Goal: Task Accomplishment & Management: Complete application form

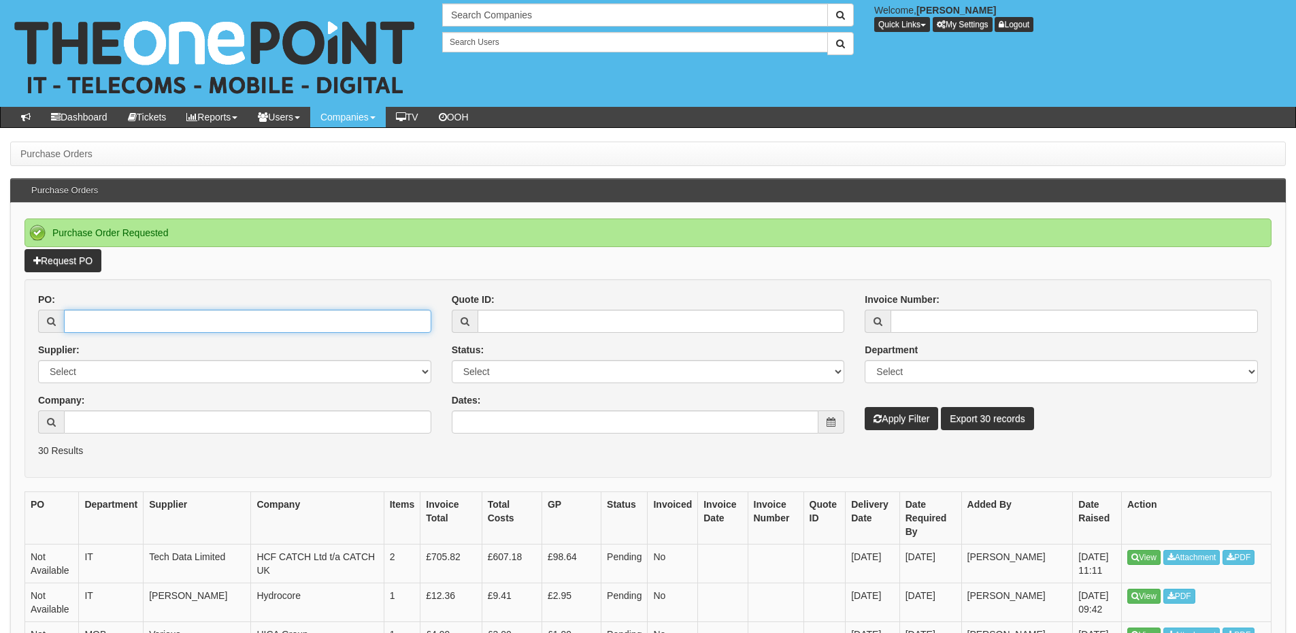
click at [123, 331] on input "PO:" at bounding box center [247, 320] width 367 height 23
paste input "19549"
type input "19549"
click at [898, 416] on button "Apply Filter" at bounding box center [900, 418] width 73 height 23
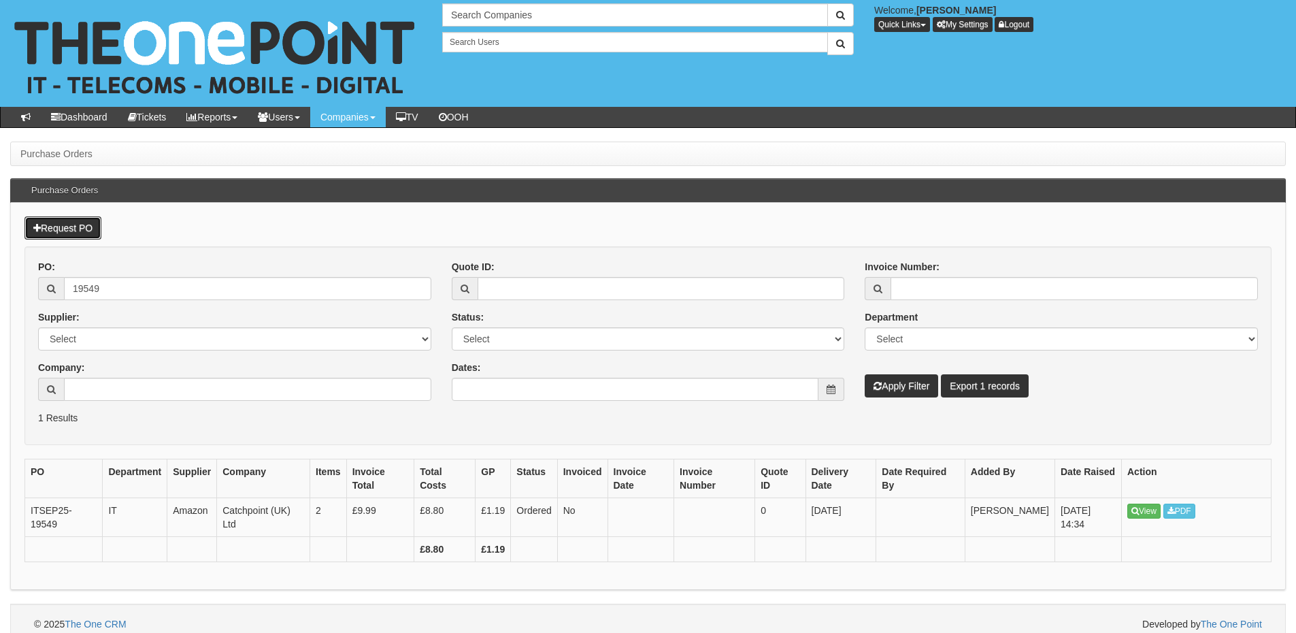
click at [87, 229] on link "Request PO" at bounding box center [62, 227] width 77 height 23
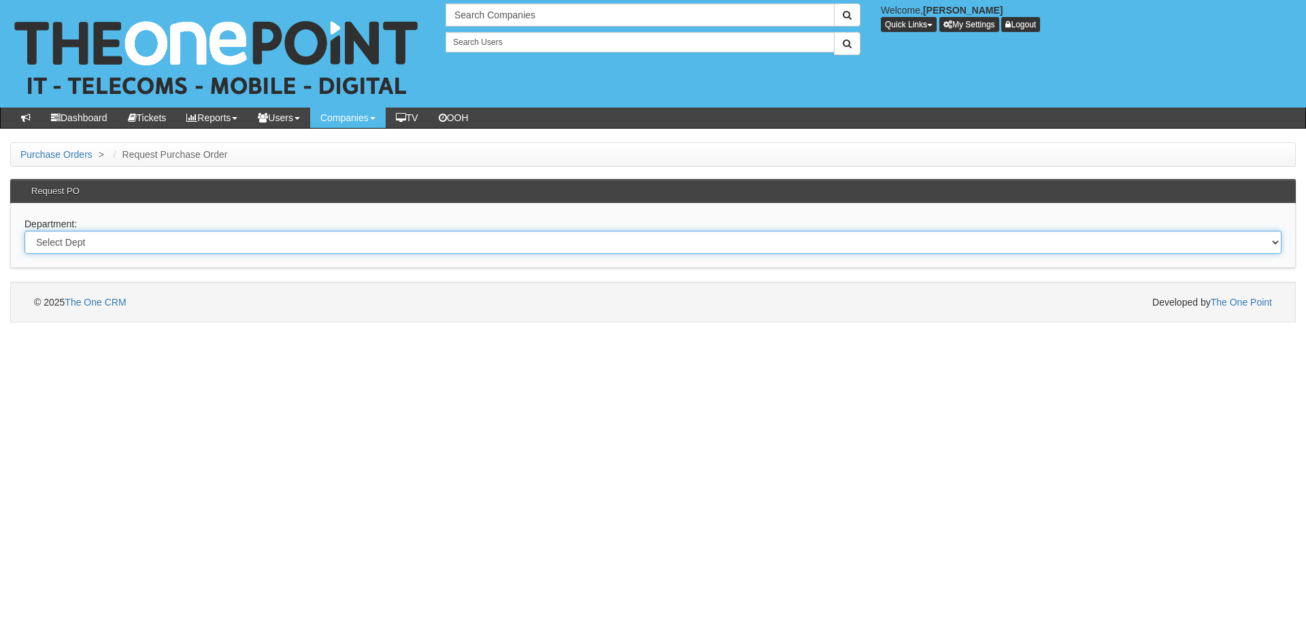
click at [165, 242] on select "Select Dept Digital Internal IT Mobiles Marketing Telecoms" at bounding box center [652, 242] width 1257 height 23
select select "?pipeID=&dept=MOB"
click at [24, 231] on select "Select Dept Digital Internal IT Mobiles Marketing Telecoms" at bounding box center [652, 242] width 1257 height 23
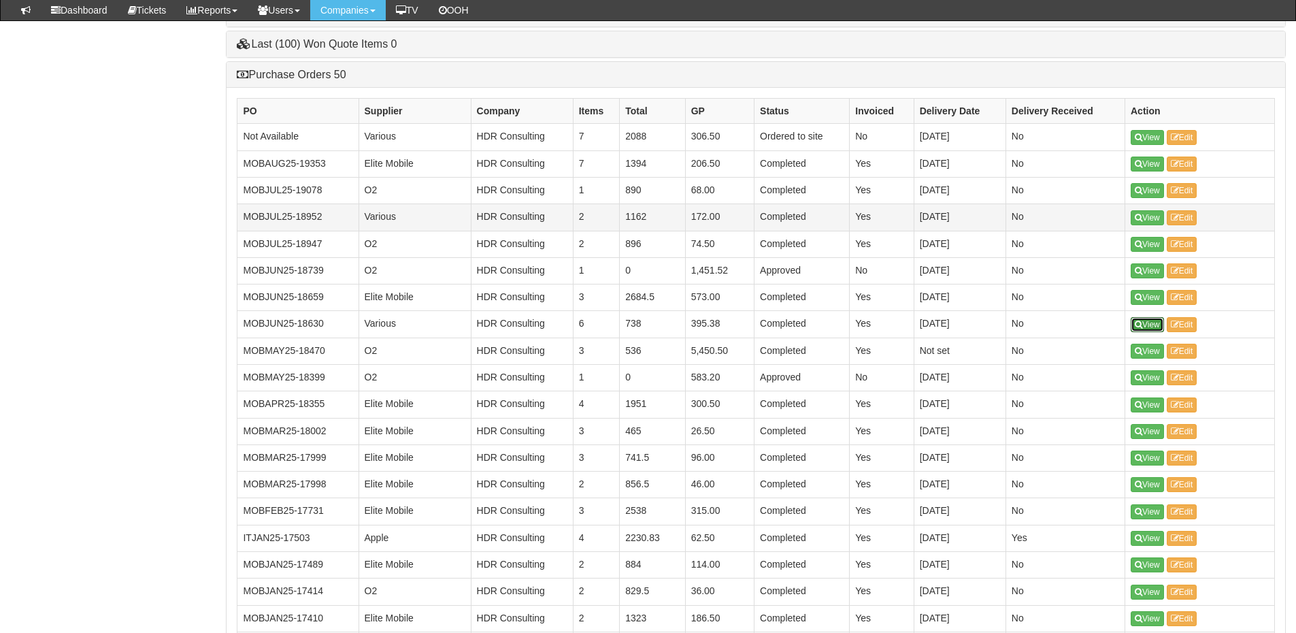
scroll to position [1043, 0]
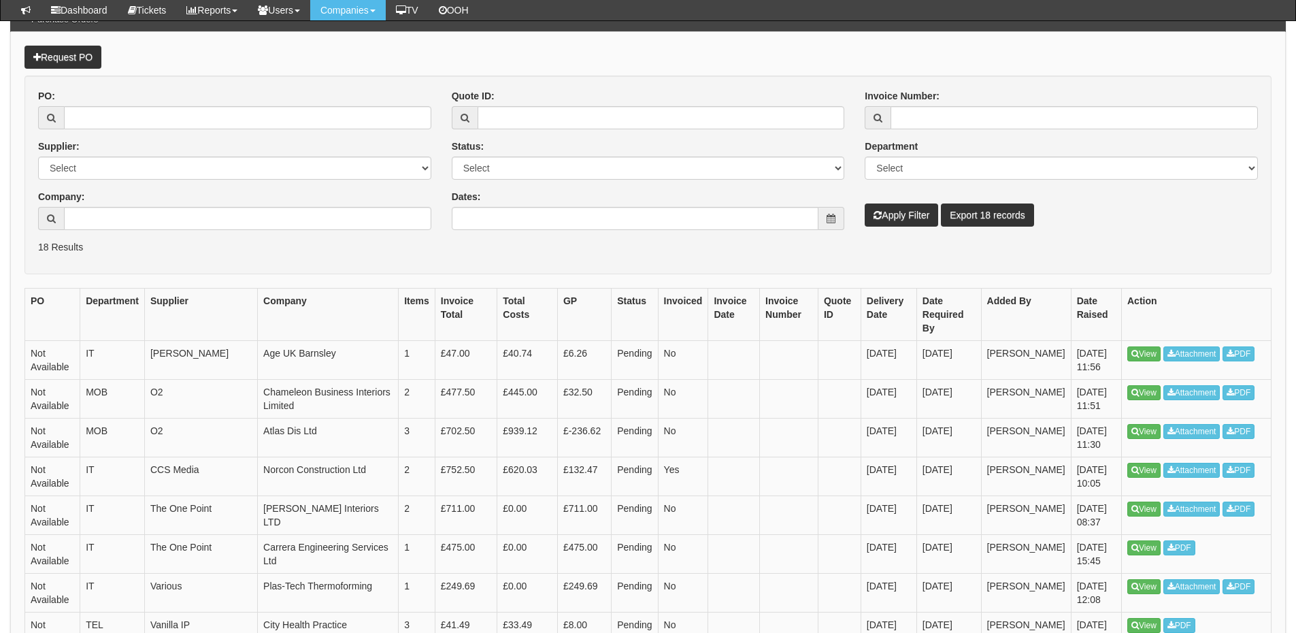
scroll to position [204, 0]
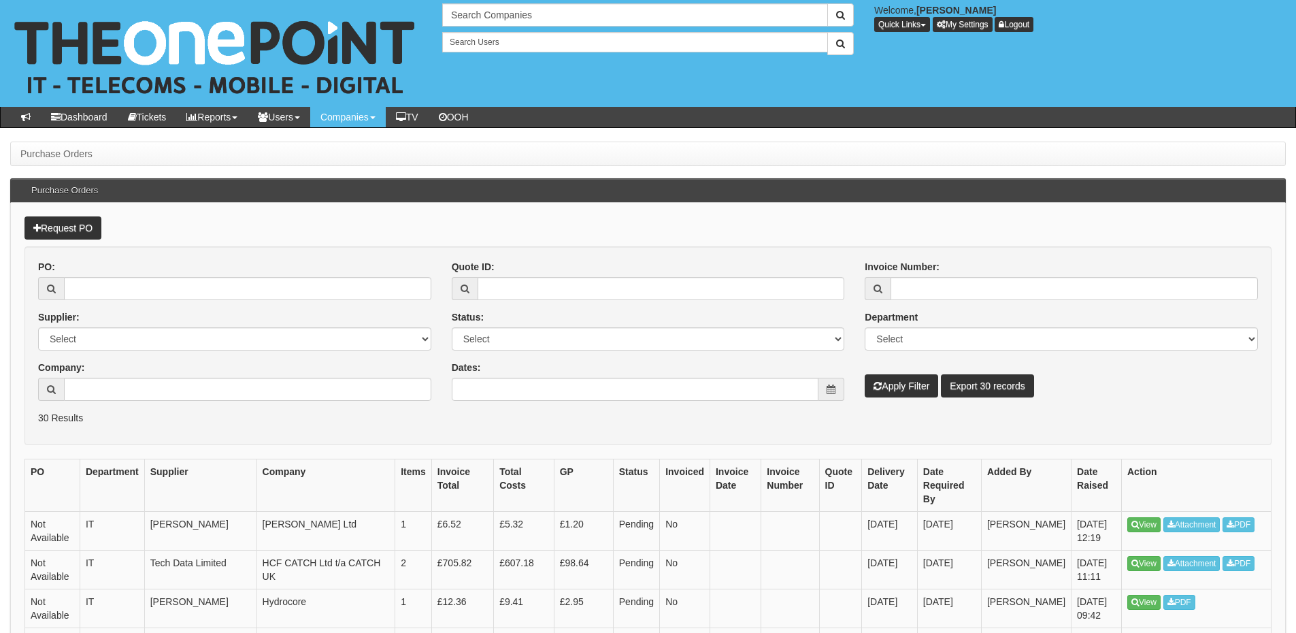
scroll to position [239, 0]
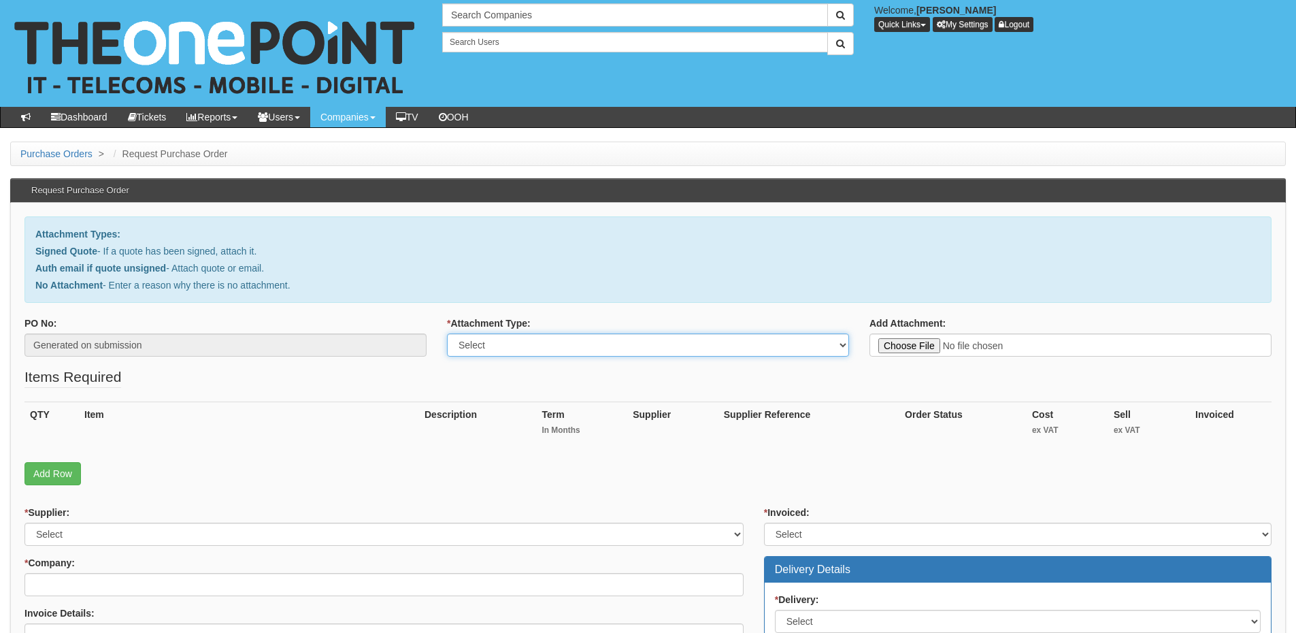
drag, startPoint x: 0, startPoint y: 0, endPoint x: 539, endPoint y: 348, distance: 641.6
click at [539, 348] on select "Select Signed Quote Auth email with quote if unsigned No Attachment" at bounding box center [648, 344] width 402 height 23
select select "No Attachment"
click at [447, 333] on select "Select Signed Quote Auth email with quote if unsigned No Attachment" at bounding box center [648, 344] width 402 height 23
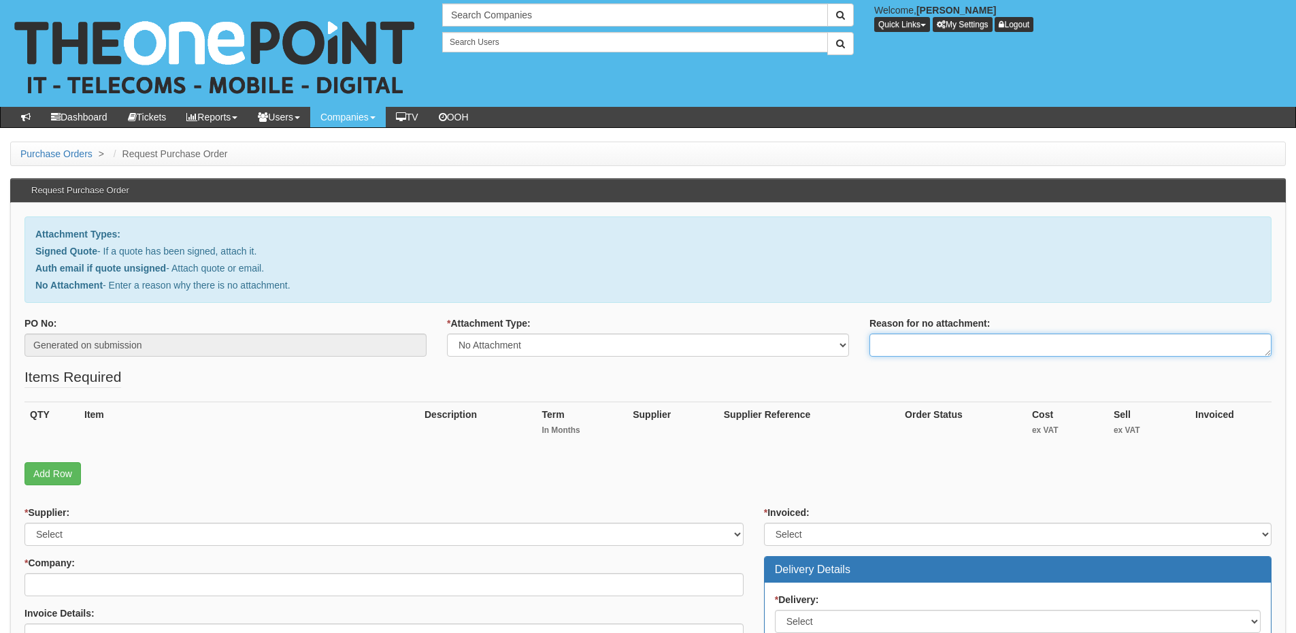
click at [928, 334] on textarea "Reason for no attachment:" at bounding box center [1070, 344] width 402 height 23
click at [988, 344] on textarea "Linked to ticket 434424" at bounding box center [1070, 344] width 402 height 23
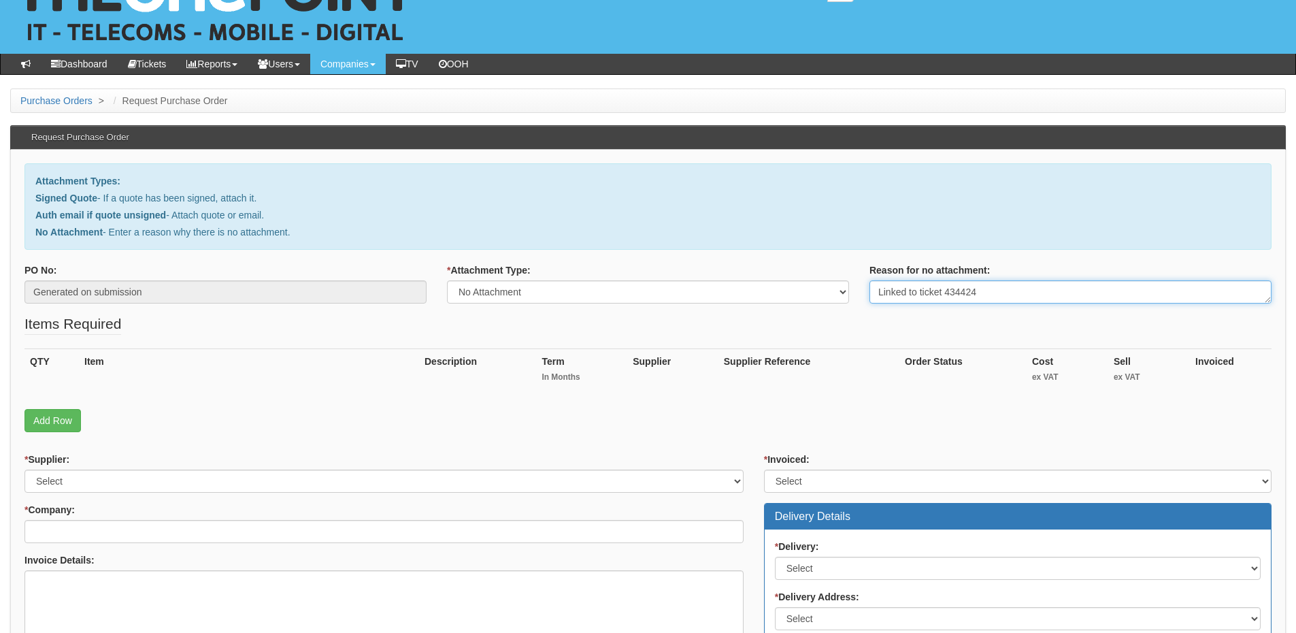
scroll to position [204, 0]
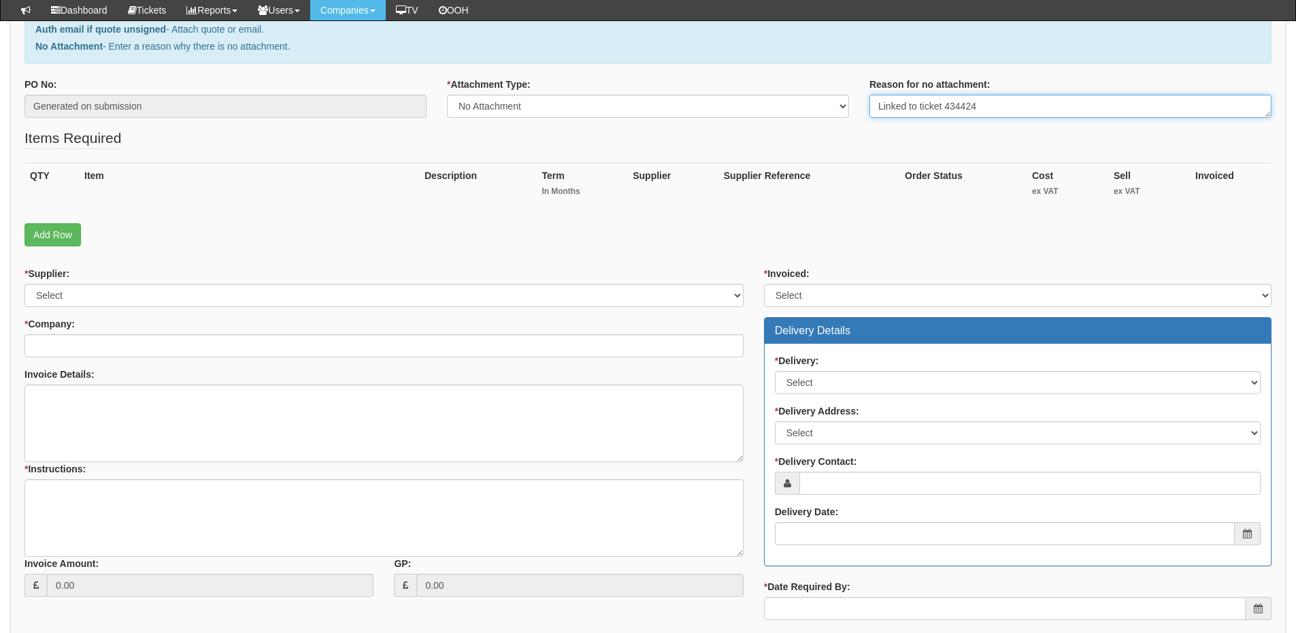
type textarea "Linked to ticket 434424"
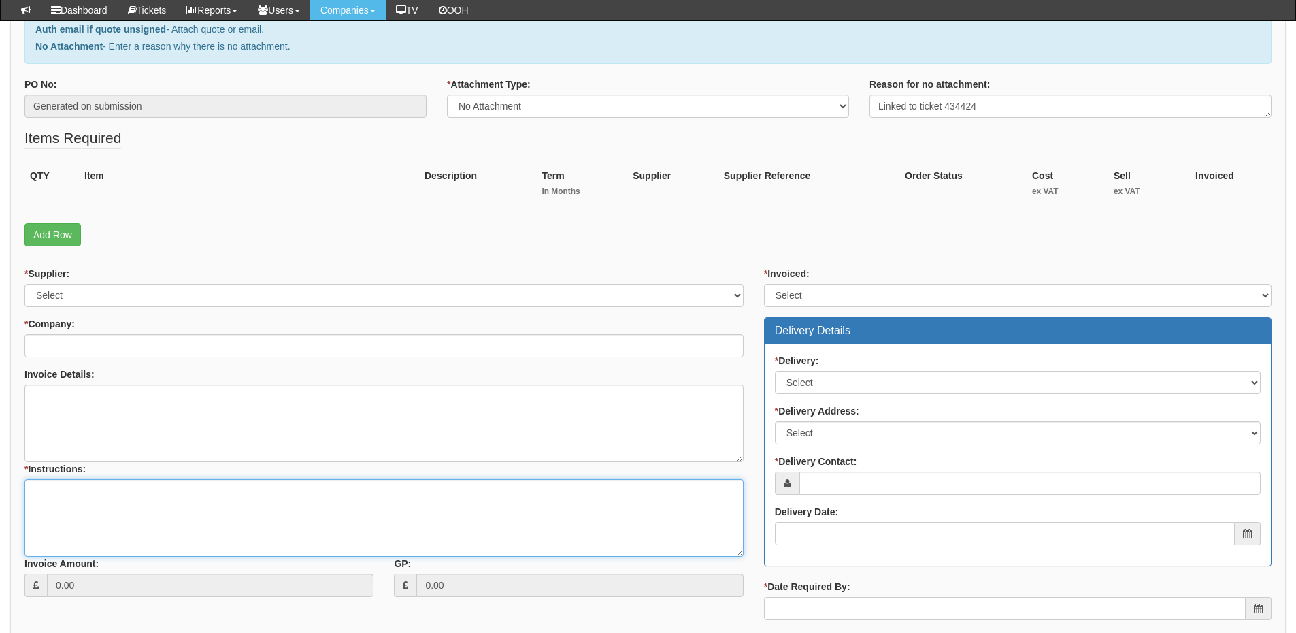
click at [184, 506] on textarea "* Instructions:" at bounding box center [383, 518] width 719 height 78
paste textarea "Linked to ticket 434424"
type textarea "Linked to ticket 434424"
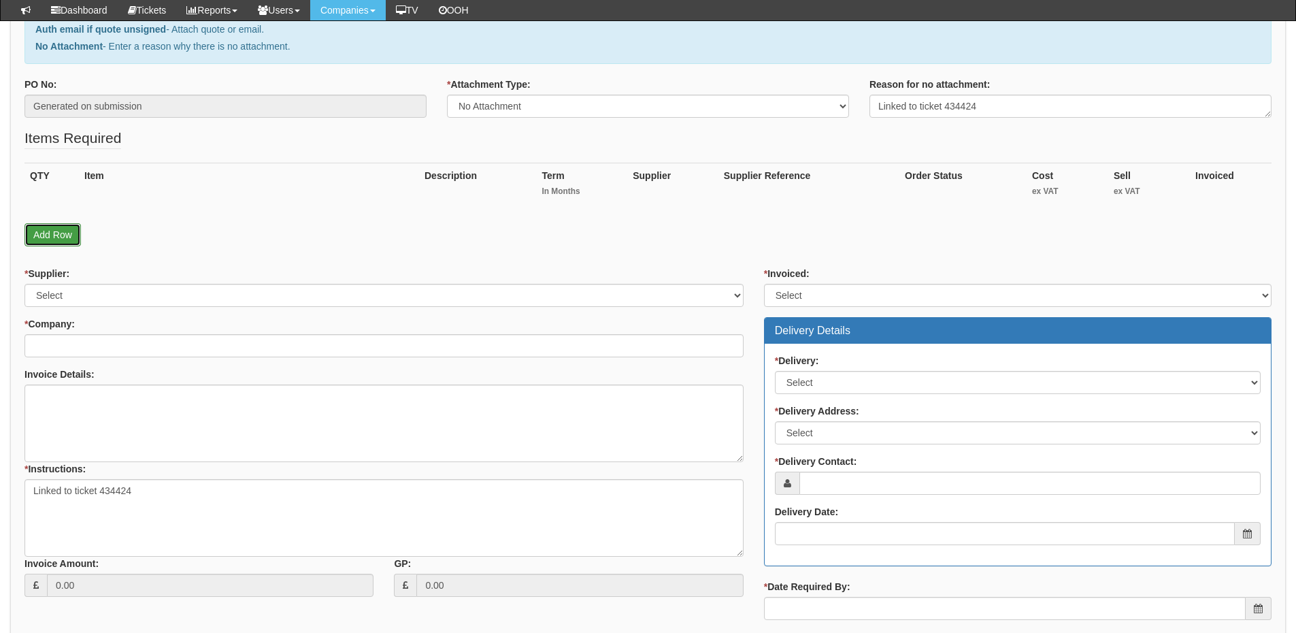
click at [54, 237] on link "Add Row" at bounding box center [52, 234] width 56 height 23
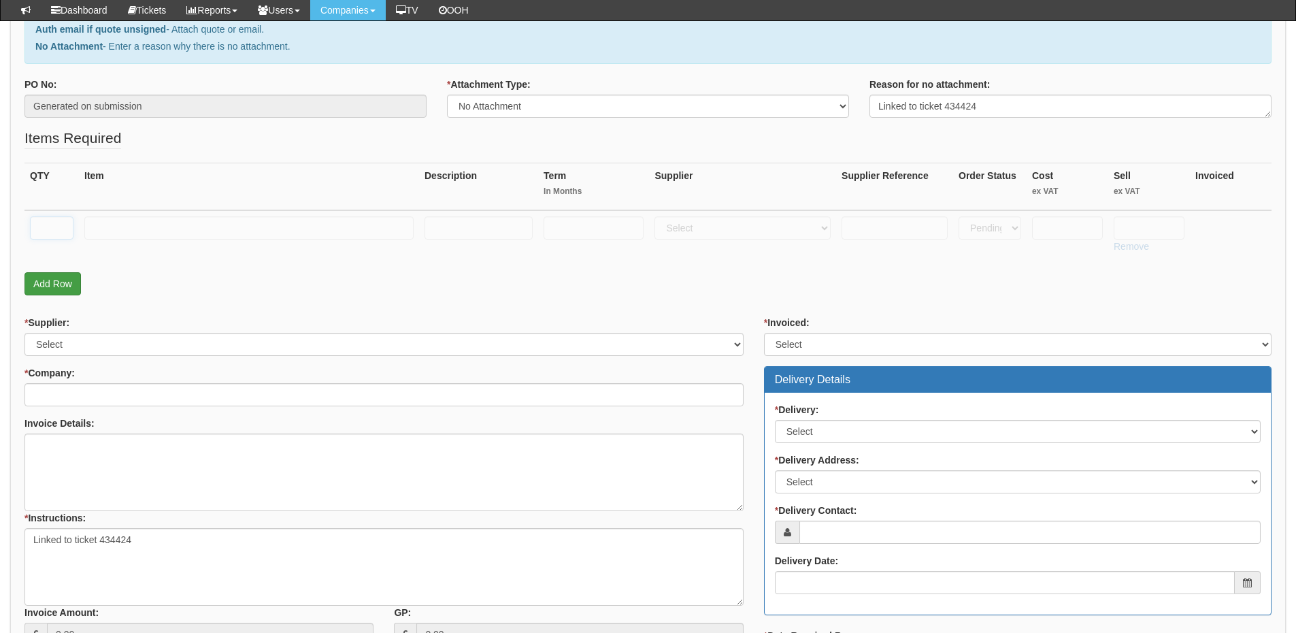
click at [54, 237] on input "text" at bounding box center [52, 227] width 44 height 23
type input "1"
click at [116, 233] on input "text" at bounding box center [248, 227] width 329 height 23
type input "Unlimited Sharer"
click at [579, 231] on input "text" at bounding box center [593, 227] width 100 height 23
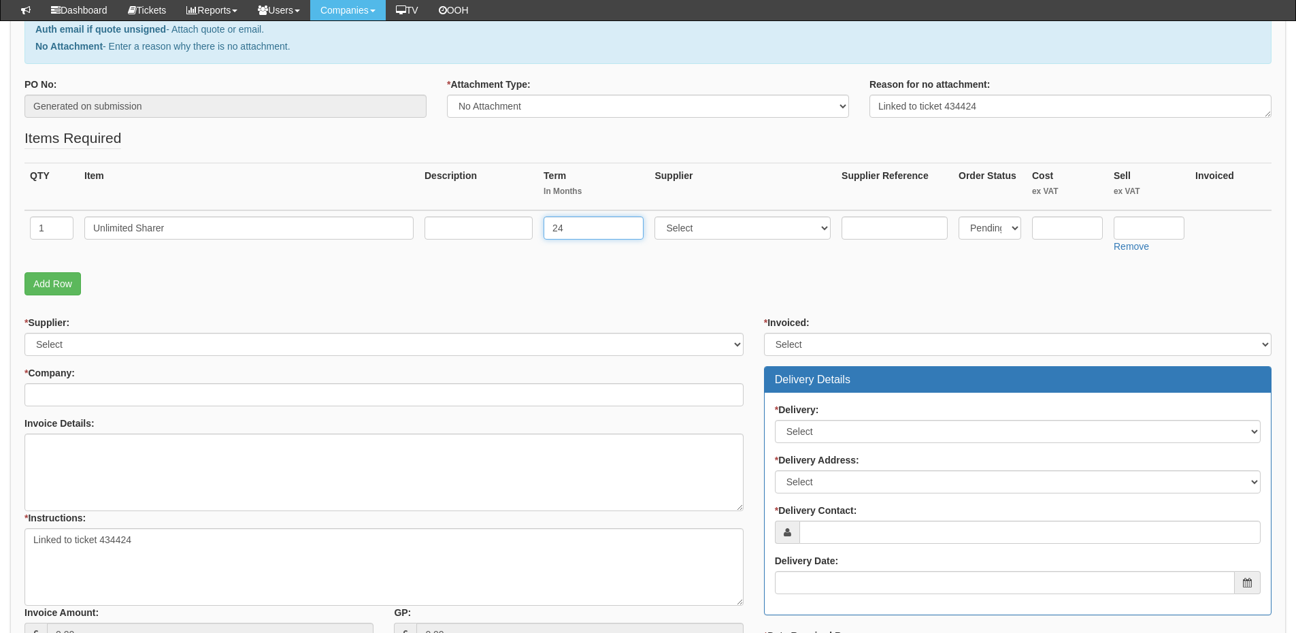
type input "24"
click at [503, 227] on input "text" at bounding box center [478, 227] width 108 height 23
type input "£14 p/m"
click at [694, 233] on select "Select 123 REG.co.uk 1Password 3 4Gon AA Jones Electric Ltd Abzorb Access Group…" at bounding box center [742, 227] width 176 height 23
select select "54"
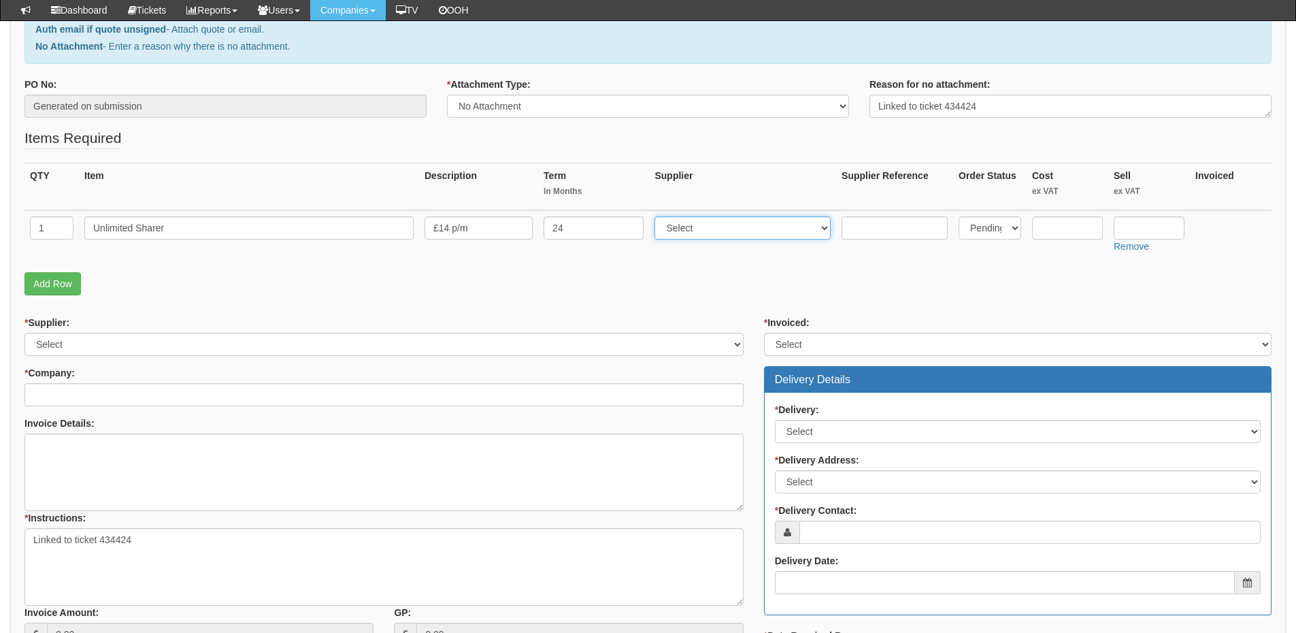
click at [658, 216] on select "Select 123 REG.co.uk 1Password 3 4Gon AA Jones Electric Ltd Abzorb Access Group…" at bounding box center [742, 227] width 176 height 23
click at [1142, 226] on input "text" at bounding box center [1148, 227] width 71 height 23
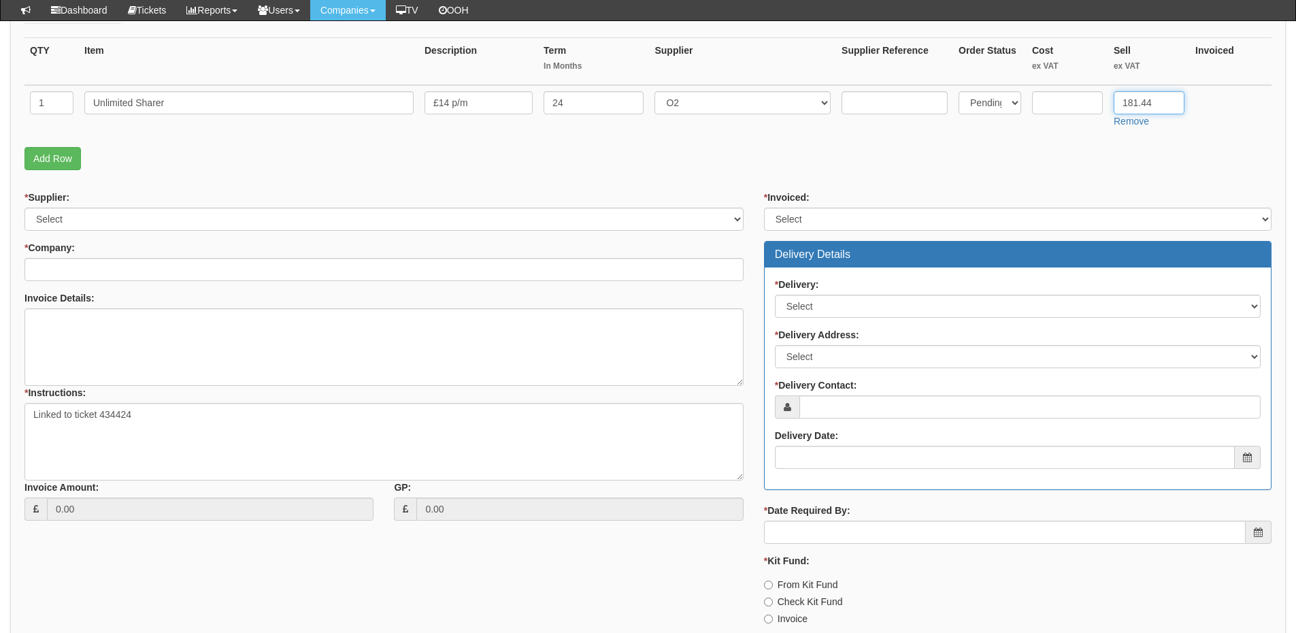
scroll to position [340, 0]
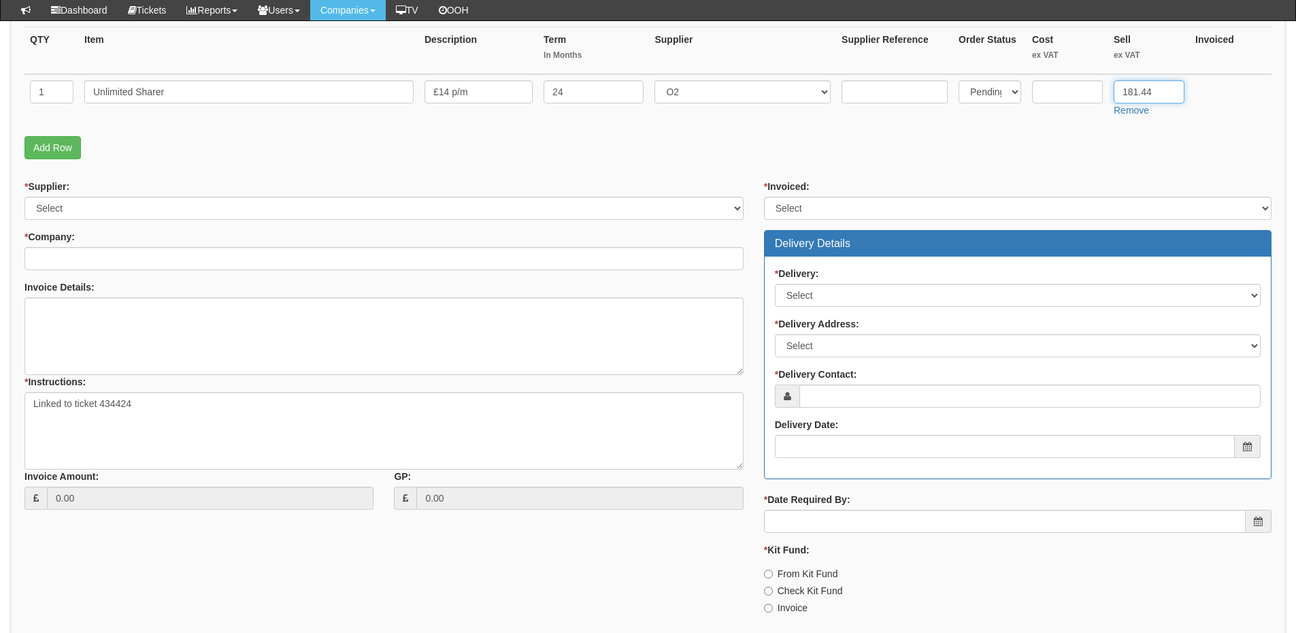
type input "181.44"
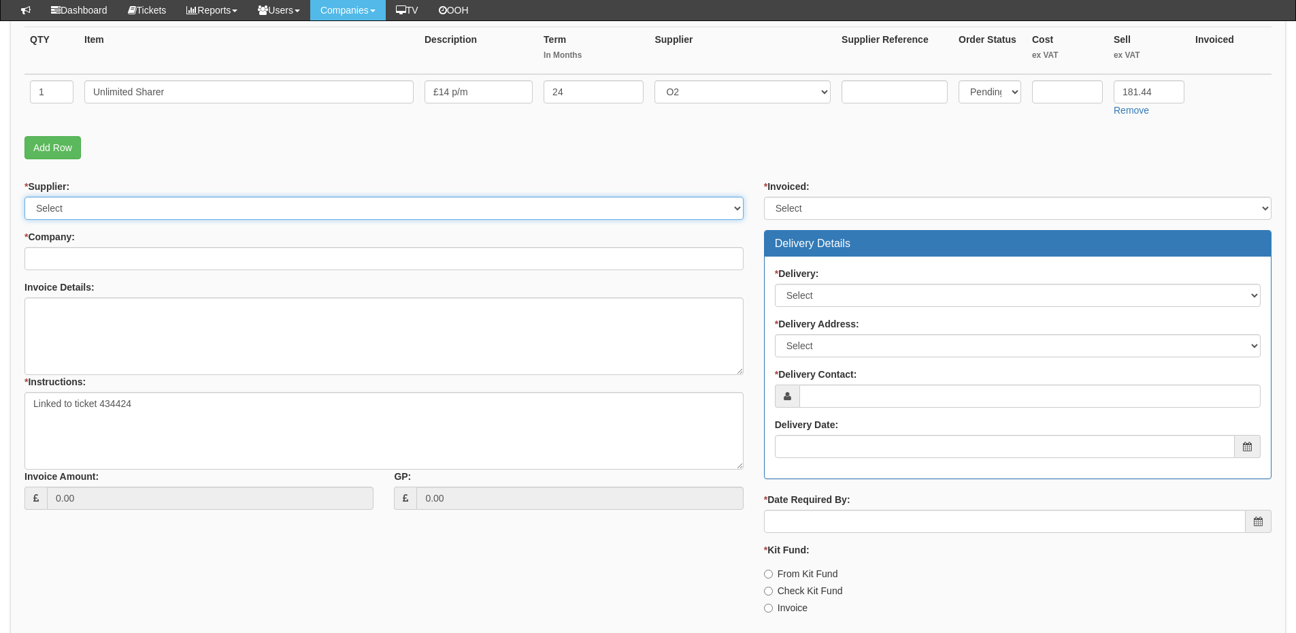
click at [171, 209] on select "Select 123 REG.co.uk 1Password 3 4Gon AA Jones Electric Ltd Abzorb Access Group…" at bounding box center [383, 208] width 719 height 23
select select "54"
click at [24, 197] on select "Select 123 REG.co.uk 1Password 3 4Gon AA Jones Electric Ltd Abzorb Access Group…" at bounding box center [383, 208] width 719 height 23
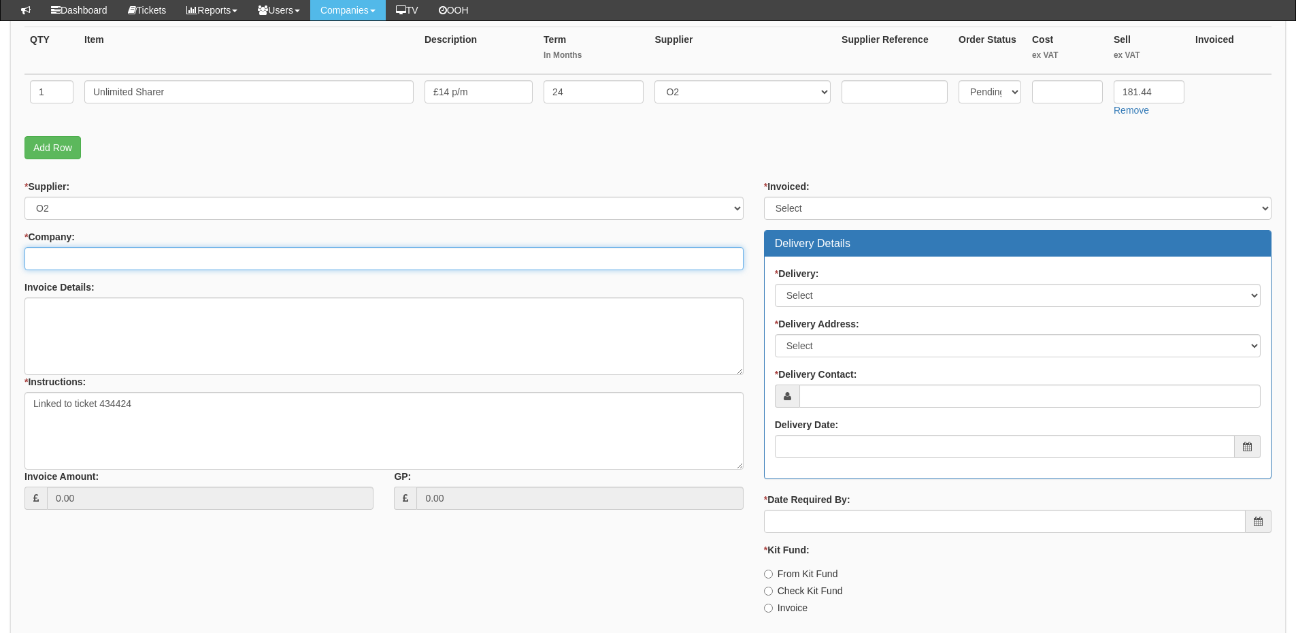
click at [164, 262] on input "* Company:" at bounding box center [383, 258] width 719 height 23
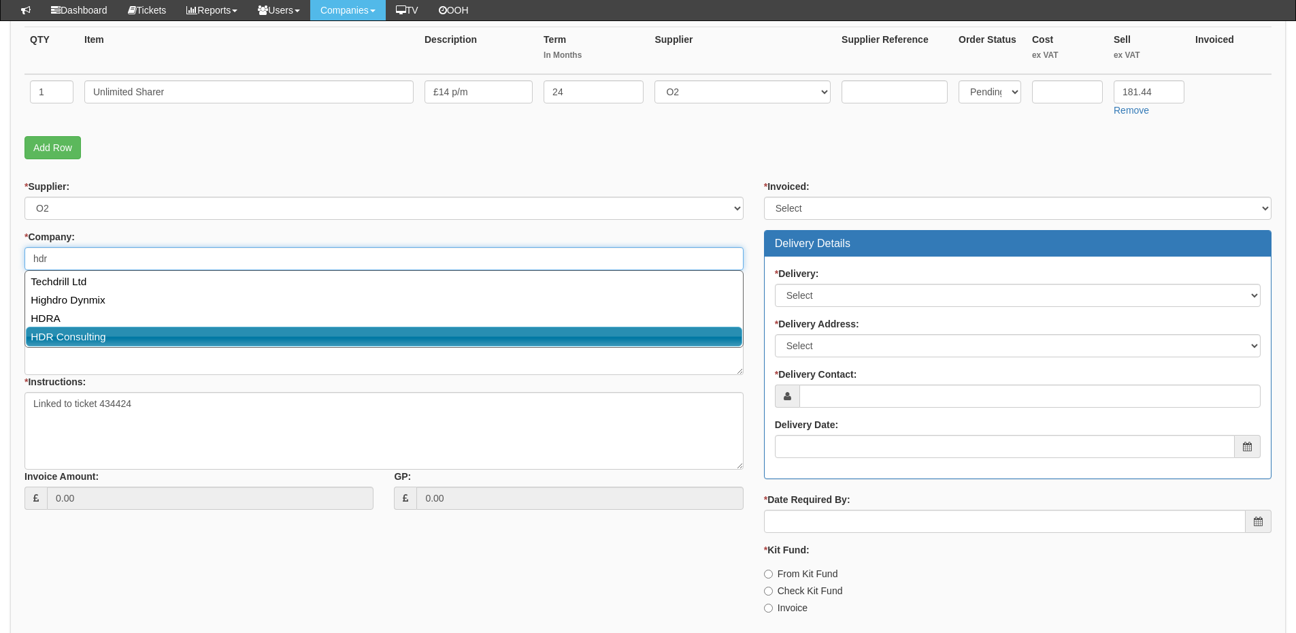
click at [142, 336] on link "HDR Consulting" at bounding box center [384, 336] width 716 height 20
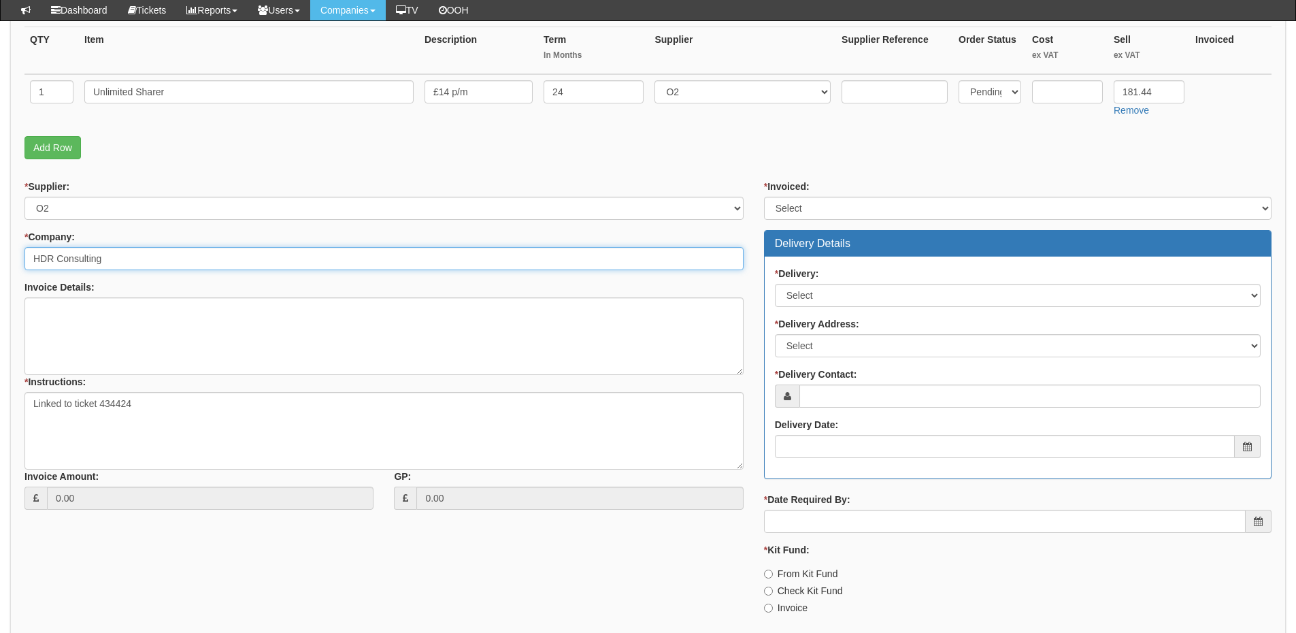
type input "HDR Consulting"
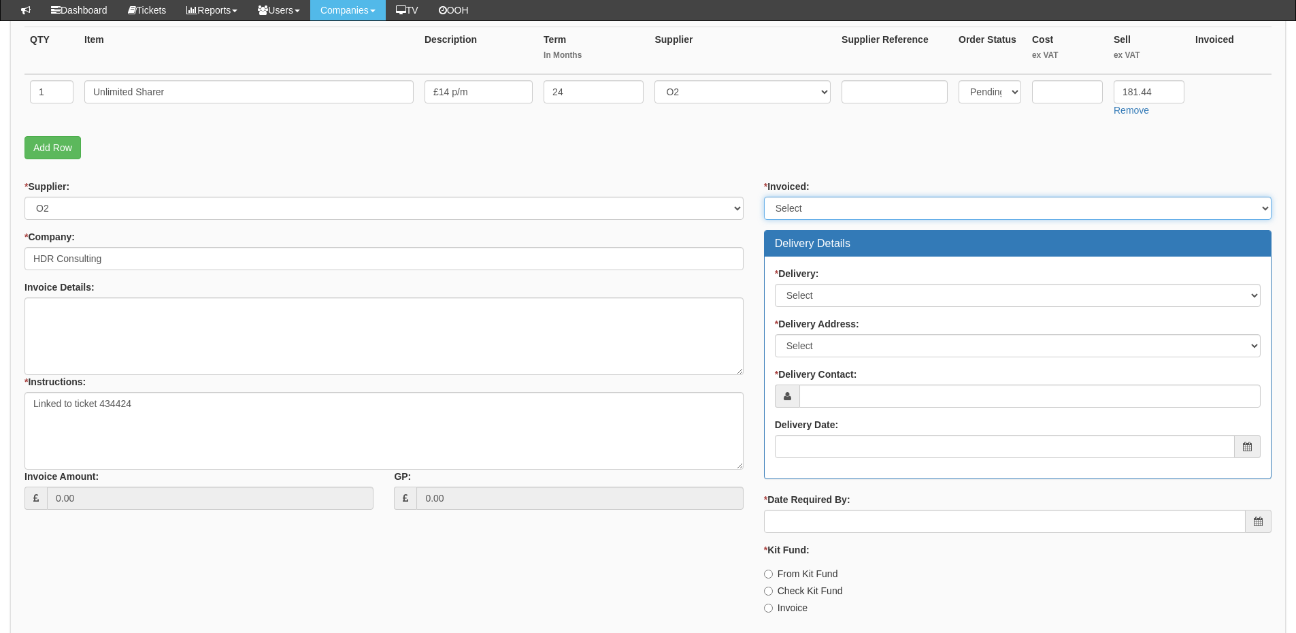
drag, startPoint x: 810, startPoint y: 203, endPoint x: 808, endPoint y: 212, distance: 9.1
click at [810, 203] on select "Select Yes No N/A STB (part of order)" at bounding box center [1017, 208] width 507 height 23
select select "2"
click at [764, 197] on select "Select Yes No N/A STB (part of order)" at bounding box center [1017, 208] width 507 height 23
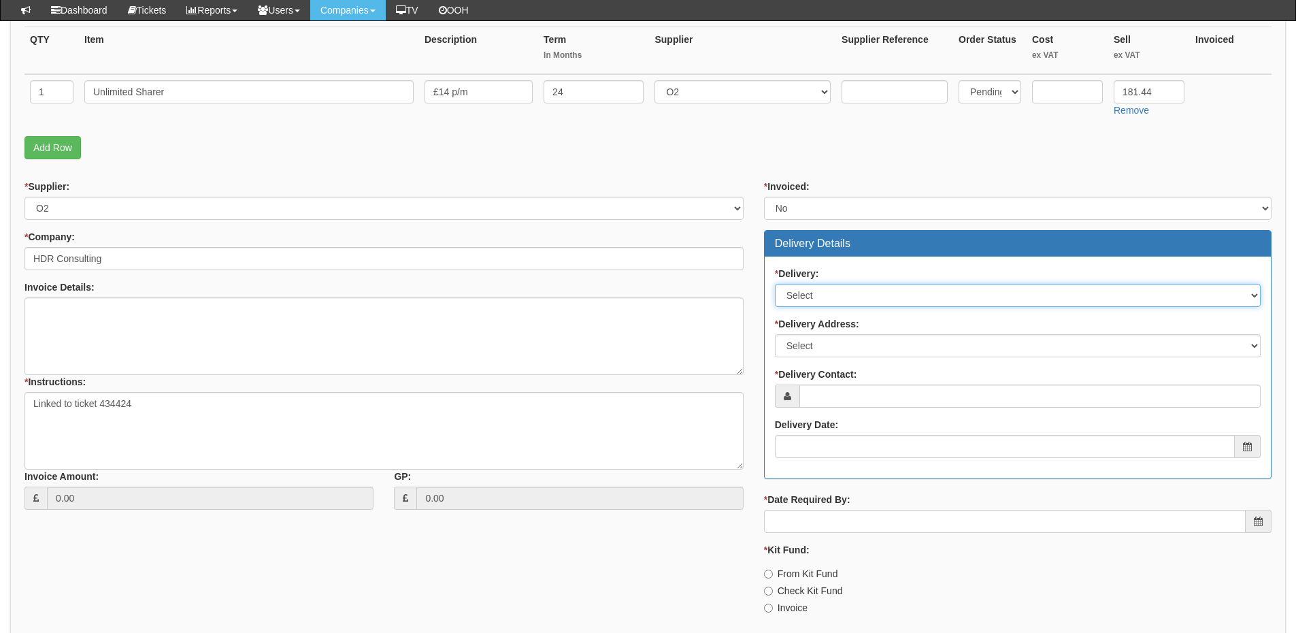
click at [812, 305] on select "Select No Not Applicable Yes" at bounding box center [1018, 295] width 486 height 23
select select "1"
click at [775, 284] on select "Select No Not Applicable Yes" at bounding box center [1018, 295] width 486 height 23
click at [813, 288] on select "Select No Not Applicable Yes" at bounding box center [1018, 295] width 486 height 23
click at [775, 284] on select "Select No Not Applicable Yes" at bounding box center [1018, 295] width 486 height 23
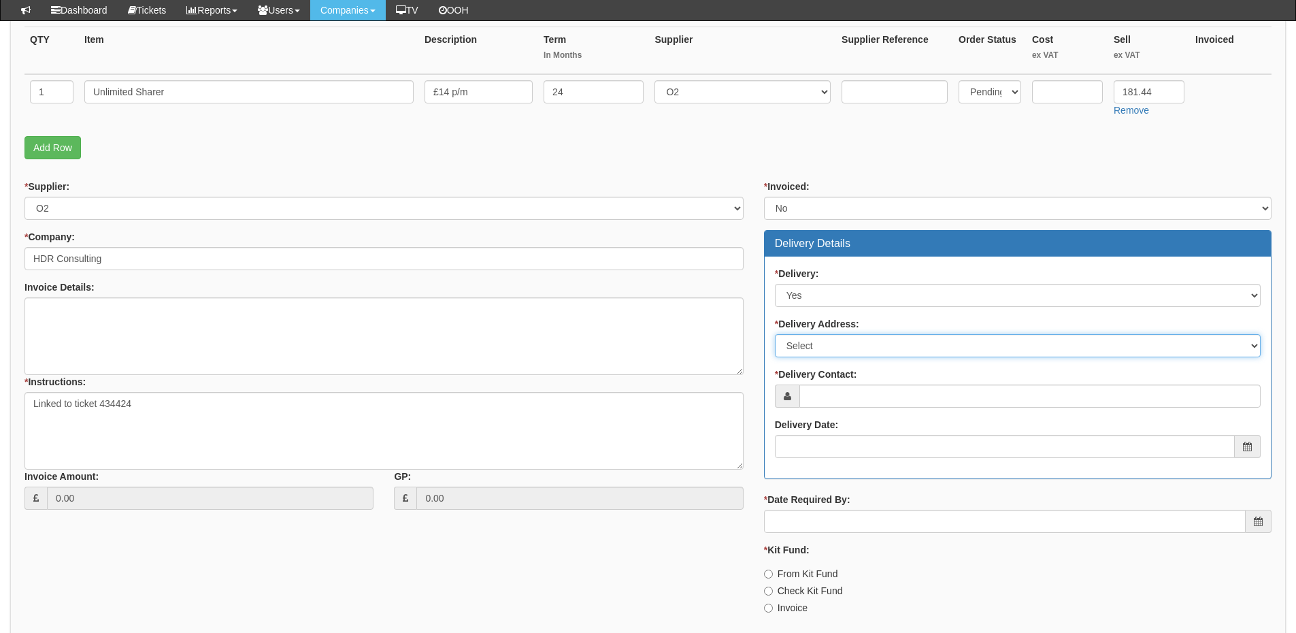
click at [820, 349] on select "Select Not Applicable Main Address - SE1 8NW Other" at bounding box center [1018, 345] width 486 height 23
select select "other"
click at [775, 334] on select "Select Not Applicable Main Address - SE1 8NW Other" at bounding box center [1018, 345] width 486 height 23
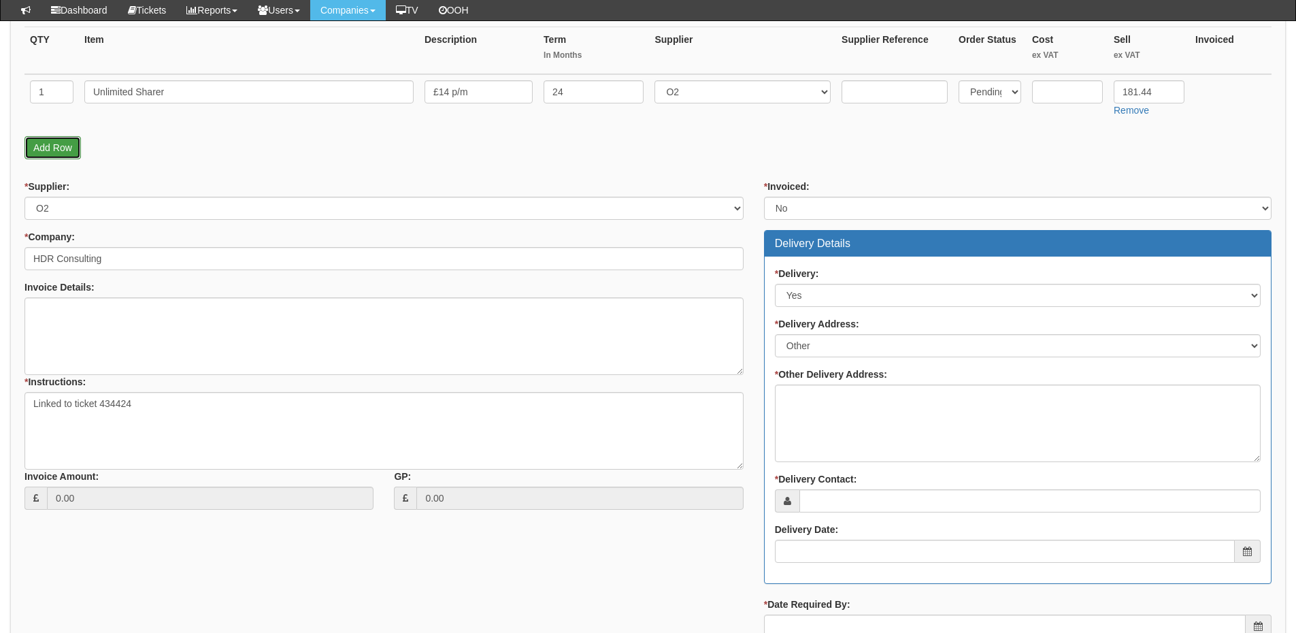
click at [50, 149] on link "Add Row" at bounding box center [52, 147] width 56 height 23
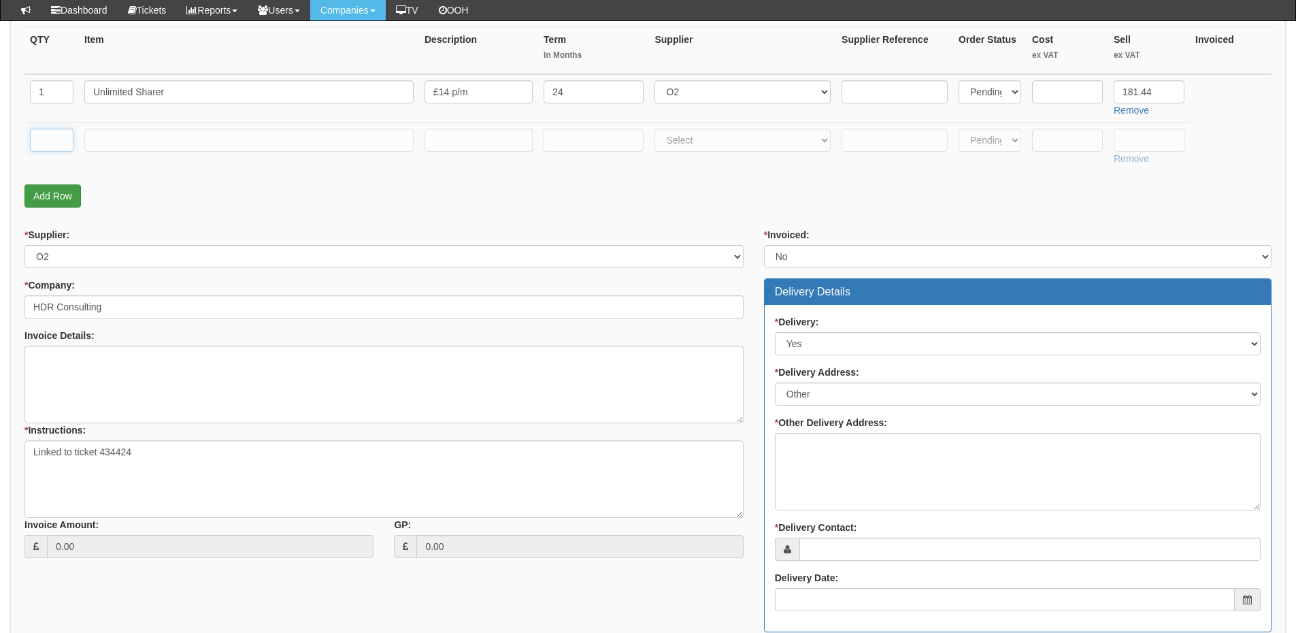
click at [50, 149] on input "text" at bounding box center [52, 140] width 44 height 23
type input "1"
click at [124, 149] on input "text" at bounding box center [248, 140] width 329 height 23
type input "Delivery"
click at [1064, 141] on input "text" at bounding box center [1067, 140] width 71 height 23
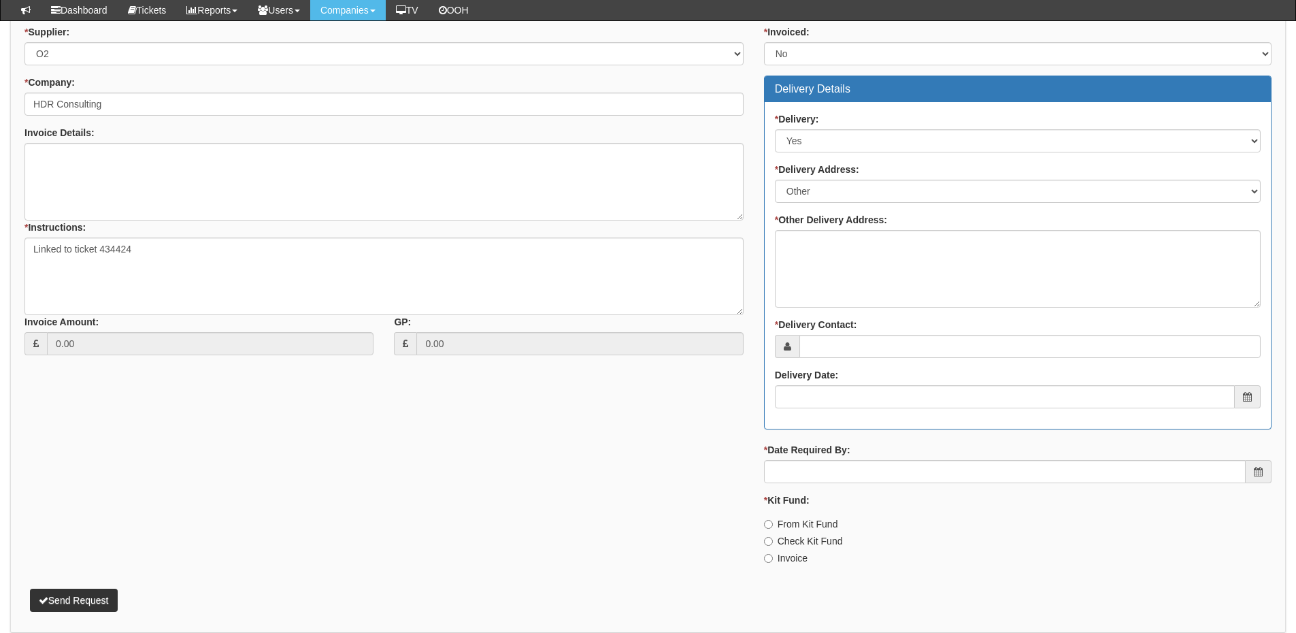
scroll to position [544, 0]
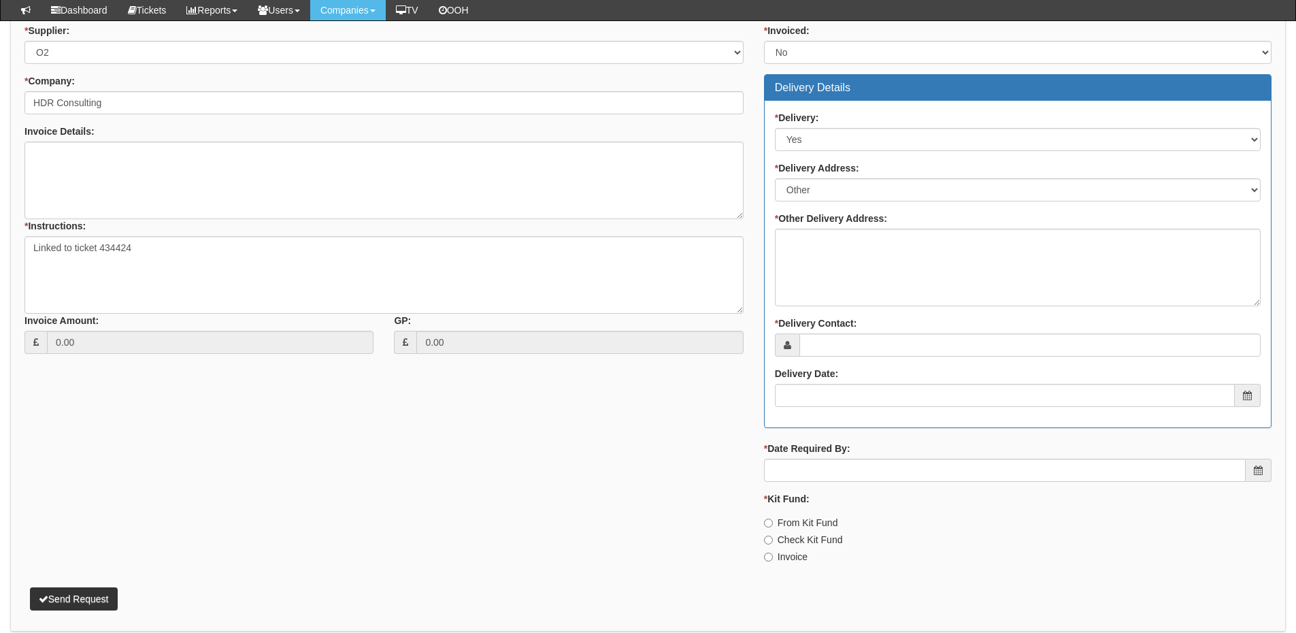
type input "3"
click at [867, 190] on select "Select Not Applicable Main Address - SE1 8NW Other" at bounding box center [1018, 189] width 486 height 23
select select "company_main_address"
click at [775, 201] on select "Select Not Applicable Main Address - SE1 8NW Other" at bounding box center [1018, 189] width 486 height 23
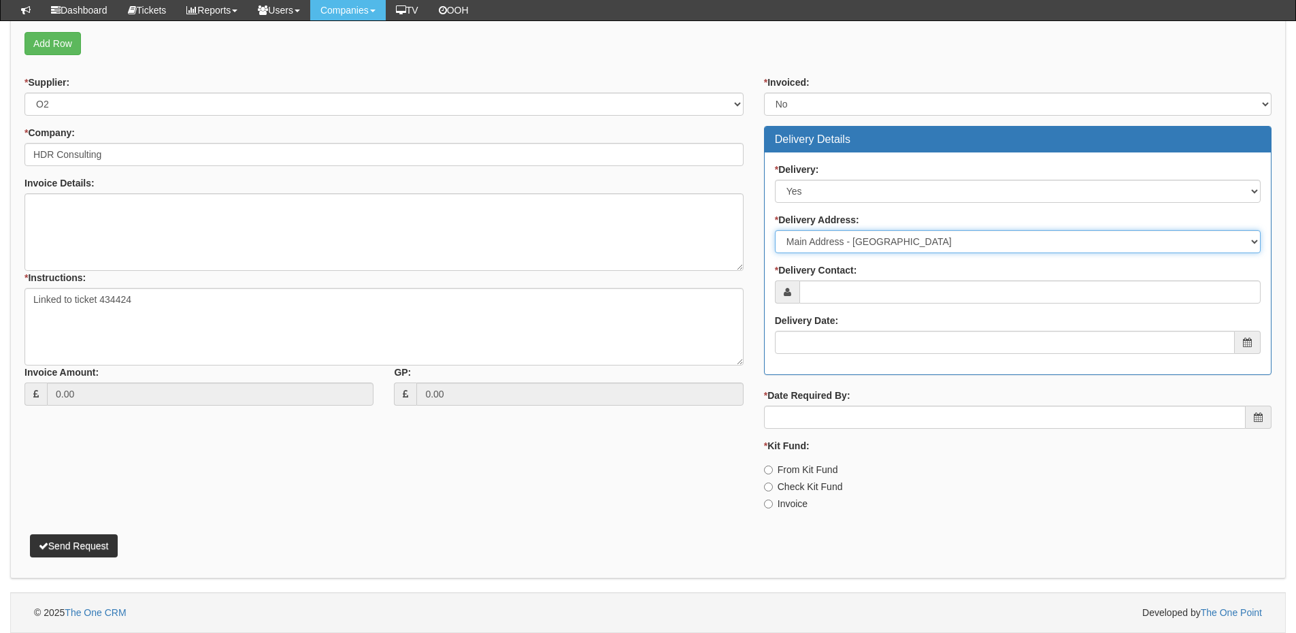
scroll to position [492, 0]
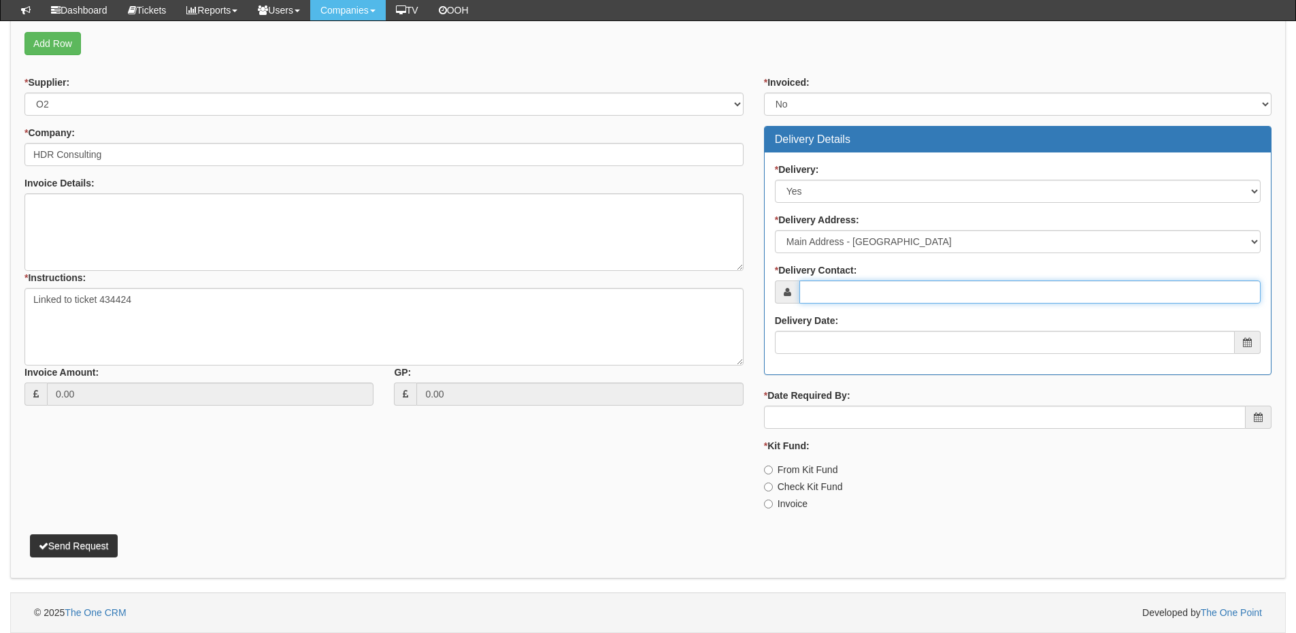
click at [844, 300] on input "* Delivery Contact:" at bounding box center [1029, 291] width 461 height 23
click at [843, 299] on input "* Delivery Contact:" at bounding box center [1029, 291] width 461 height 23
paste input "Samuel Spinu,"
type input "Samuel Spinu"
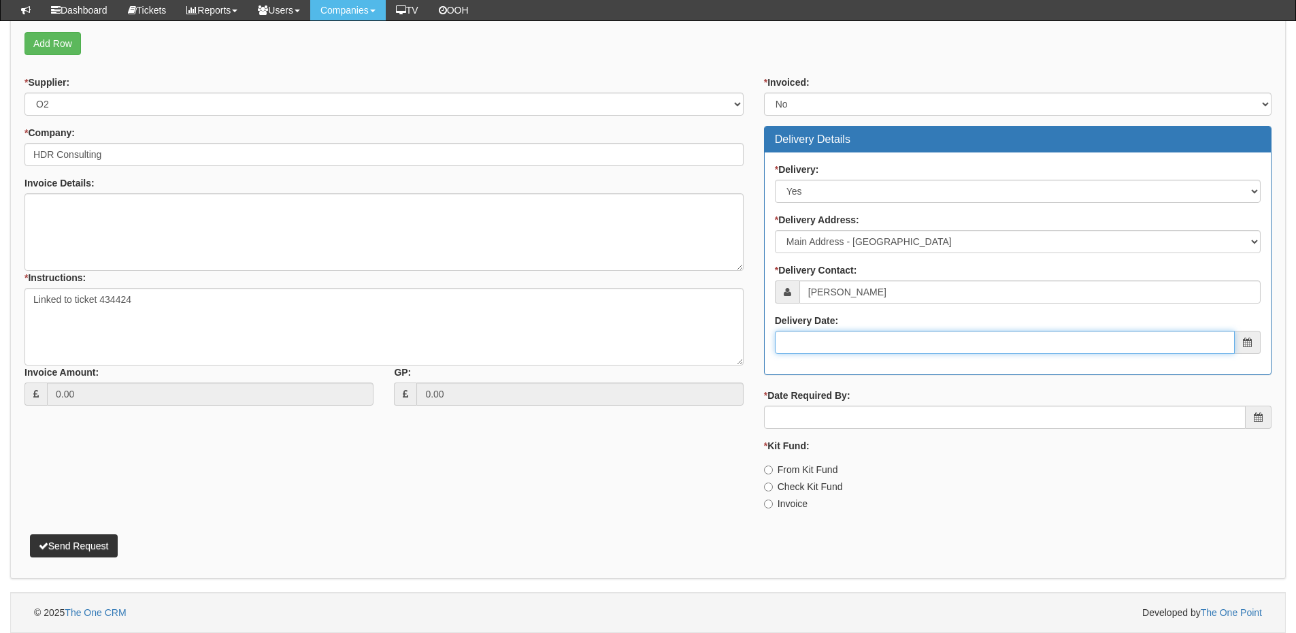
click at [880, 349] on input "Delivery Date:" at bounding box center [1005, 342] width 460 height 23
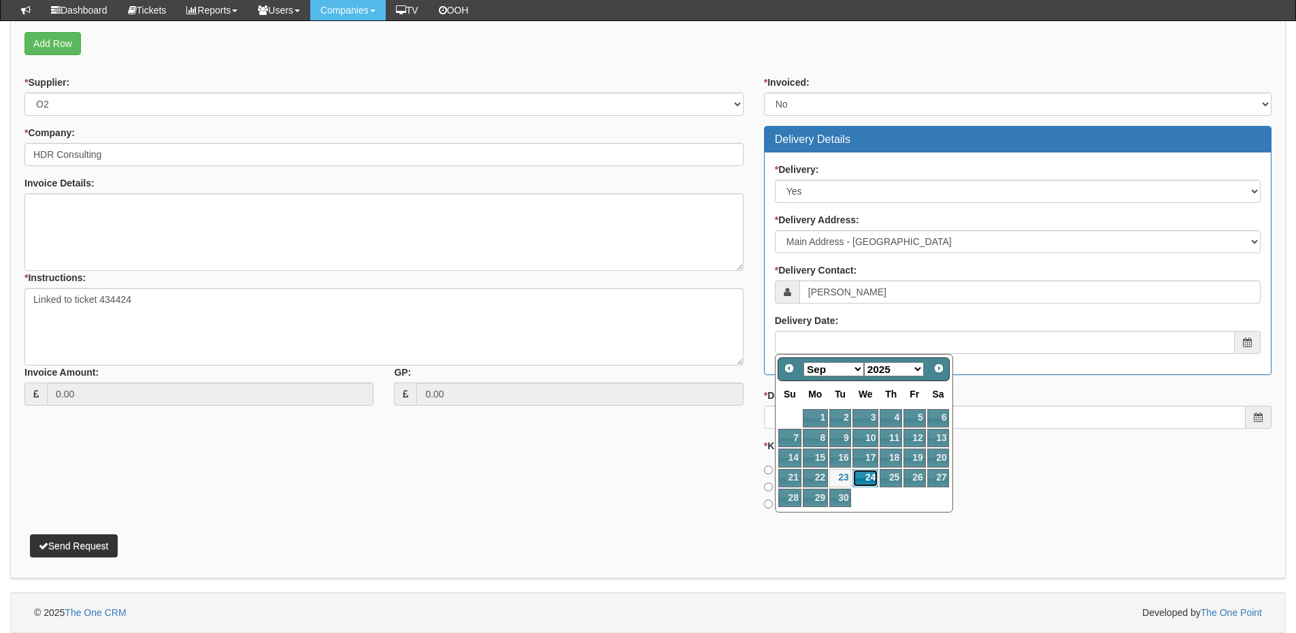
click at [867, 480] on link "24" at bounding box center [865, 478] width 26 height 18
type input "2025-09-24"
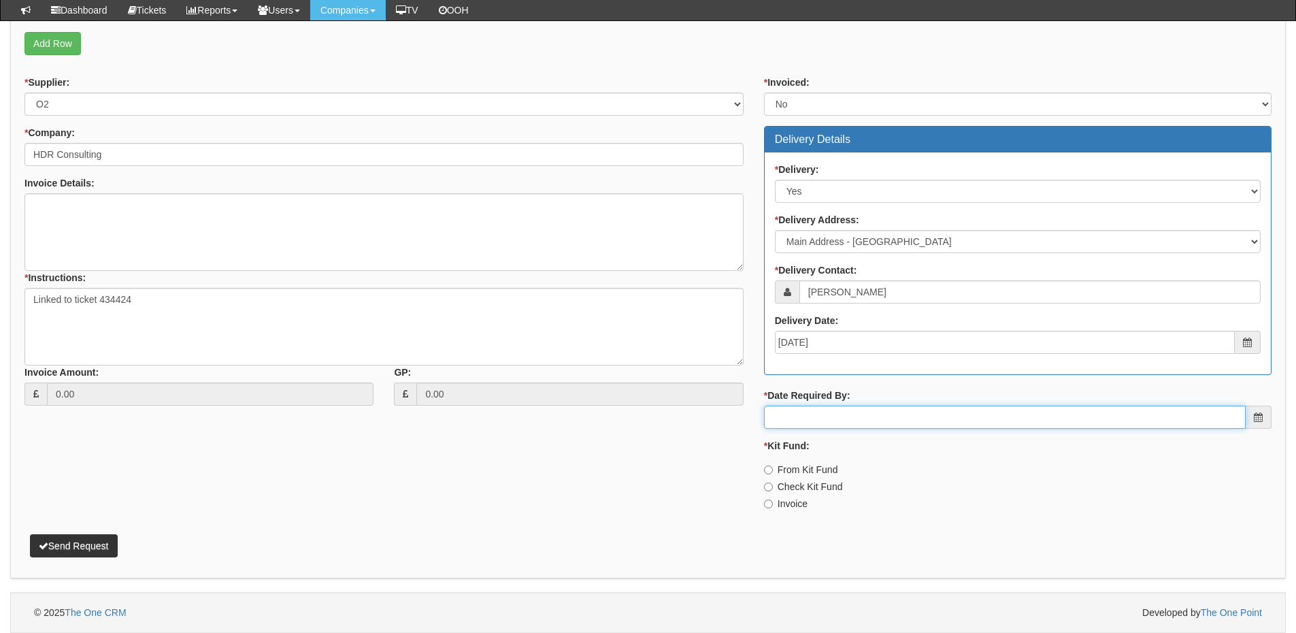
click at [861, 414] on input "* Date Required By:" at bounding box center [1005, 416] width 482 height 23
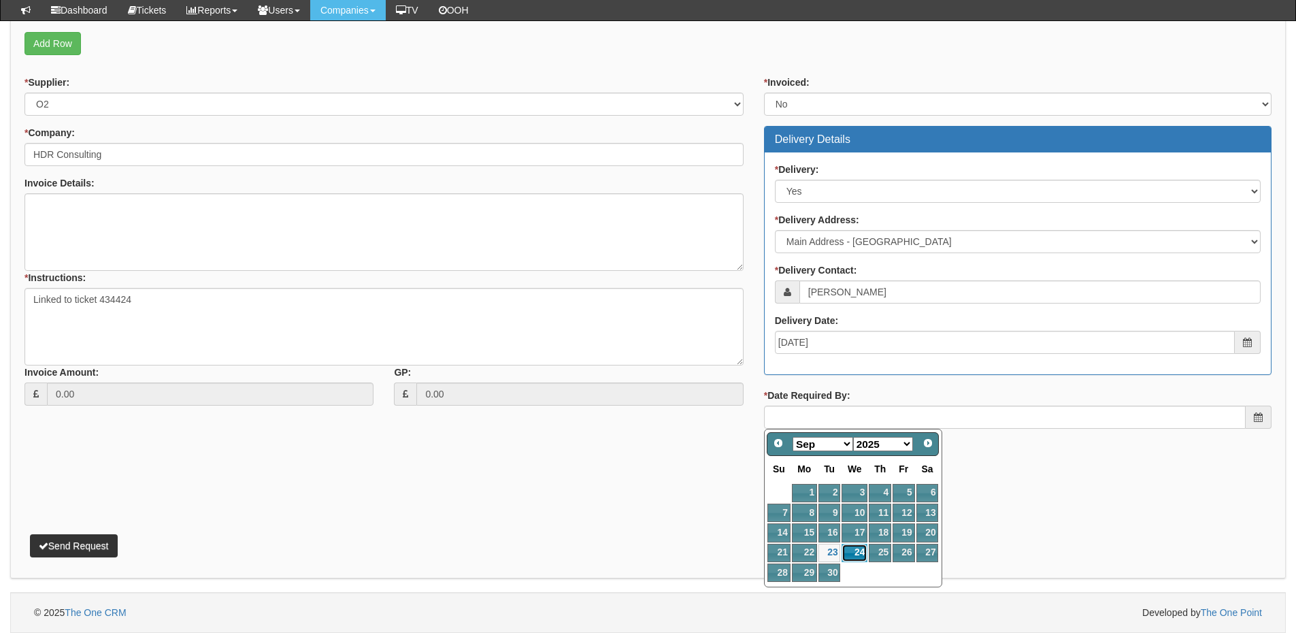
click at [850, 550] on link "24" at bounding box center [854, 552] width 26 height 18
type input "2025-09-24"
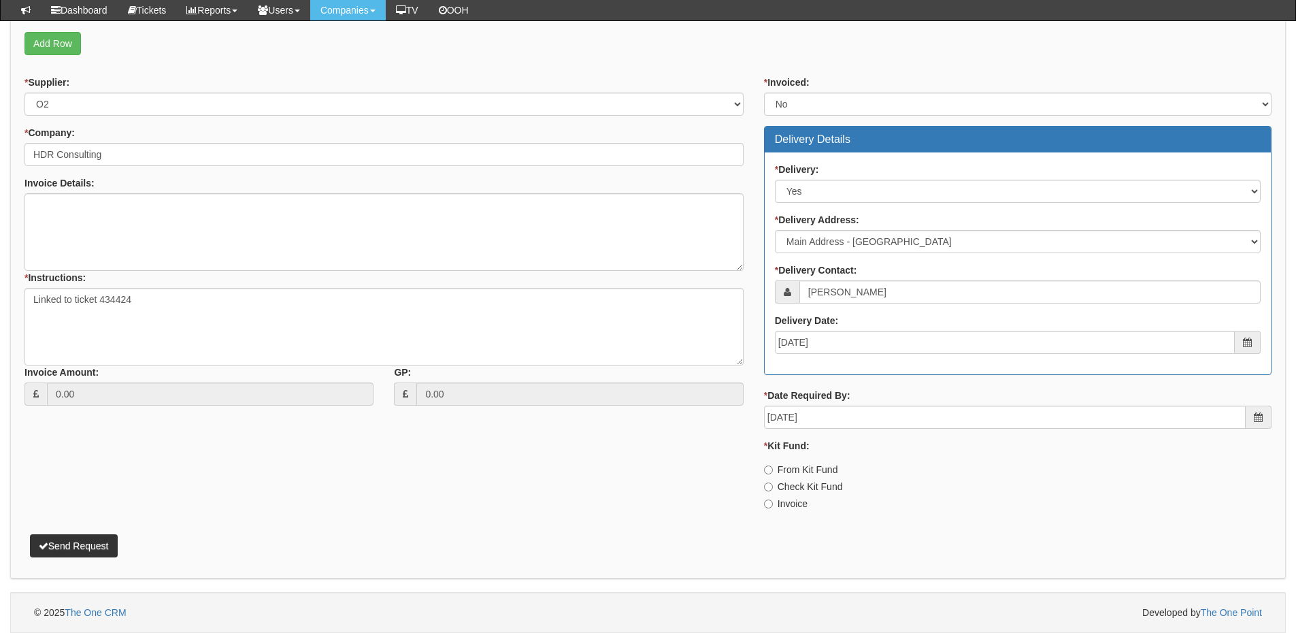
click at [775, 500] on label "Invoice" at bounding box center [786, 503] width 44 height 14
click at [773, 500] on input "Invoice" at bounding box center [768, 503] width 9 height 9
radio input "true"
click at [70, 539] on button "Send Request" at bounding box center [74, 545] width 88 height 23
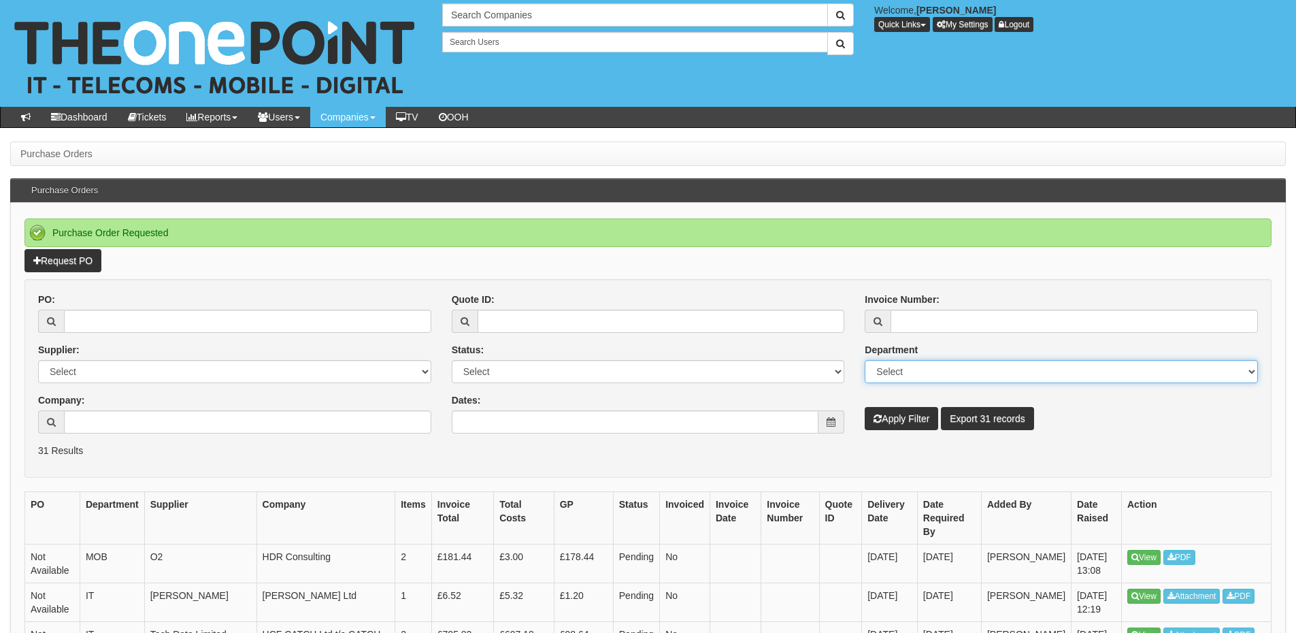
drag, startPoint x: 1138, startPoint y: 537, endPoint x: 1029, endPoint y: 359, distance: 208.2
click at [1029, 360] on select "Select Mobiles IT Telecoms Marketing Digital Internal" at bounding box center [1060, 371] width 393 height 23
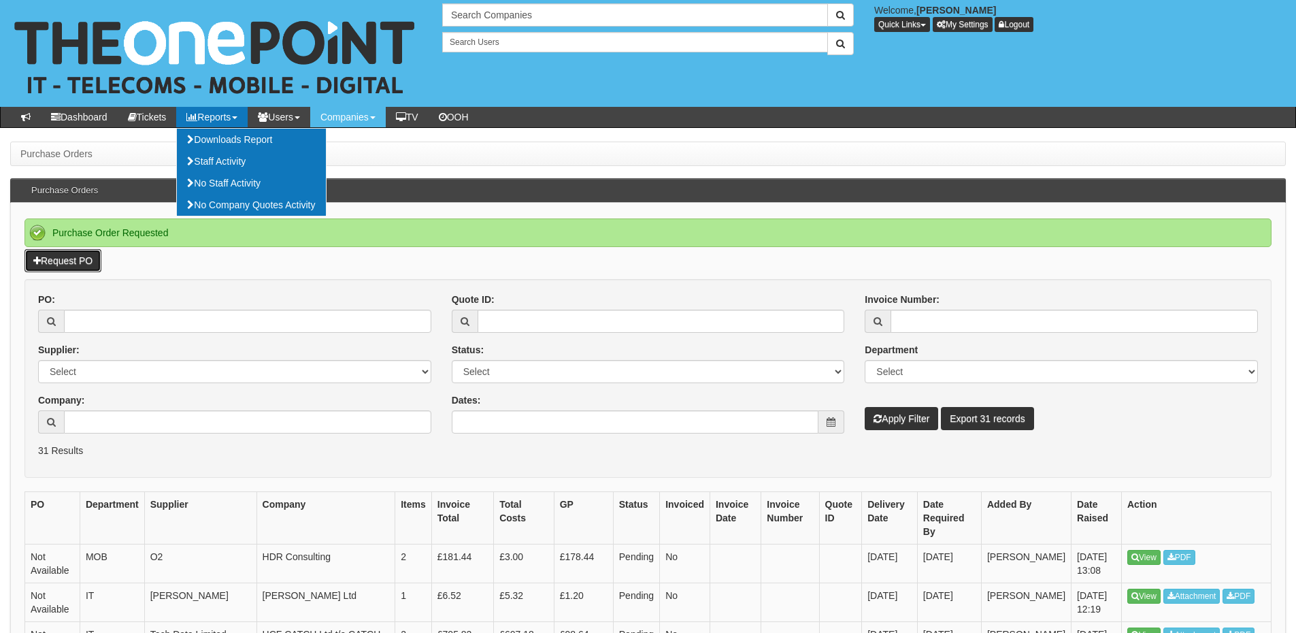
click at [86, 262] on link "Request PO" at bounding box center [62, 260] width 77 height 23
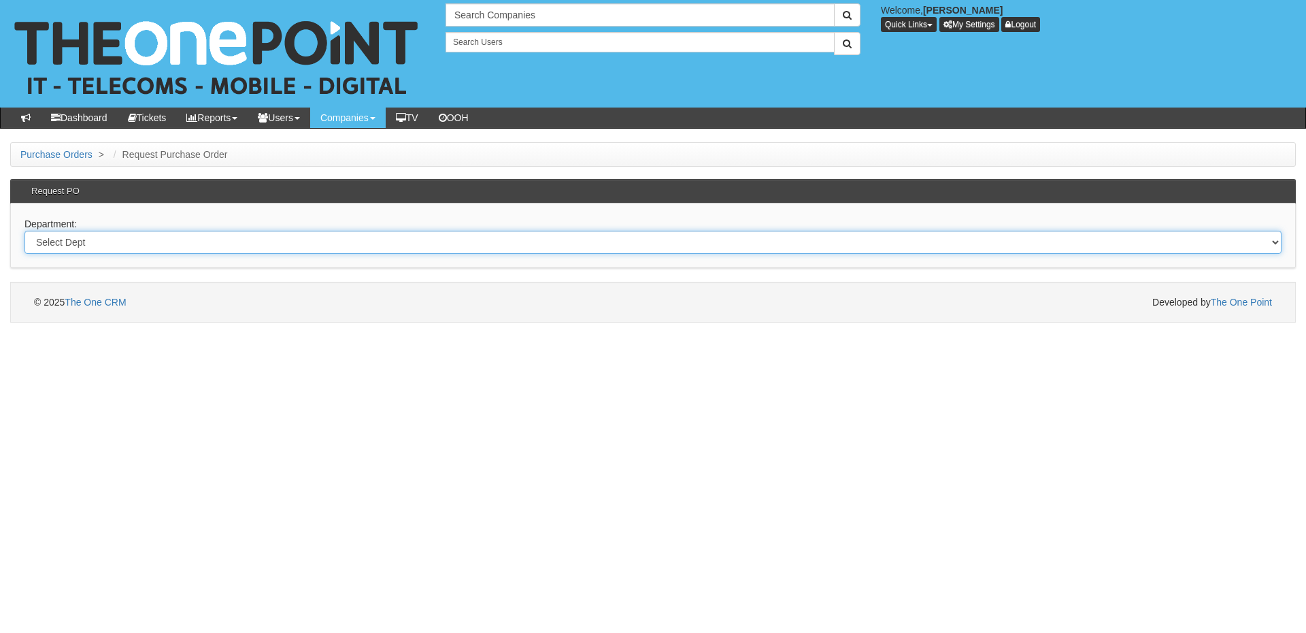
drag, startPoint x: 479, startPoint y: 242, endPoint x: 477, endPoint y: 252, distance: 9.7
click at [479, 242] on select "Select Dept Digital Internal IT Mobiles Marketing Telecoms" at bounding box center [652, 242] width 1257 height 23
select select "?pipeID=&dept=IT"
click at [24, 231] on select "Select Dept Digital Internal IT Mobiles Marketing Telecoms" at bounding box center [652, 242] width 1257 height 23
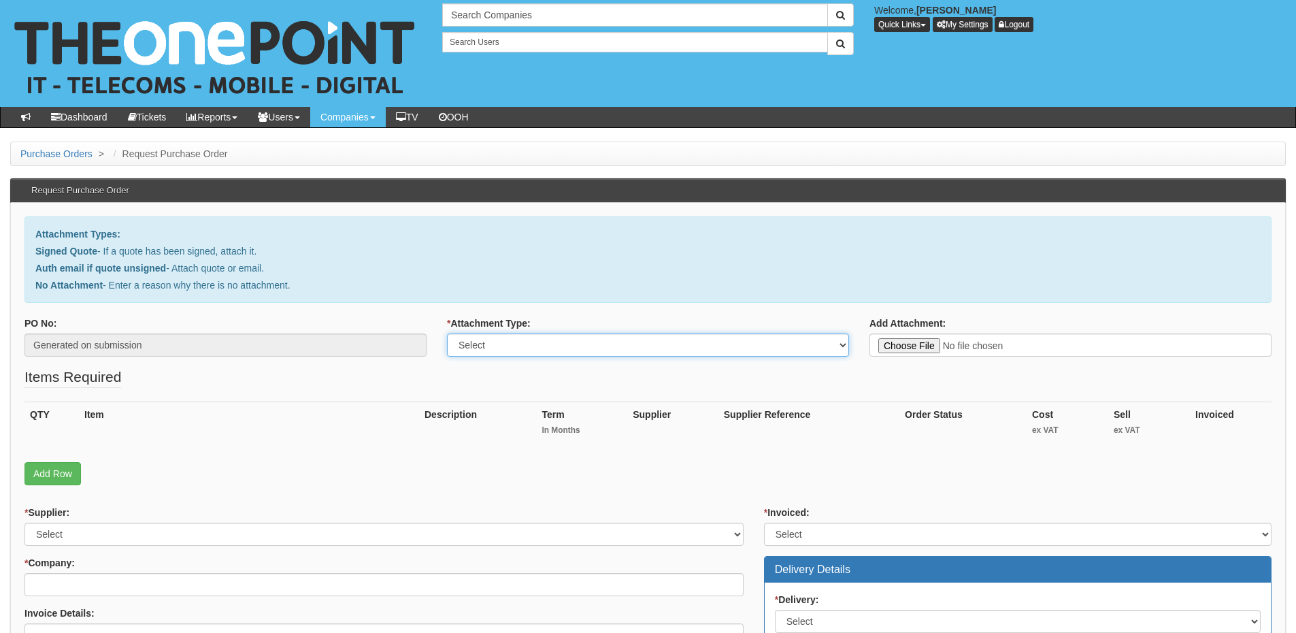
click at [592, 355] on select "Select Signed Quote Auth email with quote if unsigned No Attachment" at bounding box center [648, 344] width 402 height 23
select select "Signed Quote"
click at [447, 333] on select "Select Signed Quote Auth email with quote if unsigned No Attachment" at bounding box center [648, 344] width 402 height 23
type input "C:\fakepath\Robinson Contract Services - New Hardware .pdf"
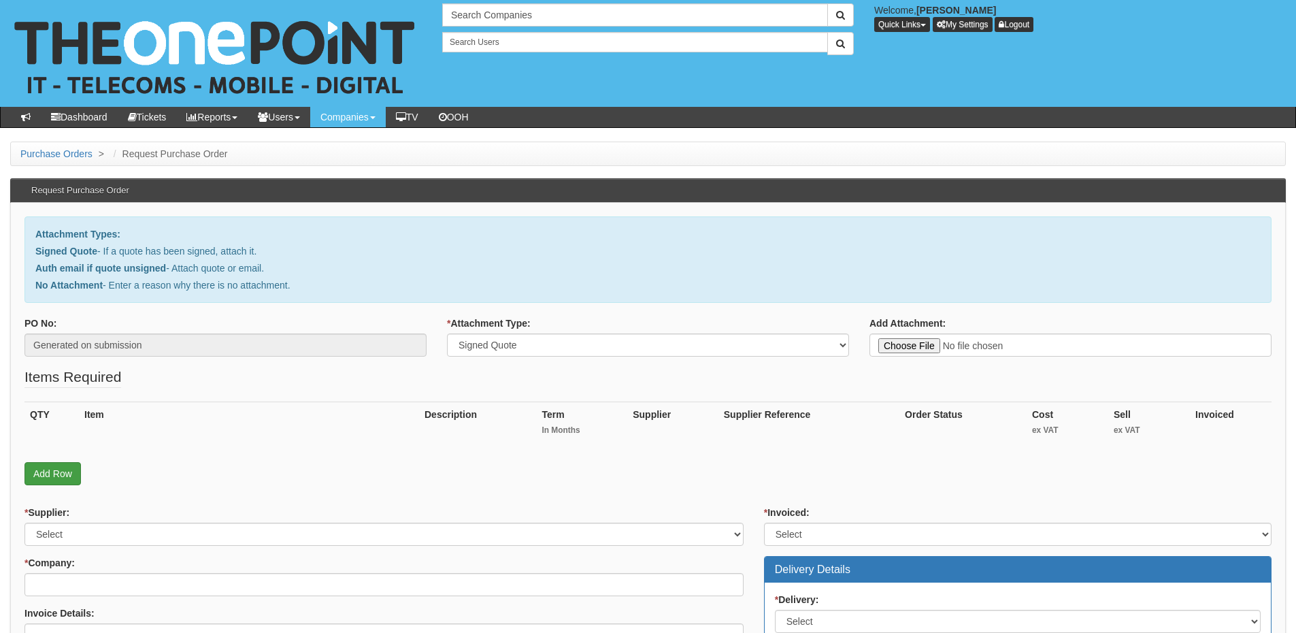
drag, startPoint x: 87, startPoint y: 474, endPoint x: 46, endPoint y: 479, distance: 41.8
click at [87, 474] on p "Add Row" at bounding box center [647, 473] width 1247 height 23
click at [46, 477] on link "Add Row" at bounding box center [52, 473] width 56 height 23
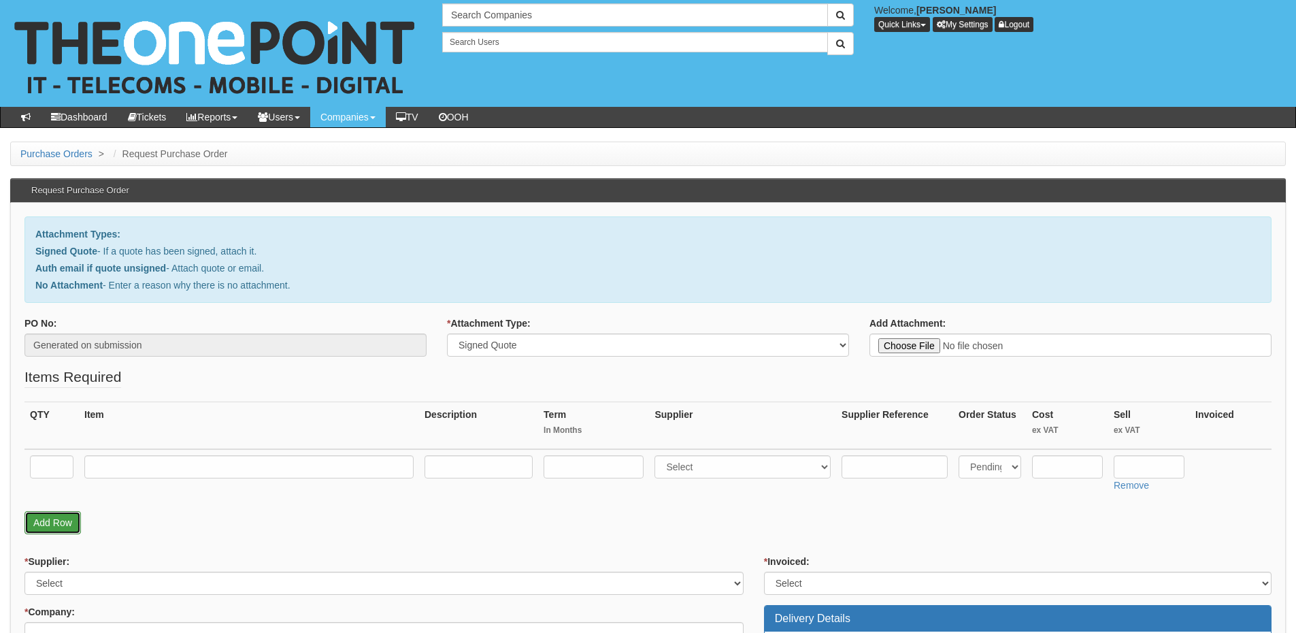
click at [60, 522] on link "Add Row" at bounding box center [52, 522] width 56 height 23
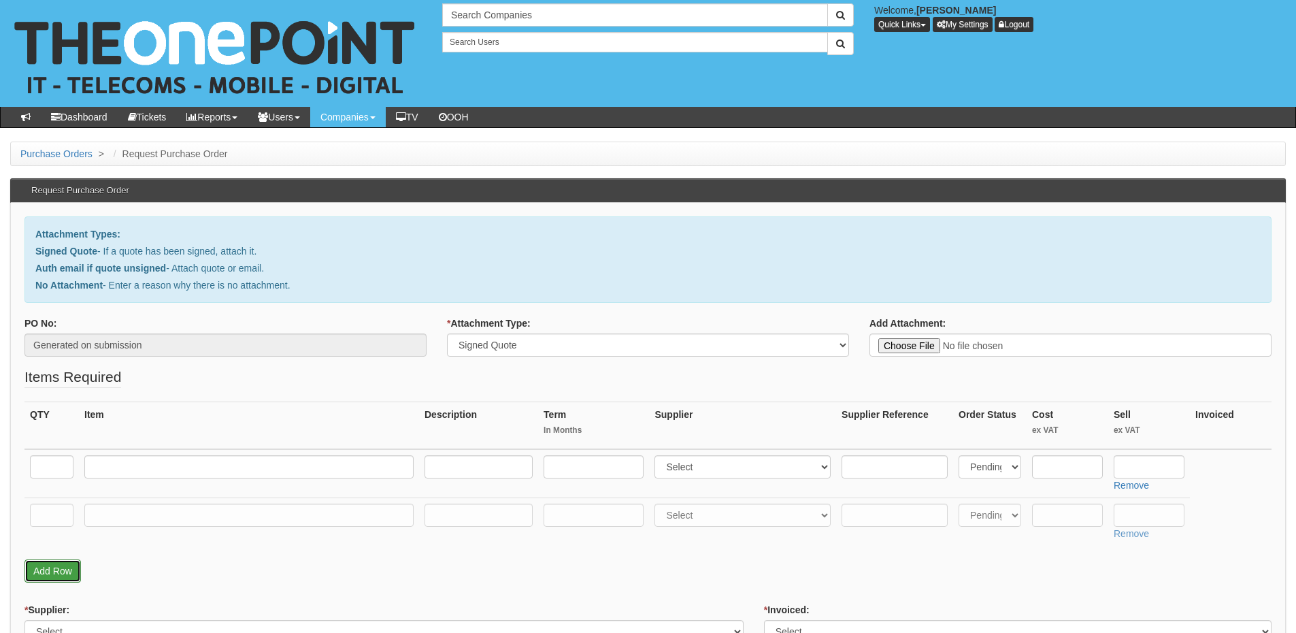
scroll to position [136, 0]
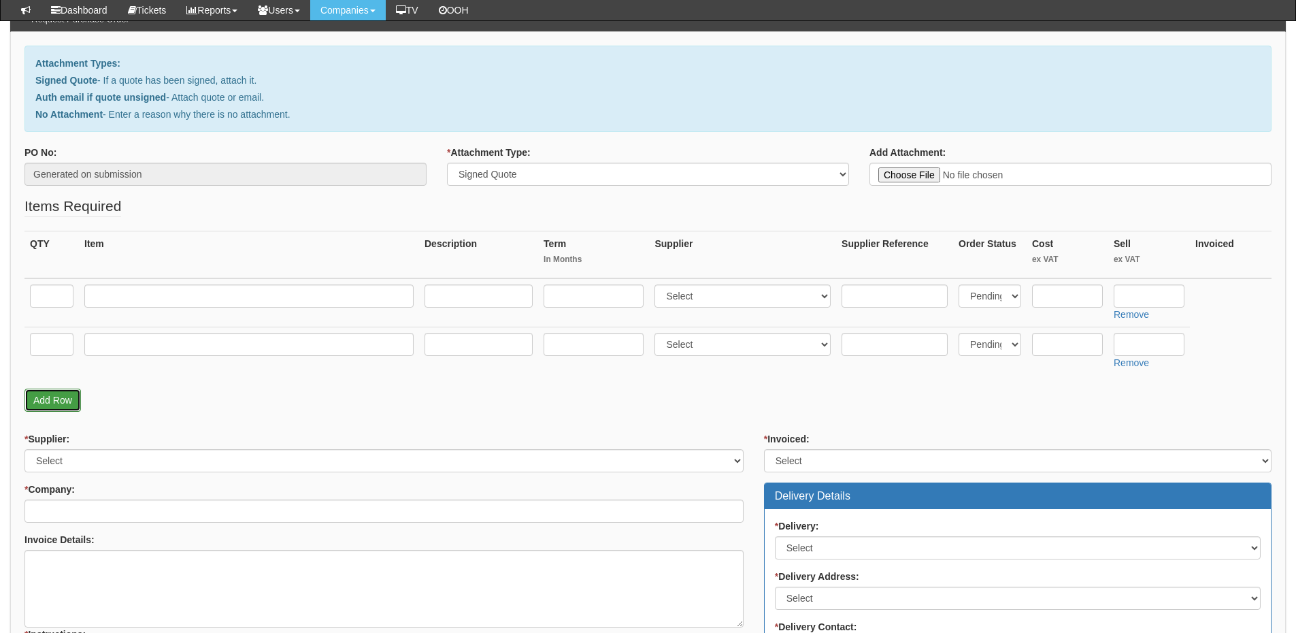
click at [61, 401] on link "Add Row" at bounding box center [52, 399] width 56 height 23
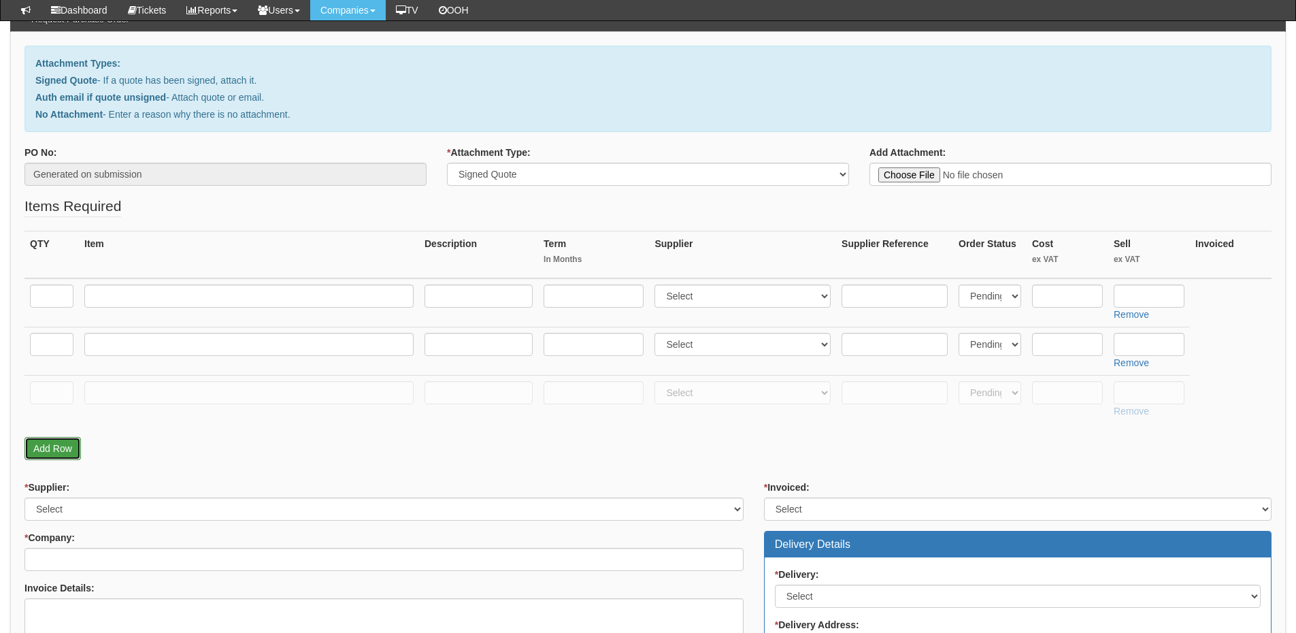
click at [56, 450] on link "Add Row" at bounding box center [52, 448] width 56 height 23
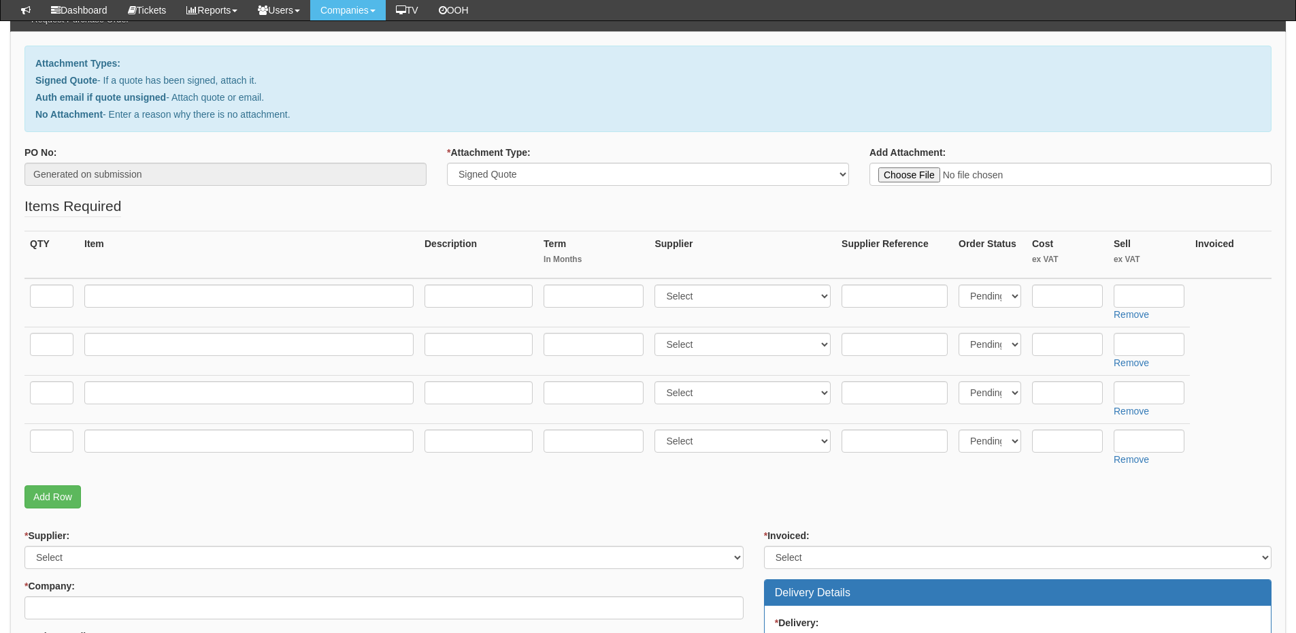
click at [117, 307] on td at bounding box center [249, 302] width 340 height 49
click at [115, 295] on input "text" at bounding box center [248, 295] width 329 height 23
paste input "LG 32" Monitors"
type input "LG 32" Monitors"
click at [47, 296] on input "text" at bounding box center [52, 295] width 44 height 23
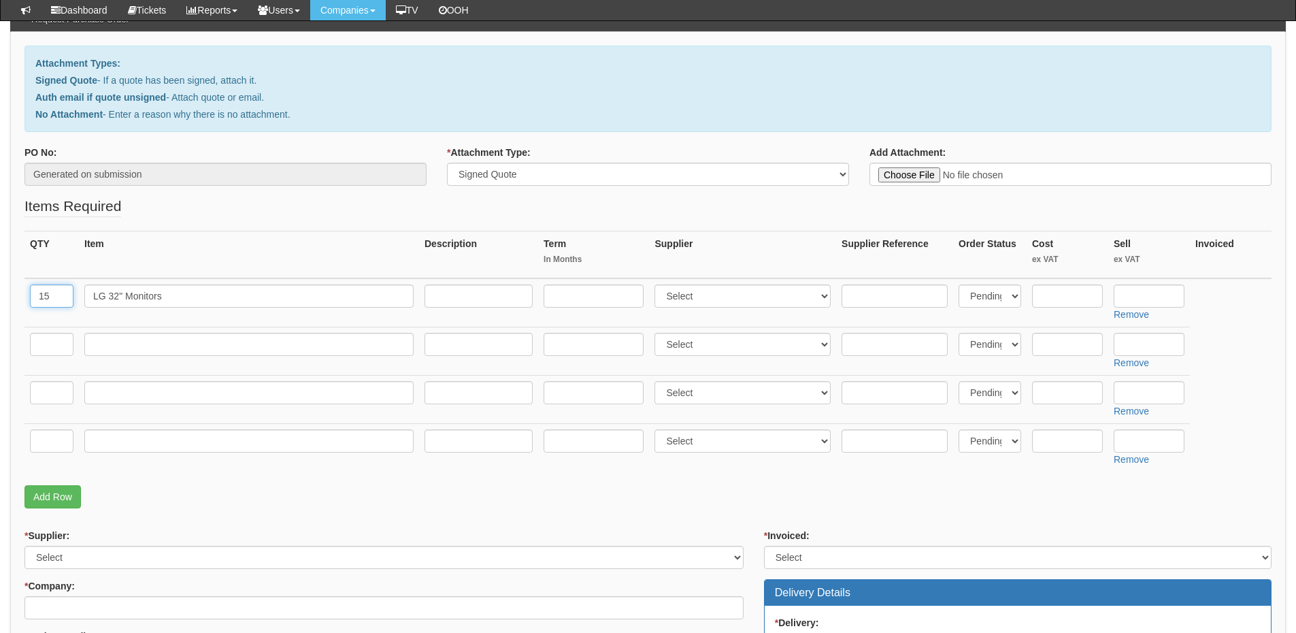
type input "15"
click at [47, 339] on input "text" at bounding box center [52, 344] width 44 height 23
type input "1"
click at [165, 334] on input "text" at bounding box center [248, 344] width 329 height 23
paste input "HP ProBook"
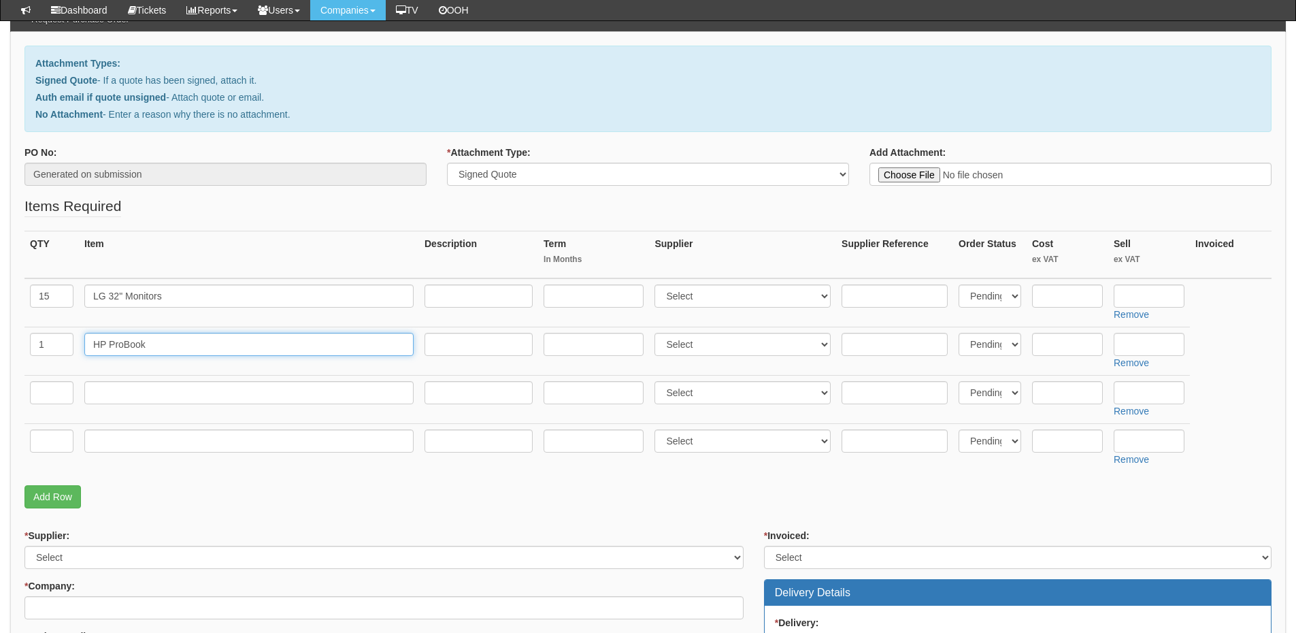
type input "HP ProBook"
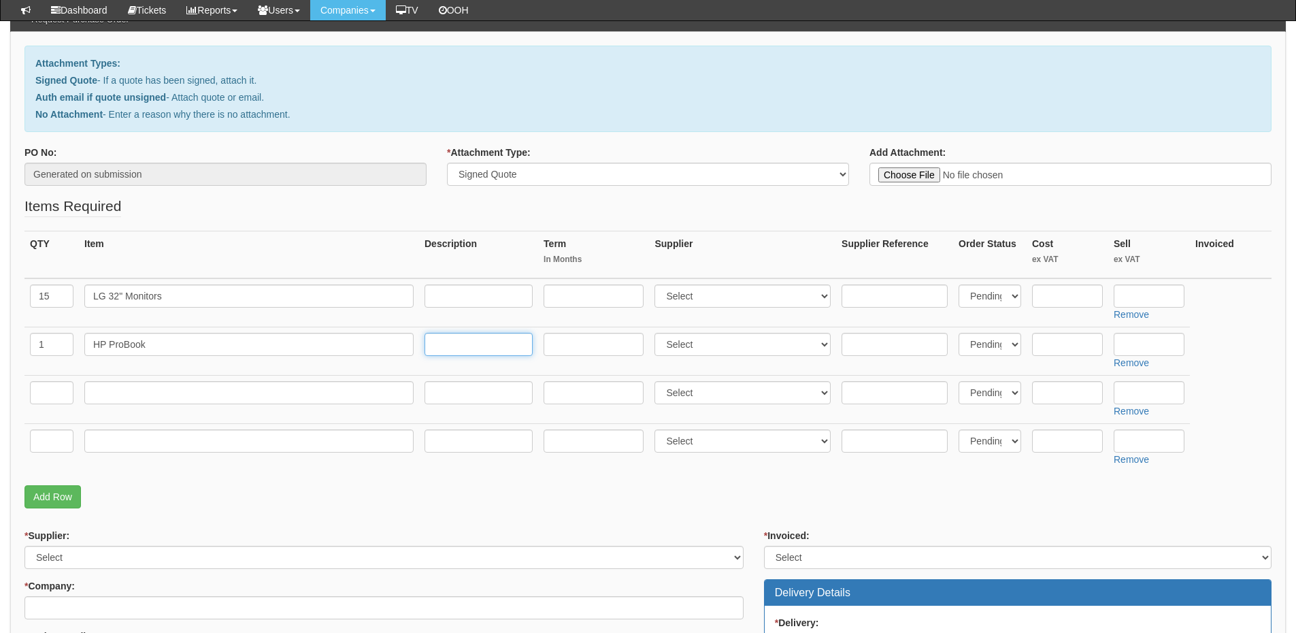
click at [465, 348] on input "text" at bounding box center [478, 344] width 108 height 23
paste input "Intel Core Ultra 5 125U Laptop 40.6 cm (16") WUXGA 16 GB DDR5-SDRAM 256 GB SSD …"
type input "Intel Core Ultra 5 125U Laptop 40.6 cm (16") WUXGA 16 GB DDR5-SDRAM 256 GB SSD …"
click at [705, 297] on select "Select 123 REG.co.uk 1Password 3 4Gon AA Jones Electric Ltd Abzorb Access Group…" at bounding box center [742, 295] width 176 height 23
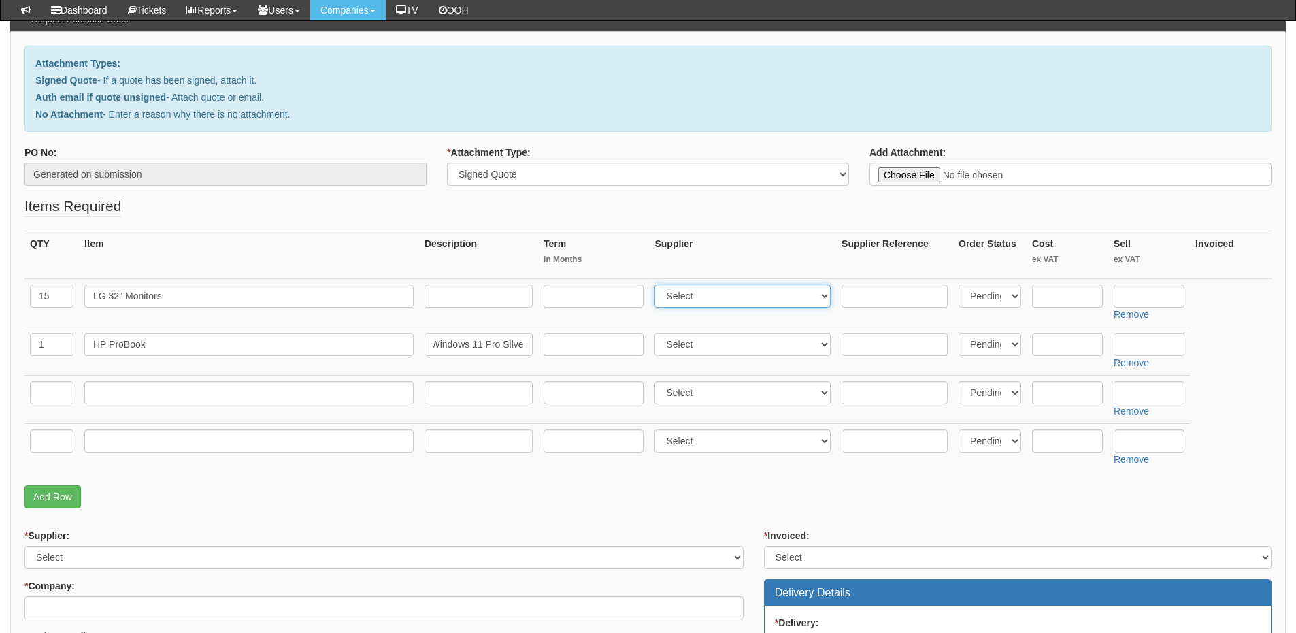
scroll to position [0, 0]
select select "220"
click at [658, 284] on select "Select 123 REG.co.uk 1Password 3 4Gon AA Jones Electric Ltd Abzorb Access Group…" at bounding box center [742, 295] width 176 height 23
click at [702, 348] on select "Select 123 REG.co.uk 1Password 3 4Gon AA Jones Electric Ltd Abzorb Access Group…" at bounding box center [742, 344] width 176 height 23
select select "61"
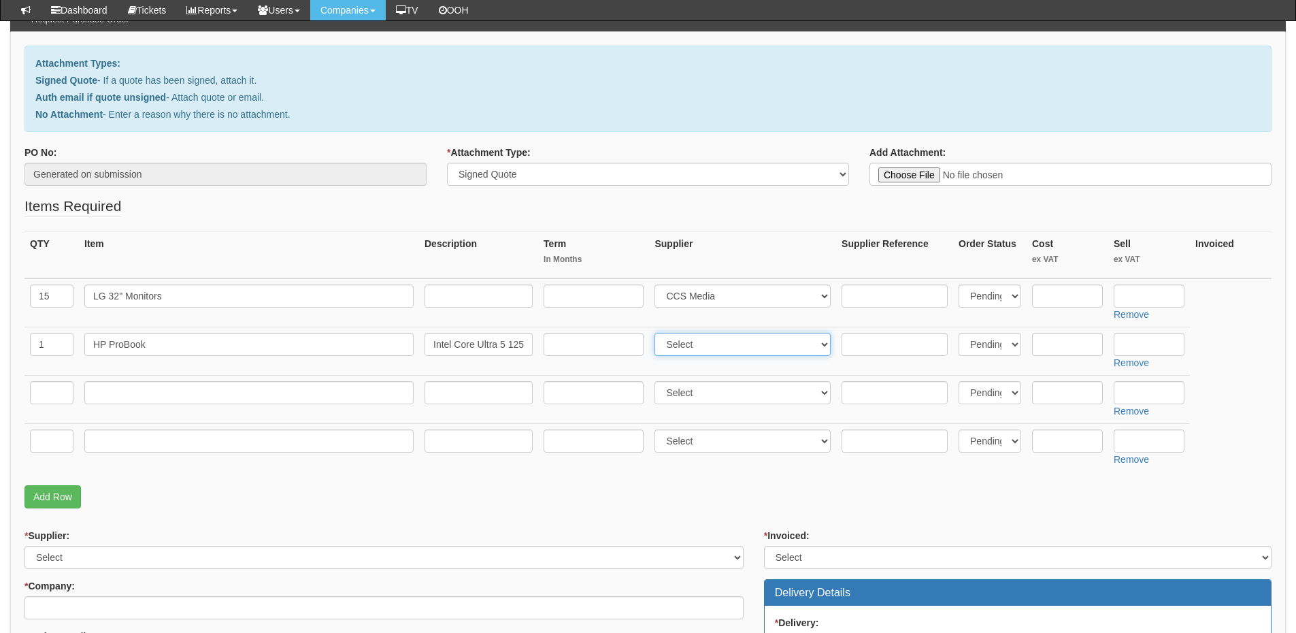
click at [658, 333] on select "Select 123 REG.co.uk 1Password 3 4Gon AA Jones Electric Ltd Abzorb Access Group…" at bounding box center [742, 344] width 176 height 23
click at [1144, 340] on input "text" at bounding box center [1148, 344] width 71 height 23
type input "830.91"
click at [1143, 305] on input "text" at bounding box center [1148, 295] width 71 height 23
type input "152"
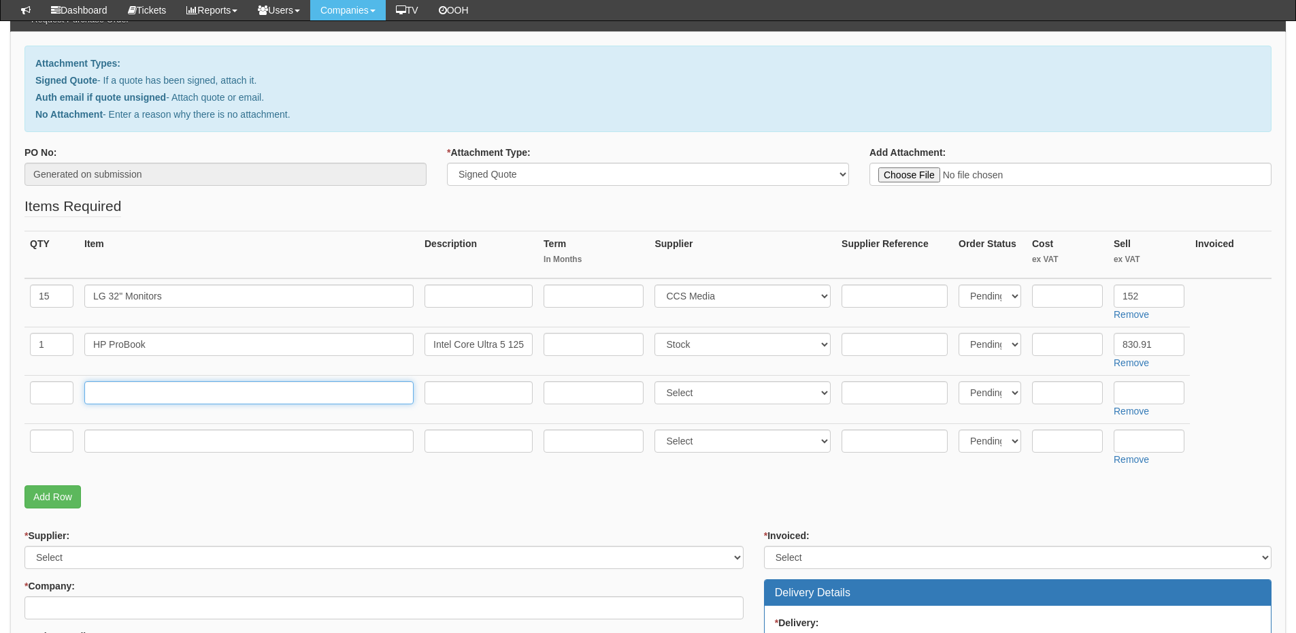
drag, startPoint x: 157, startPoint y: 396, endPoint x: 128, endPoint y: 393, distance: 29.4
click at [157, 396] on input "text" at bounding box center [248, 392] width 329 height 23
paste input "iPhone 16e 128GB"
type input "iPhone 16e 128GB"
click at [51, 390] on input "text" at bounding box center [52, 392] width 44 height 23
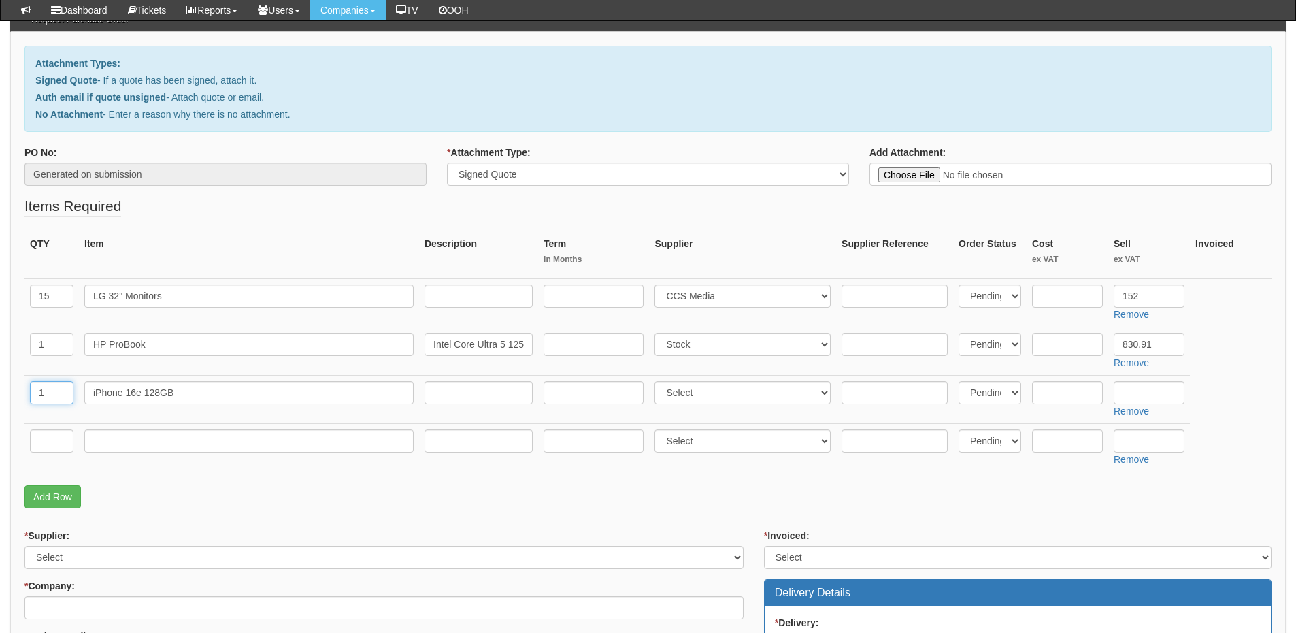
type input "1"
click at [49, 446] on input "text" at bounding box center [52, 440] width 44 height 23
type input "1"
click at [114, 443] on input "text" at bounding box center [248, 440] width 329 height 23
type input "Delivery"
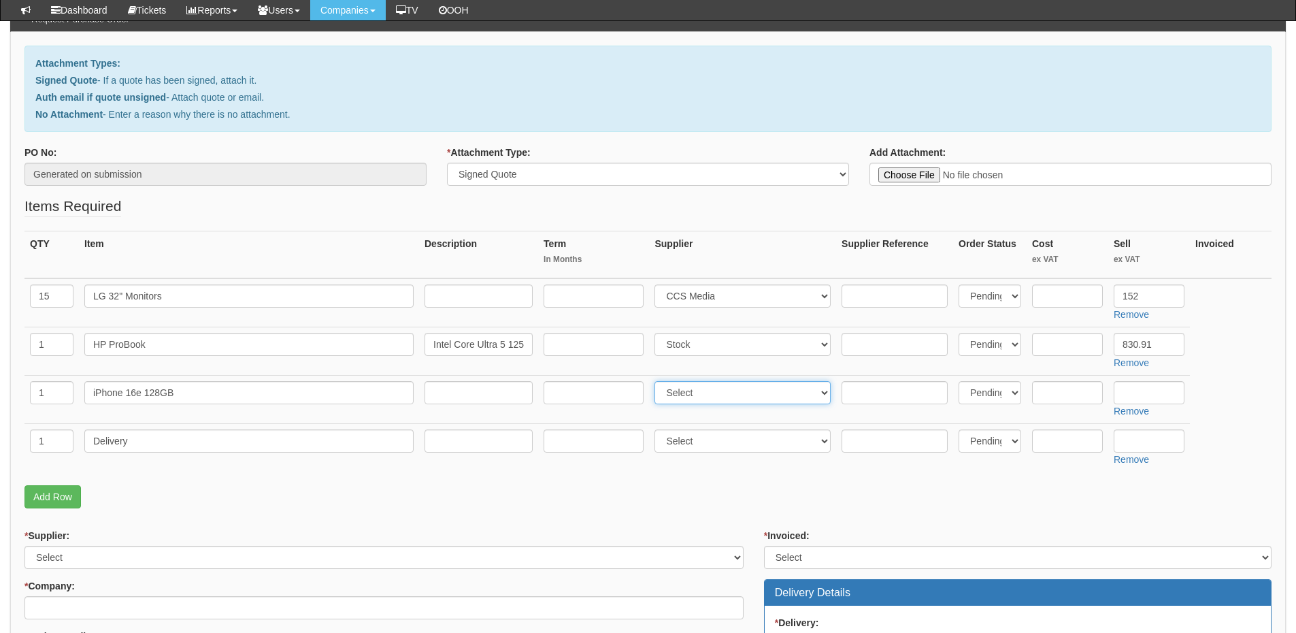
click at [678, 392] on select "Select 123 REG.co.uk 1Password 3 4Gon AA Jones Electric Ltd Abzorb Access Group…" at bounding box center [742, 392] width 176 height 23
select select "54"
click at [658, 381] on select "Select 123 REG.co.uk 1Password 3 4Gon AA Jones Electric Ltd Abzorb Access Group…" at bounding box center [742, 392] width 176 height 23
click at [1132, 410] on link "Remove" at bounding box center [1130, 410] width 35 height 11
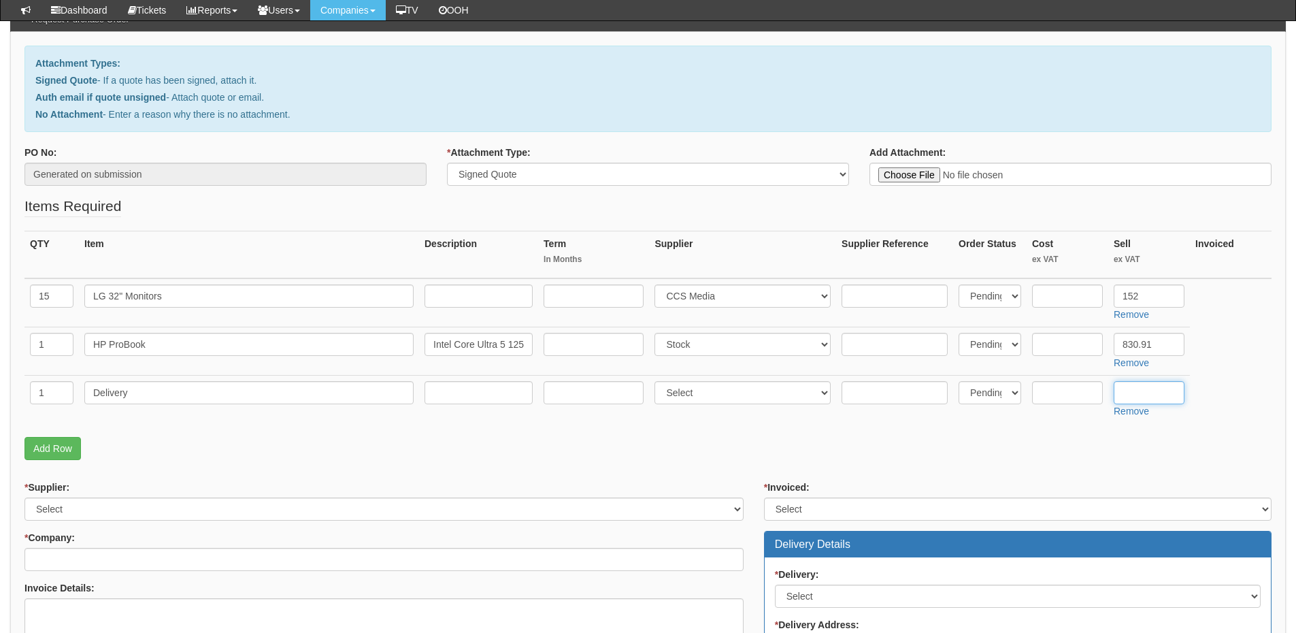
click at [1149, 391] on input "text" at bounding box center [1148, 392] width 71 height 23
type input "12.50"
click at [1066, 293] on input "text" at bounding box center [1067, 295] width 71 height 23
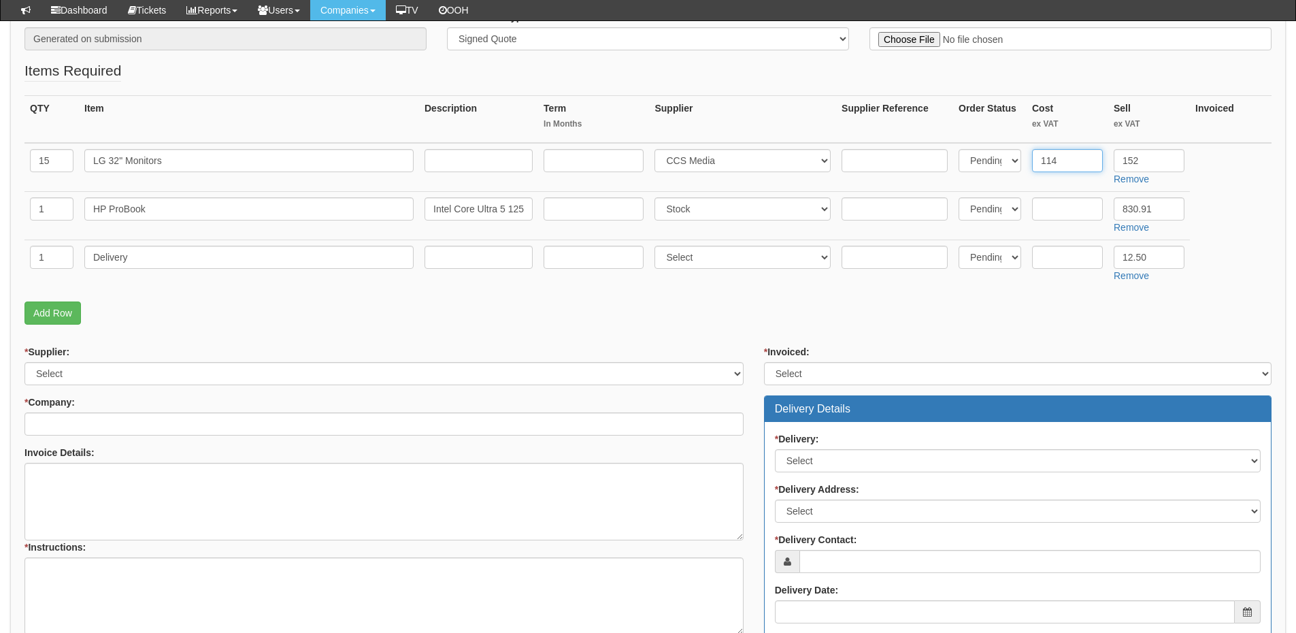
scroll to position [272, 0]
type input "114"
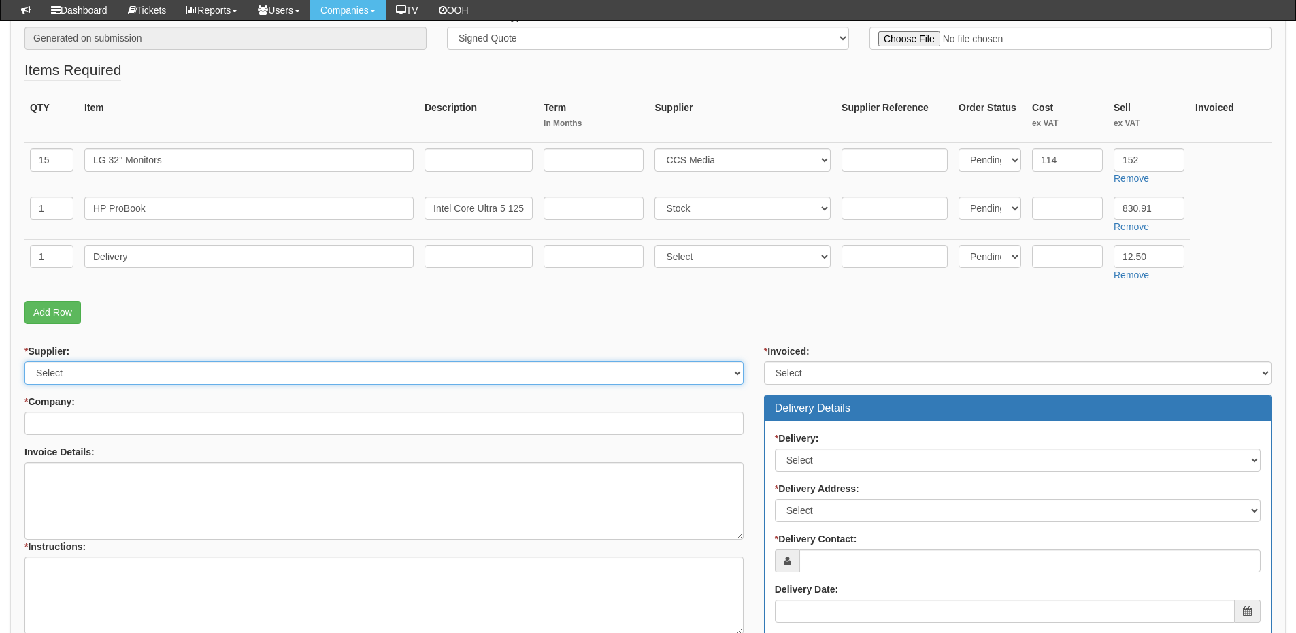
click at [153, 373] on select "Select 123 REG.co.uk 1Password 3 4Gon AA Jones Electric Ltd Abzorb Access Group…" at bounding box center [383, 372] width 719 height 23
select select "124"
click at [24, 361] on select "Select 123 REG.co.uk 1Password 3 4Gon AA Jones Electric Ltd Abzorb Access Group…" at bounding box center [383, 372] width 719 height 23
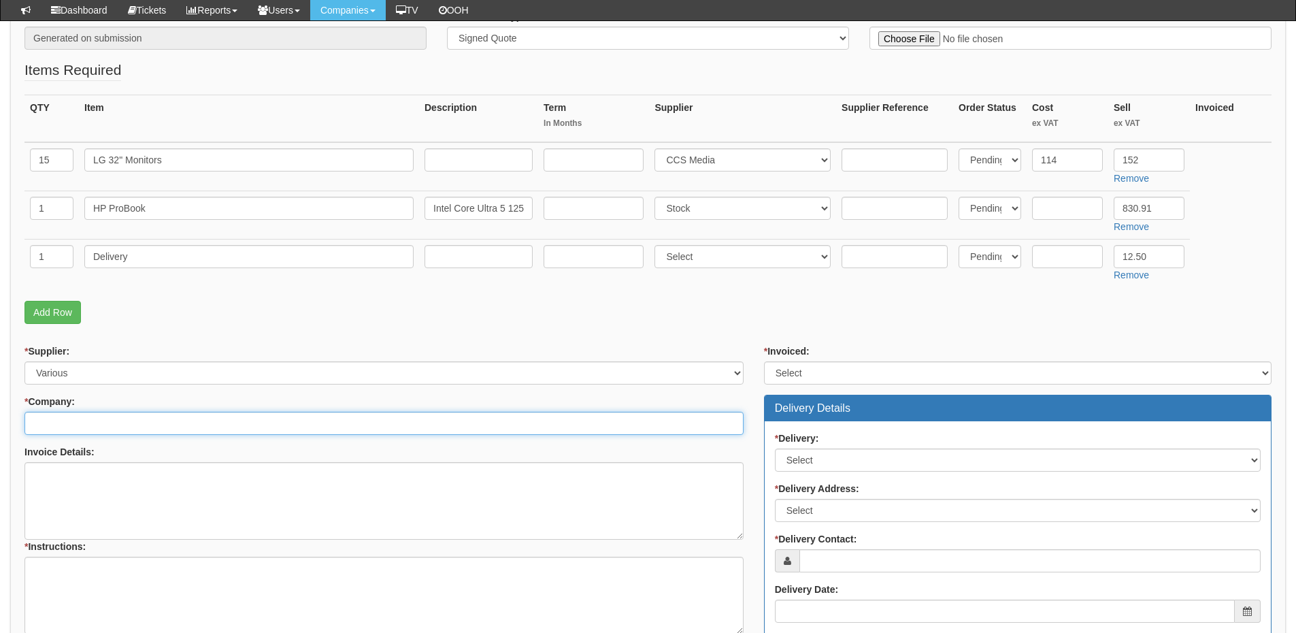
click at [150, 426] on input "* Company:" at bounding box center [383, 422] width 719 height 23
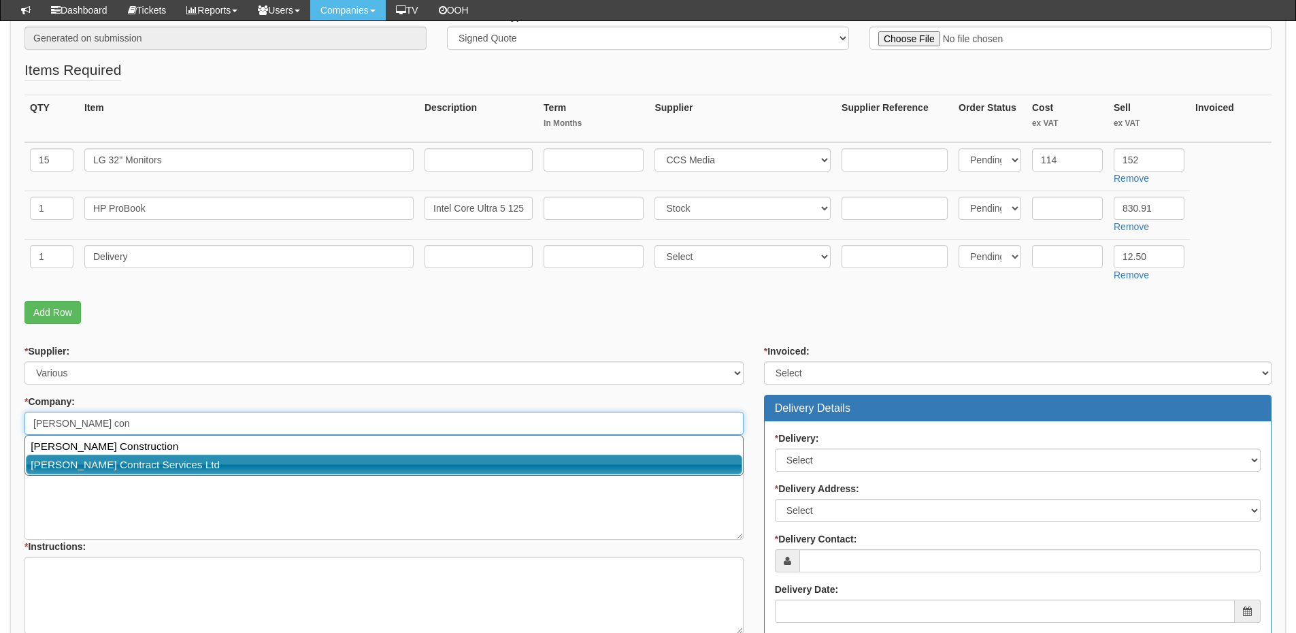
click at [141, 457] on link "[PERSON_NAME] Contract Services Ltd" at bounding box center [384, 464] width 716 height 20
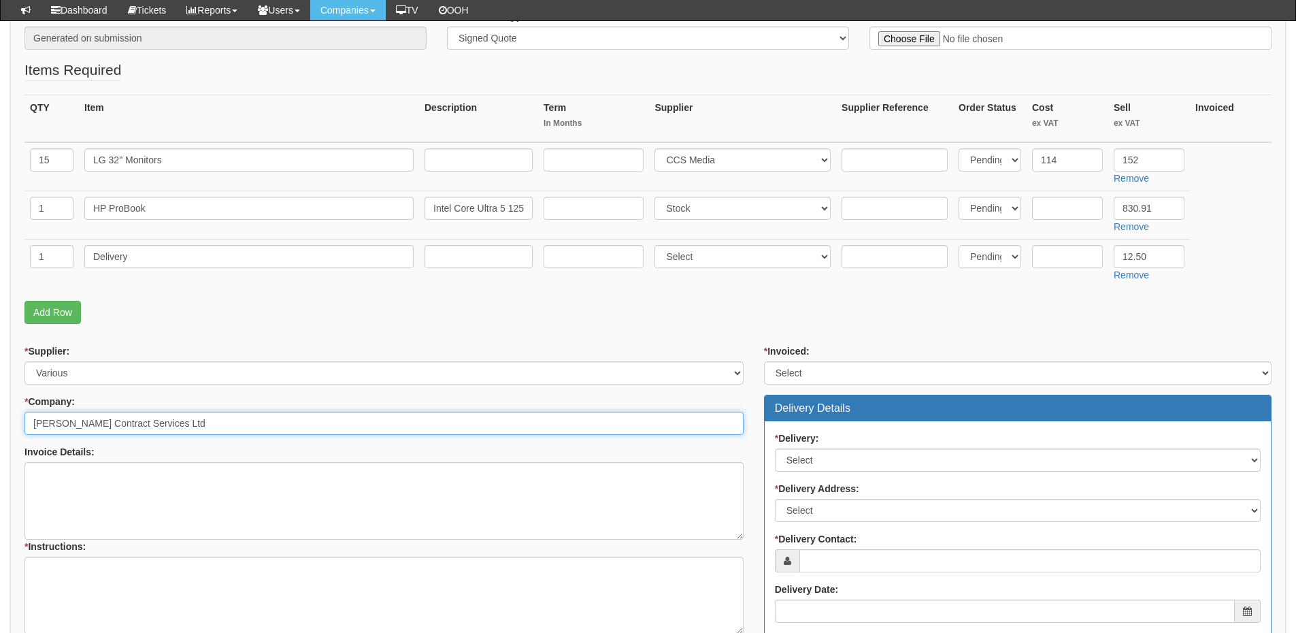
type input "[PERSON_NAME] Contract Services Ltd"
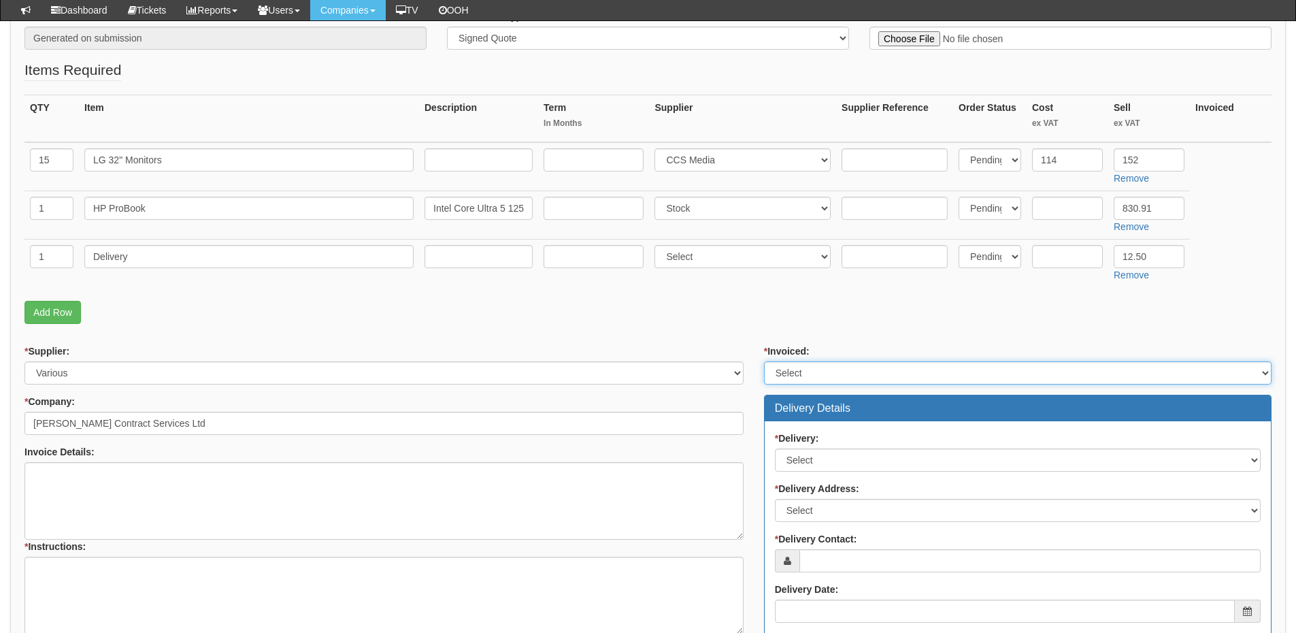
click at [794, 375] on select "Select Yes No N/A STB (part of order)" at bounding box center [1017, 372] width 507 height 23
select select "2"
click at [764, 361] on select "Select Yes No N/A STB (part of order)" at bounding box center [1017, 372] width 507 height 23
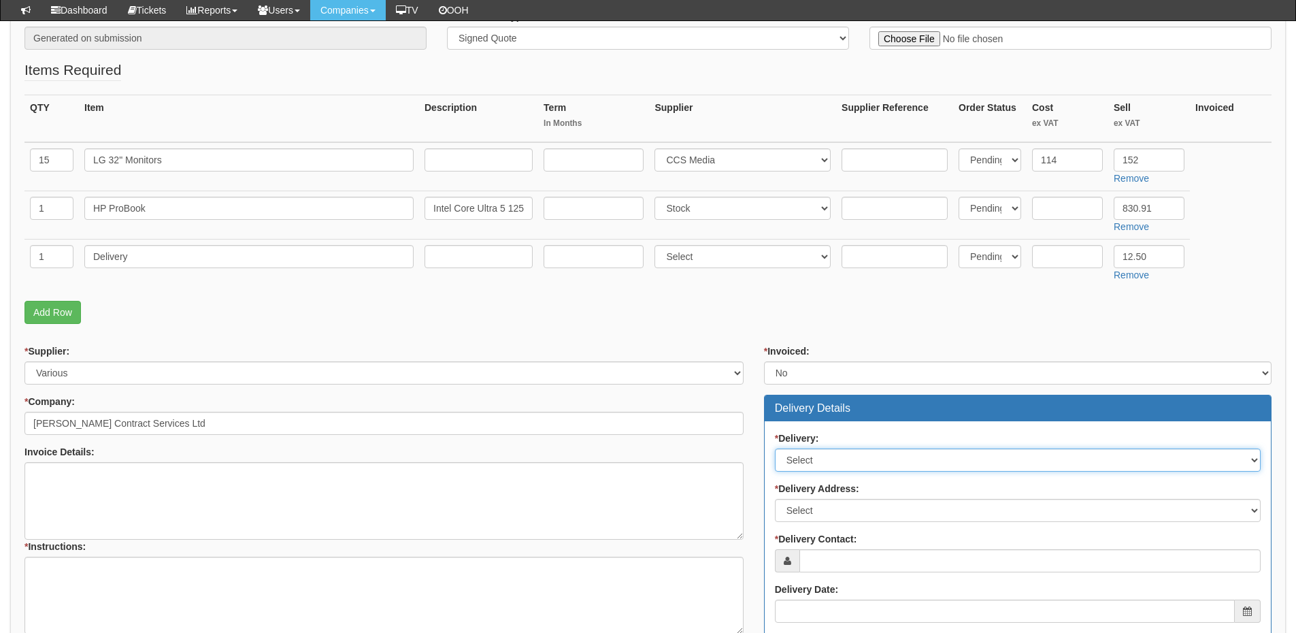
click at [812, 455] on select "Select No Not Applicable Yes" at bounding box center [1018, 459] width 486 height 23
select select "1"
click at [775, 448] on select "Select No Not Applicable Yes" at bounding box center [1018, 459] width 486 height 23
click at [814, 529] on div "* Delivery: Select No Not Applicable Yes * Delivery Address: Select Not Applica…" at bounding box center [1017, 532] width 506 height 222
click at [815, 510] on select "Select Not Applicable Main Address - YO25 8EJ Other" at bounding box center [1018, 510] width 486 height 23
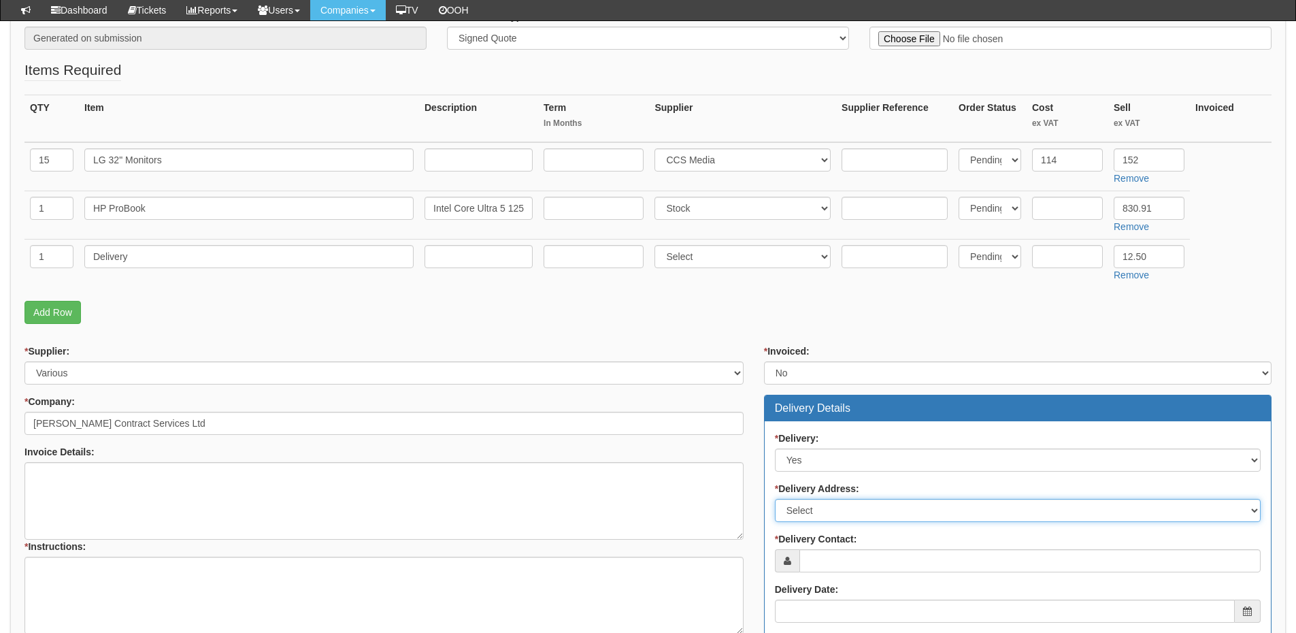
scroll to position [340, 0]
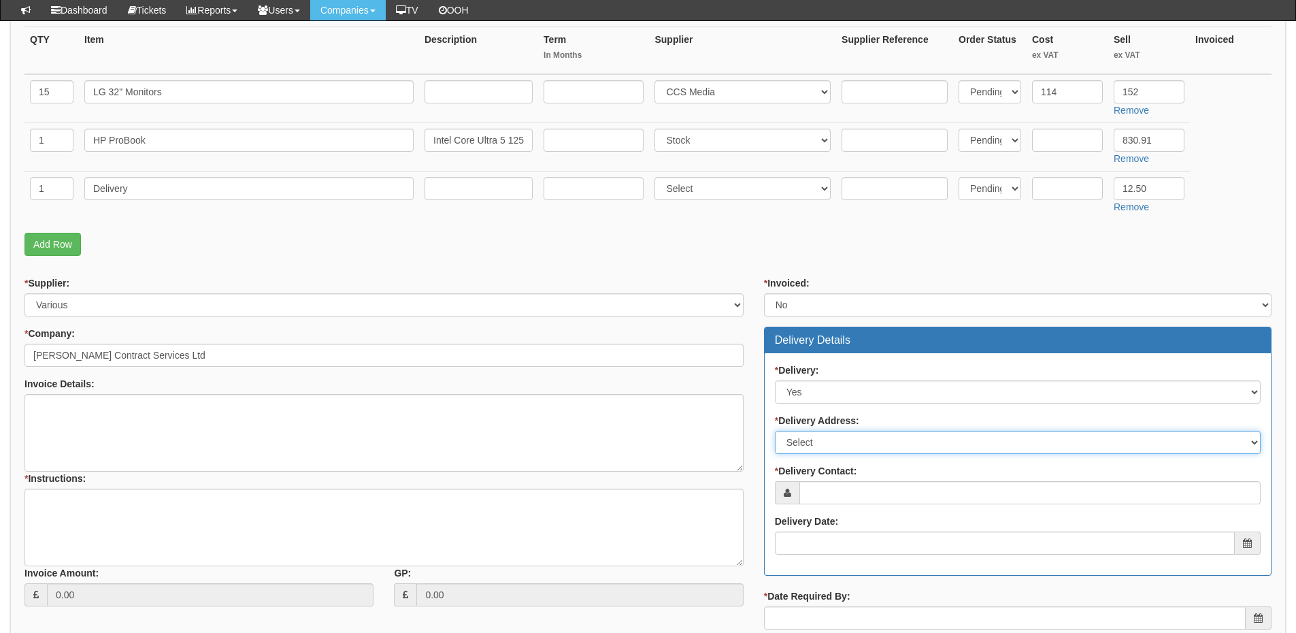
click at [810, 447] on select "Select Not Applicable Main Address - YO25 8EJ Other" at bounding box center [1018, 442] width 486 height 23
select select "other"
click at [775, 431] on select "Select Not Applicable Main Address - YO25 8EJ Other" at bounding box center [1018, 442] width 486 height 23
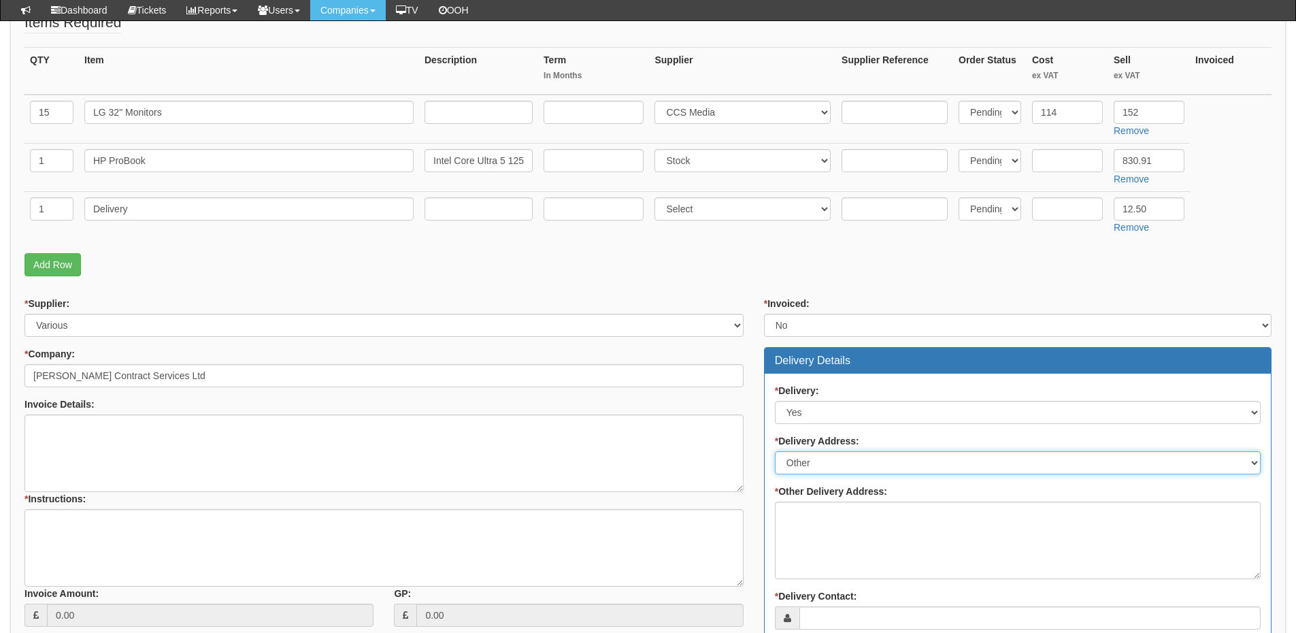
scroll to position [408, 0]
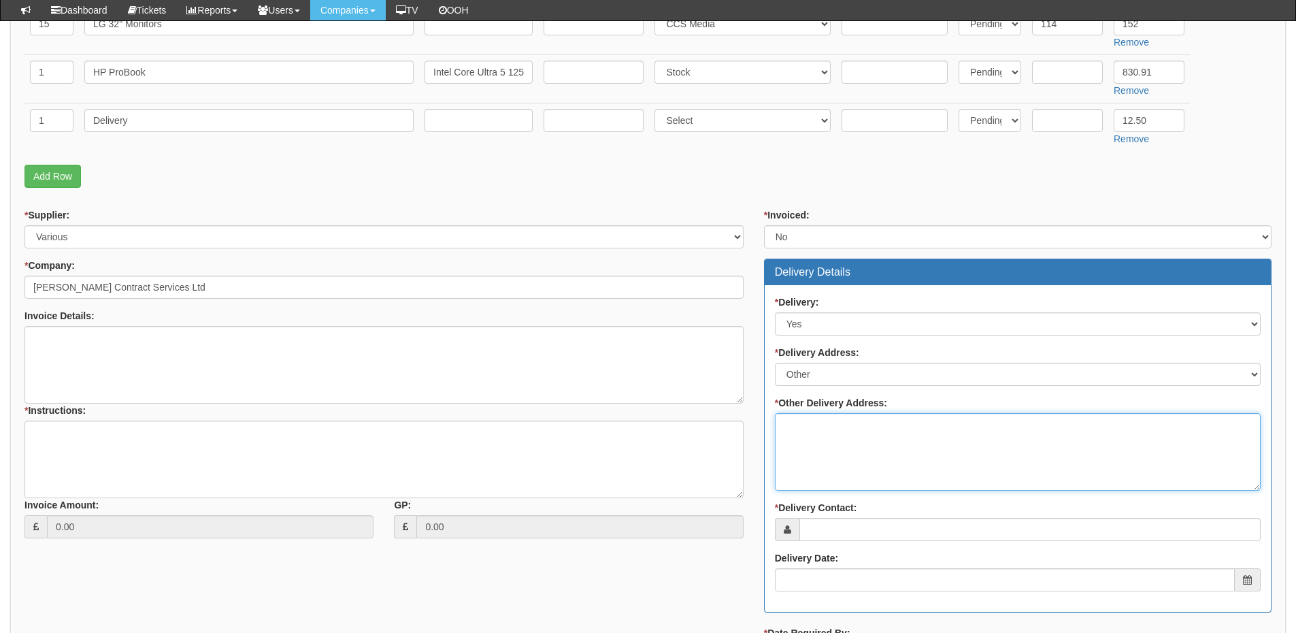
click at [809, 435] on textarea "* Other Delivery Address:" at bounding box center [1018, 452] width 486 height 78
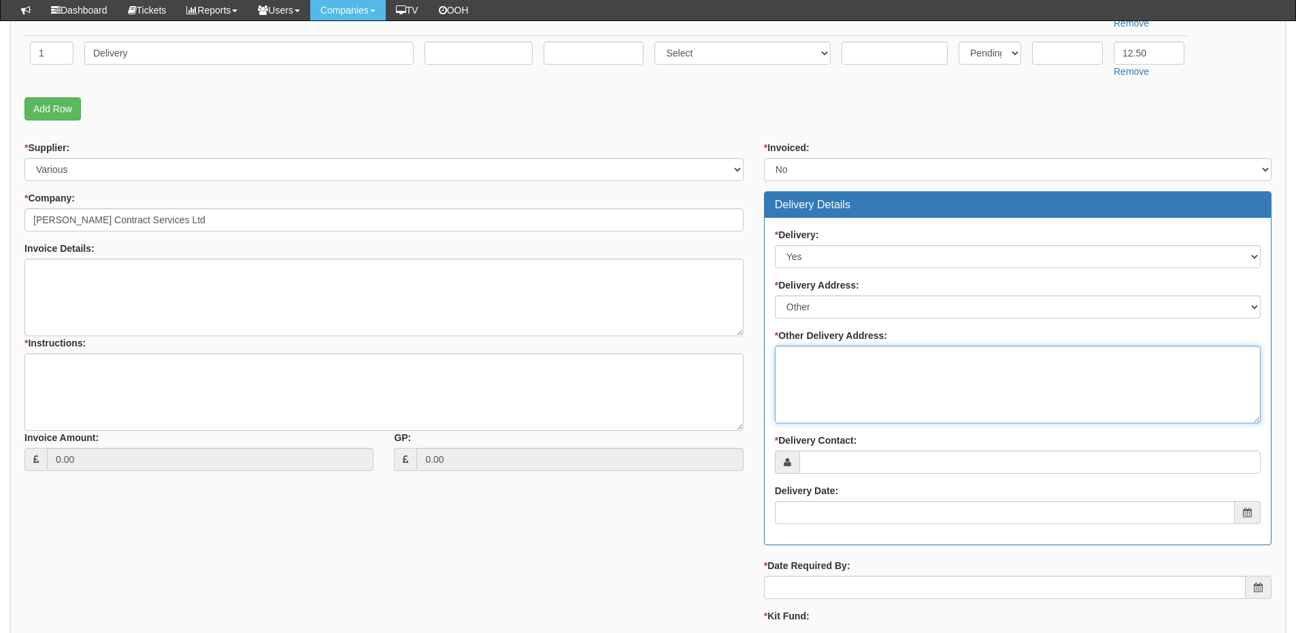
scroll to position [476, 0]
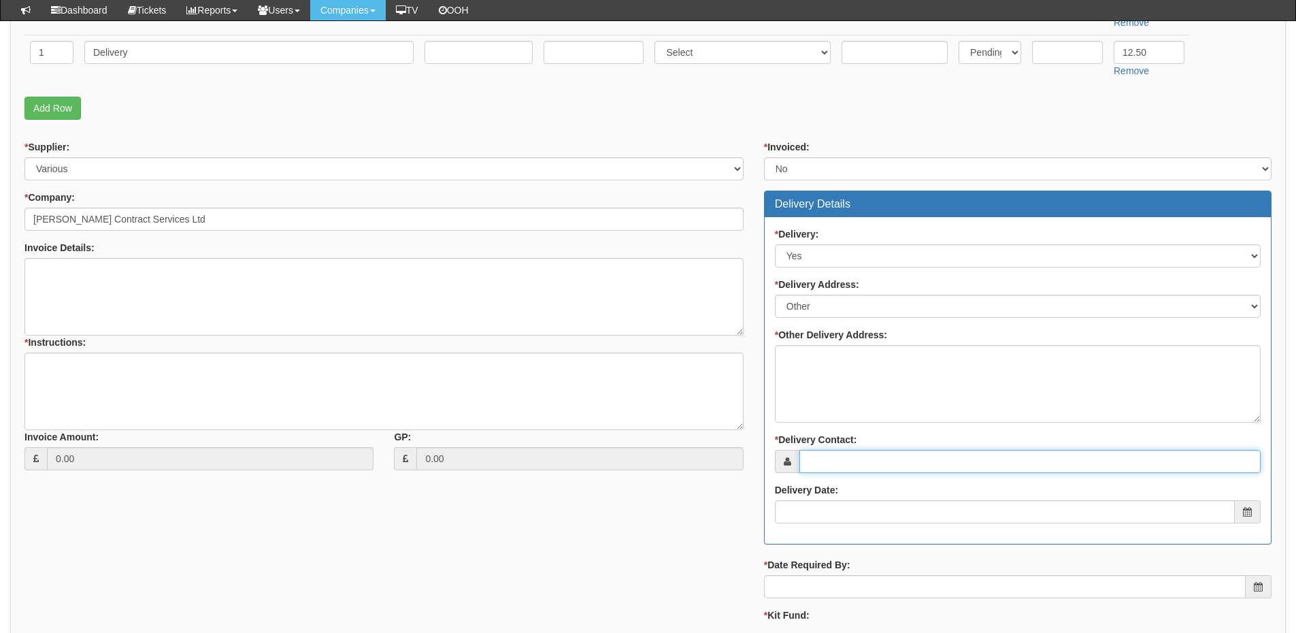
click at [843, 460] on input "* Delivery Contact:" at bounding box center [1029, 461] width 461 height 23
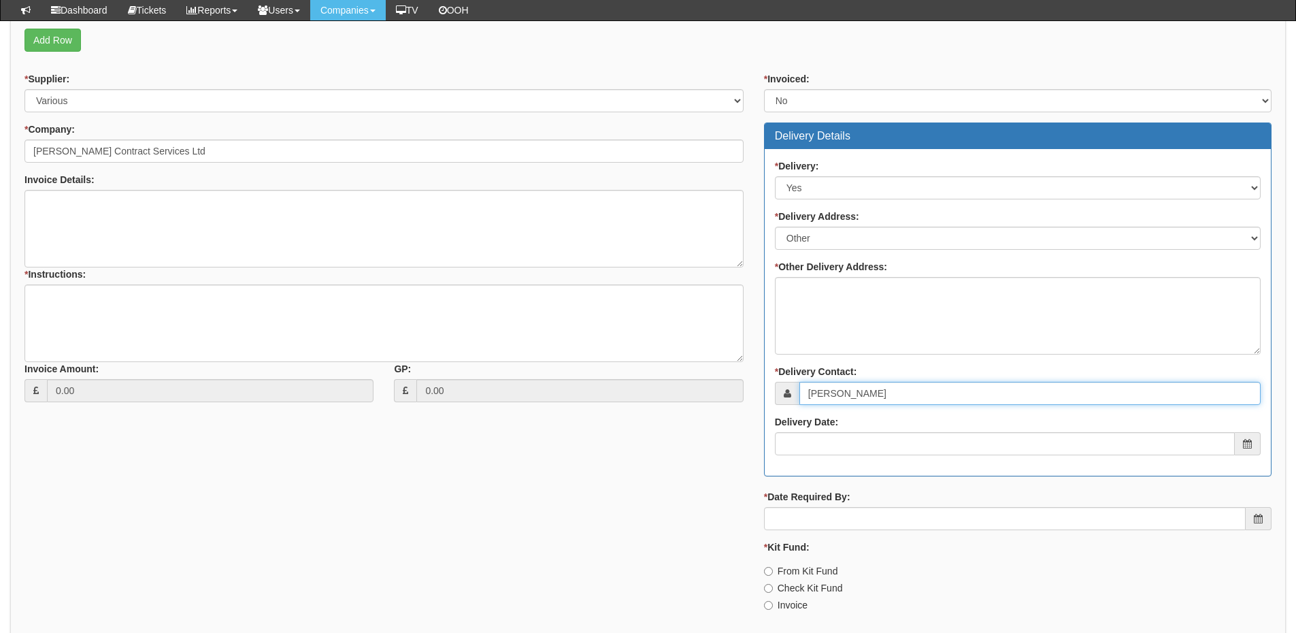
type input "[PERSON_NAME]"
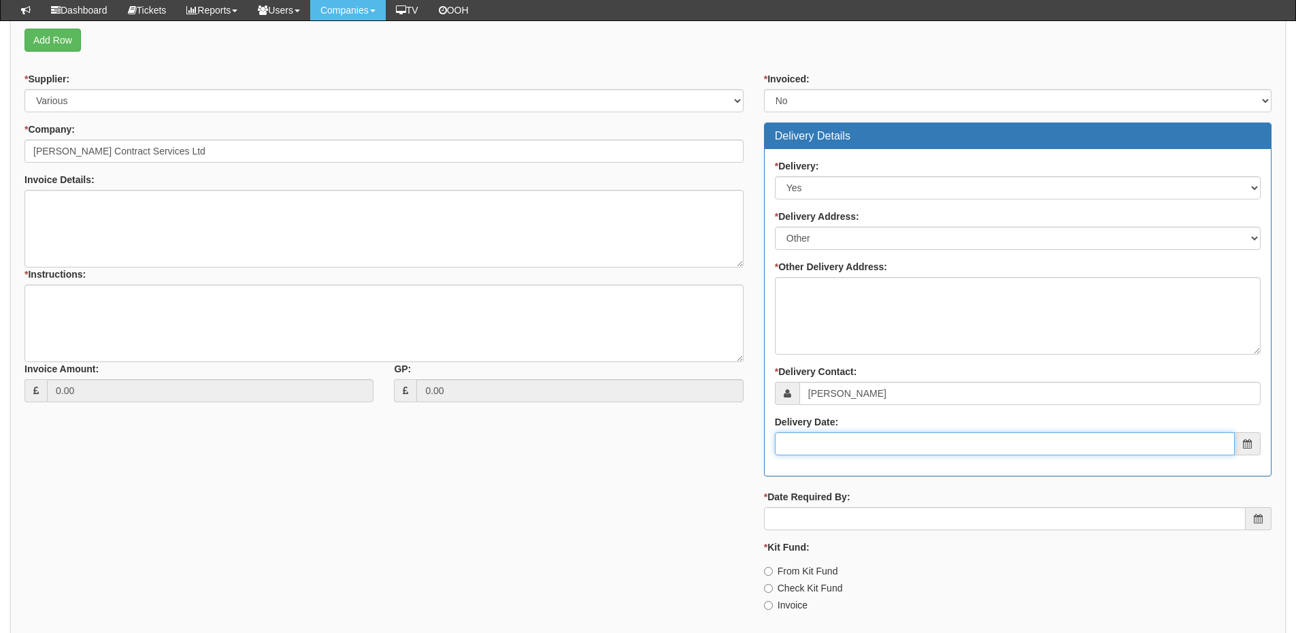
click at [856, 446] on input "Delivery Date:" at bounding box center [1005, 443] width 460 height 23
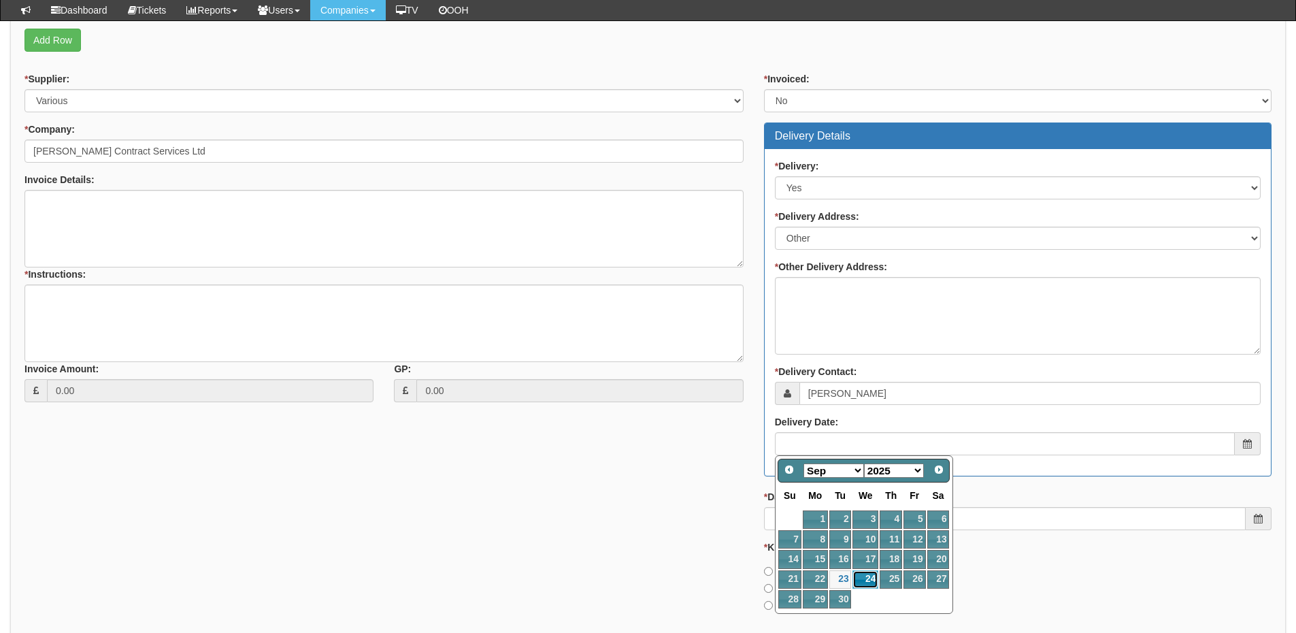
click at [863, 582] on link "24" at bounding box center [865, 579] width 26 height 18
type input "2025-09-24"
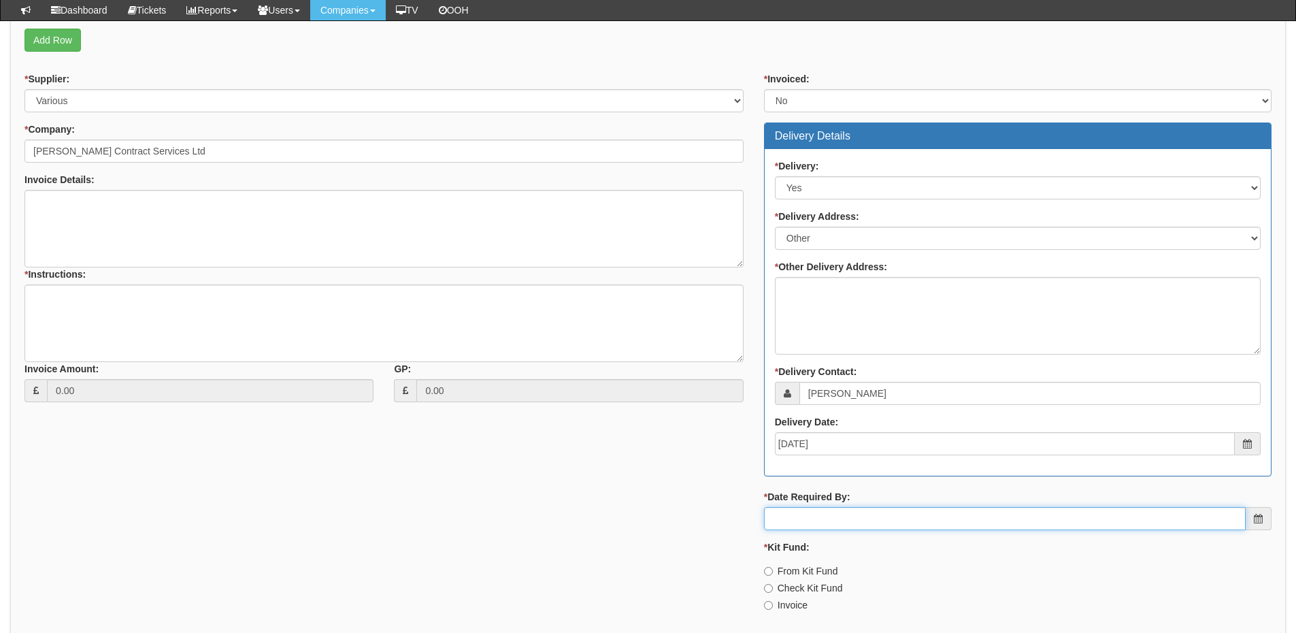
click at [868, 515] on input "* Date Required By:" at bounding box center [1005, 518] width 482 height 23
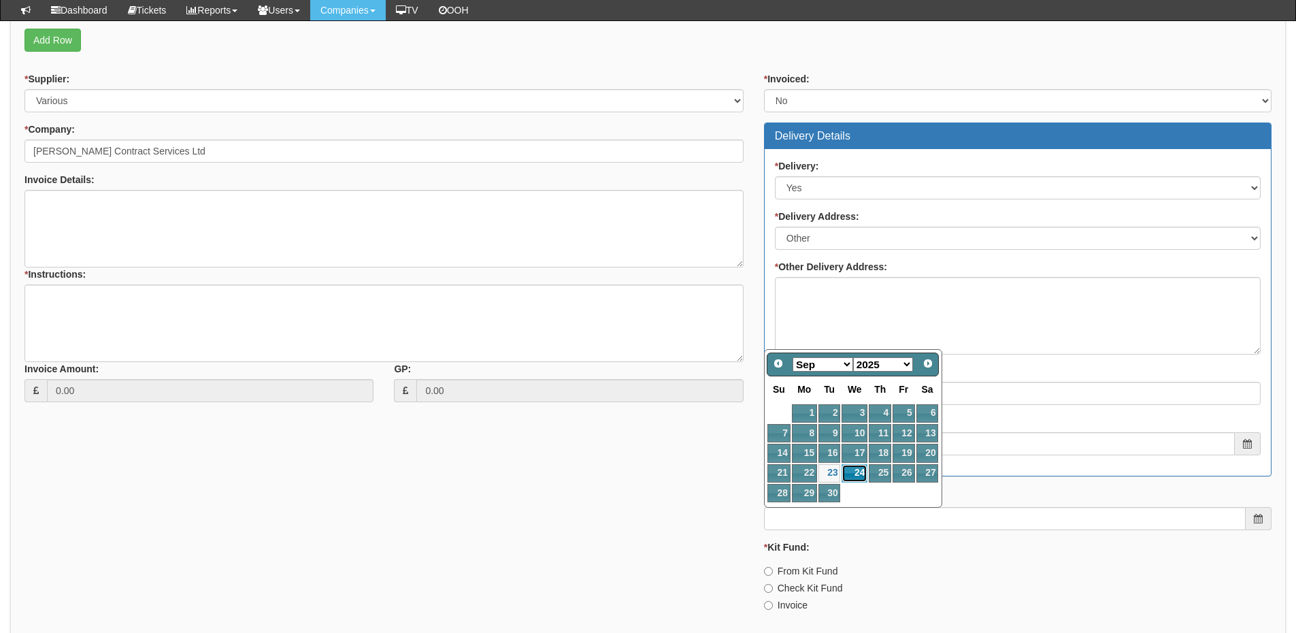
click at [858, 472] on link "24" at bounding box center [854, 473] width 26 height 18
type input "2025-09-24"
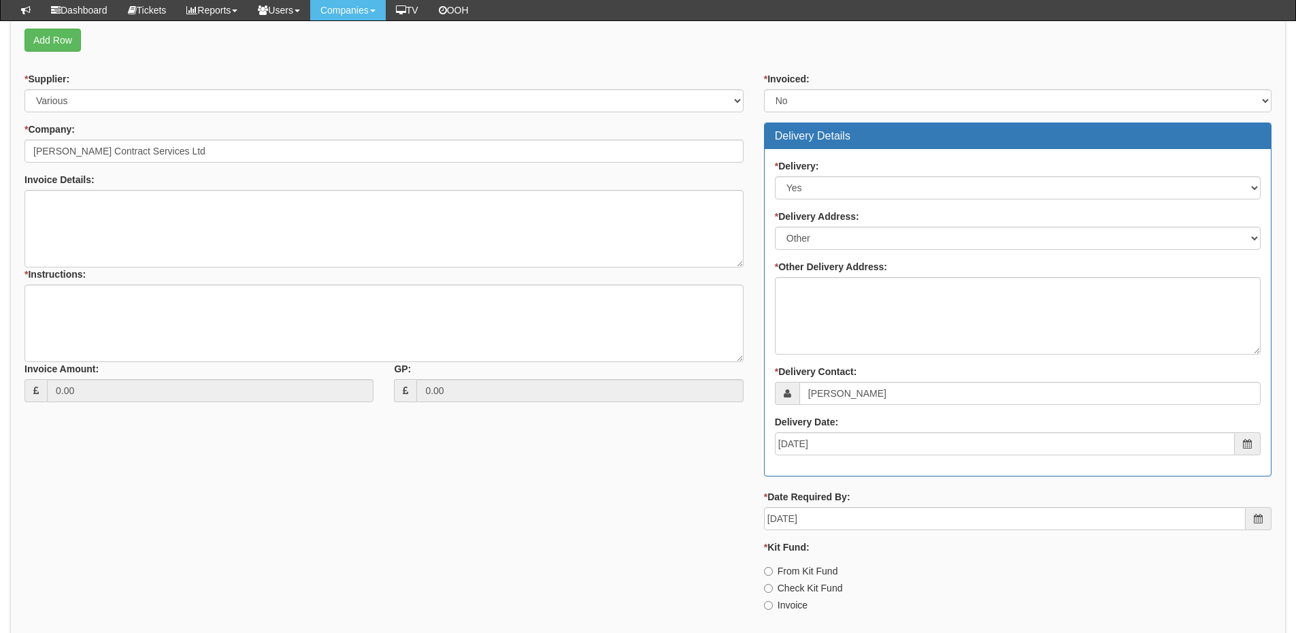
click at [795, 569] on label "From Kit Fund" at bounding box center [801, 571] width 74 height 14
click at [773, 569] on input "From Kit Fund" at bounding box center [768, 571] width 9 height 9
radio input "true"
click at [121, 318] on textarea "* Instructions:" at bounding box center [383, 323] width 719 height 78
type textarea "H"
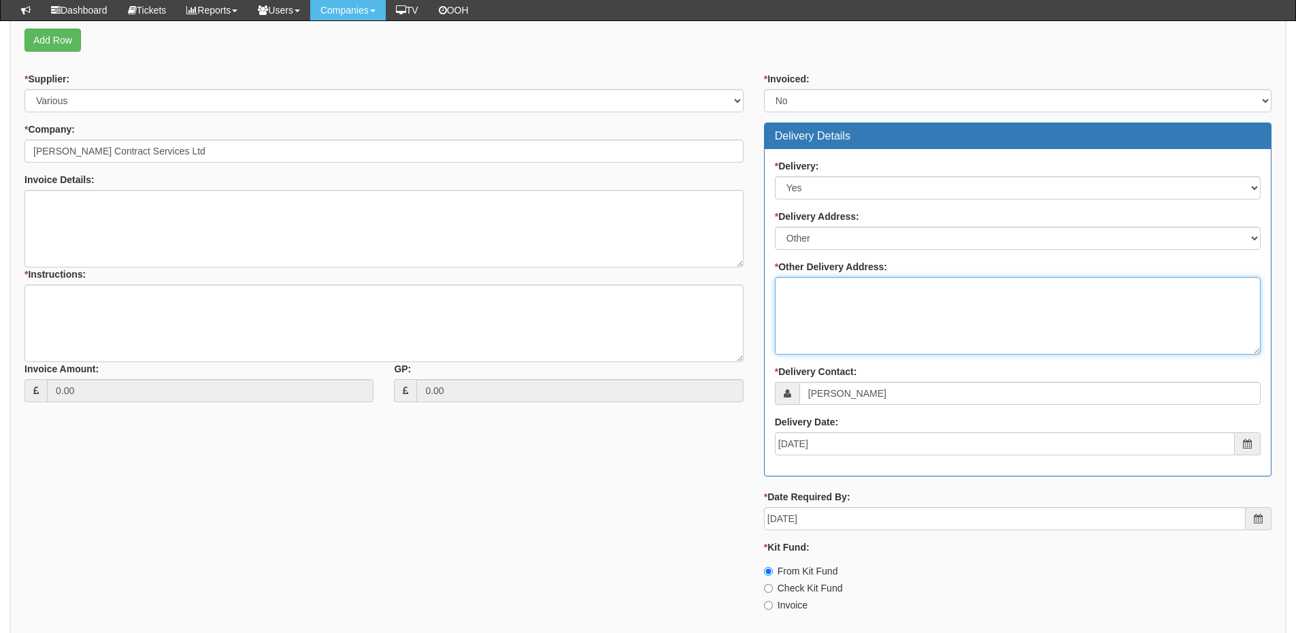
click at [851, 297] on textarea "* Other Delivery Address:" at bounding box center [1018, 316] width 486 height 78
click at [811, 303] on textarea "* Other Delivery Address:" at bounding box center [1018, 316] width 486 height 78
paste textarea "iPhone 16e 128GB"
type textarea "iPhone 16e 128GB"
click at [794, 293] on textarea "* Other Delivery Address:" at bounding box center [1018, 316] width 486 height 78
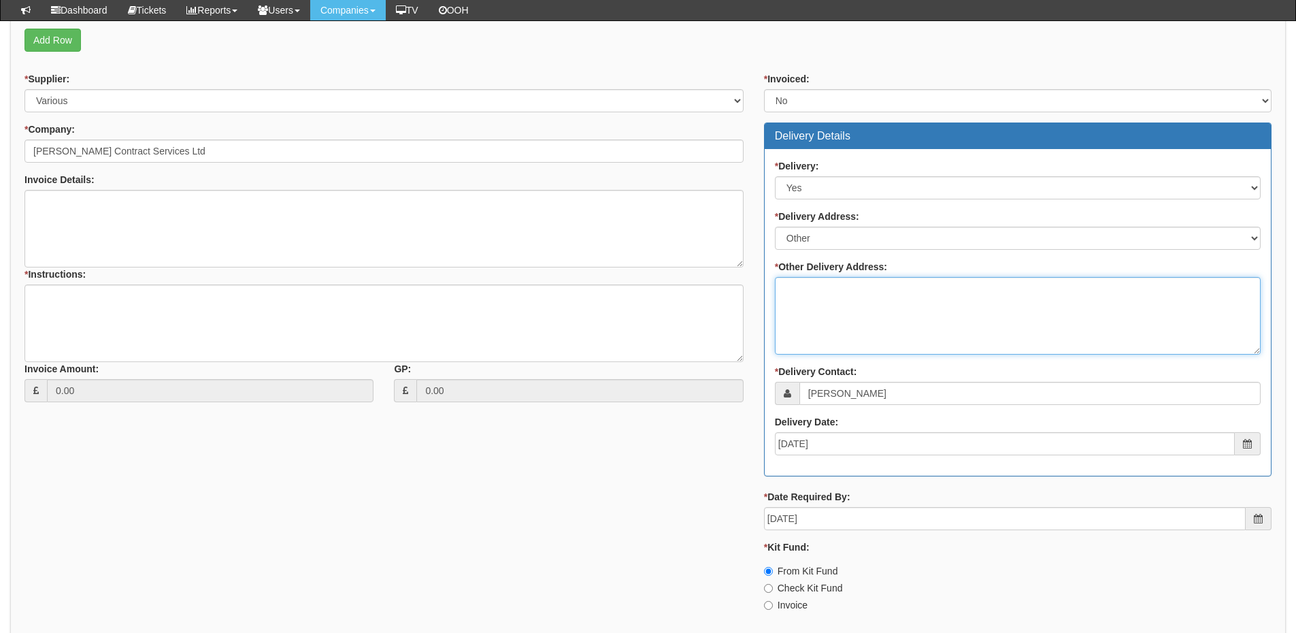
paste textarea "2 Zarya Court"
click at [861, 309] on textarea "2 Zarya Court" at bounding box center [1018, 316] width 486 height 78
paste textarea "Grovehill Rd"
click at [819, 322] on textarea "2 Zarya Court Grovehill Rd" at bounding box center [1018, 316] width 486 height 78
paste textarea "Beverley"
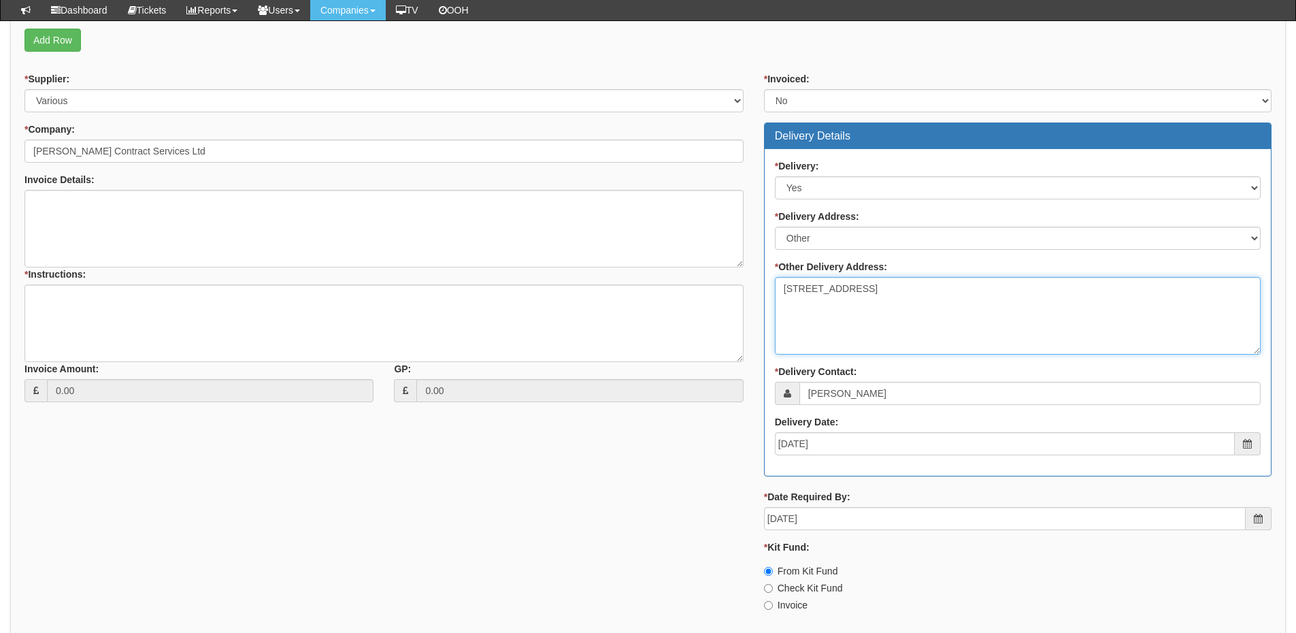
click at [873, 299] on textarea "2 Zarya Court Grovehill Rd" at bounding box center [1018, 316] width 486 height 78
paste textarea "Beverley"
click at [803, 336] on textarea "2 Zarya Court Grovehill Rd Beverley" at bounding box center [1018, 316] width 486 height 78
paste textarea "HU17 0JG"
type textarea "[STREET_ADDRESS]"
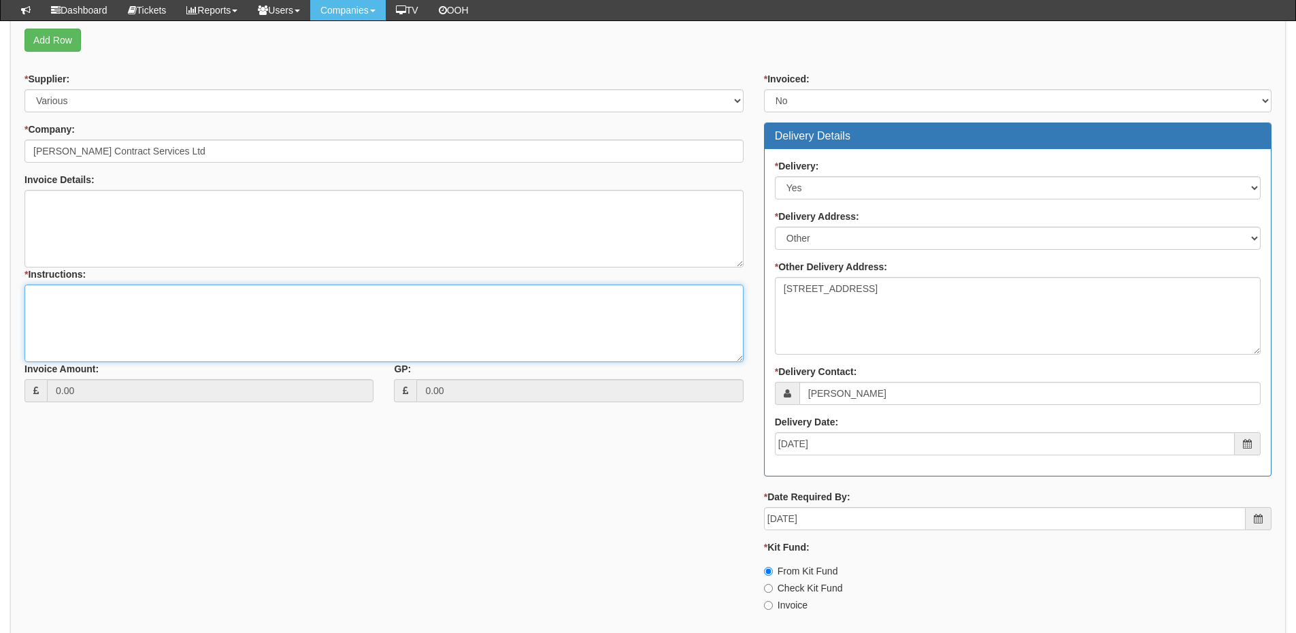
click at [96, 307] on textarea "* Instructions:" at bounding box center [383, 323] width 719 height 78
click at [89, 222] on textarea "Invoice Details:" at bounding box center [383, 229] width 719 height 78
drag, startPoint x: 273, startPoint y: 190, endPoint x: 272, endPoint y: 199, distance: 8.9
click at [273, 190] on textarea "Please order the kit for delivery to site Monday" at bounding box center [383, 229] width 719 height 78
type textarea "Please order the kit for delivery to site [DATE] 29th/ [DATE]"
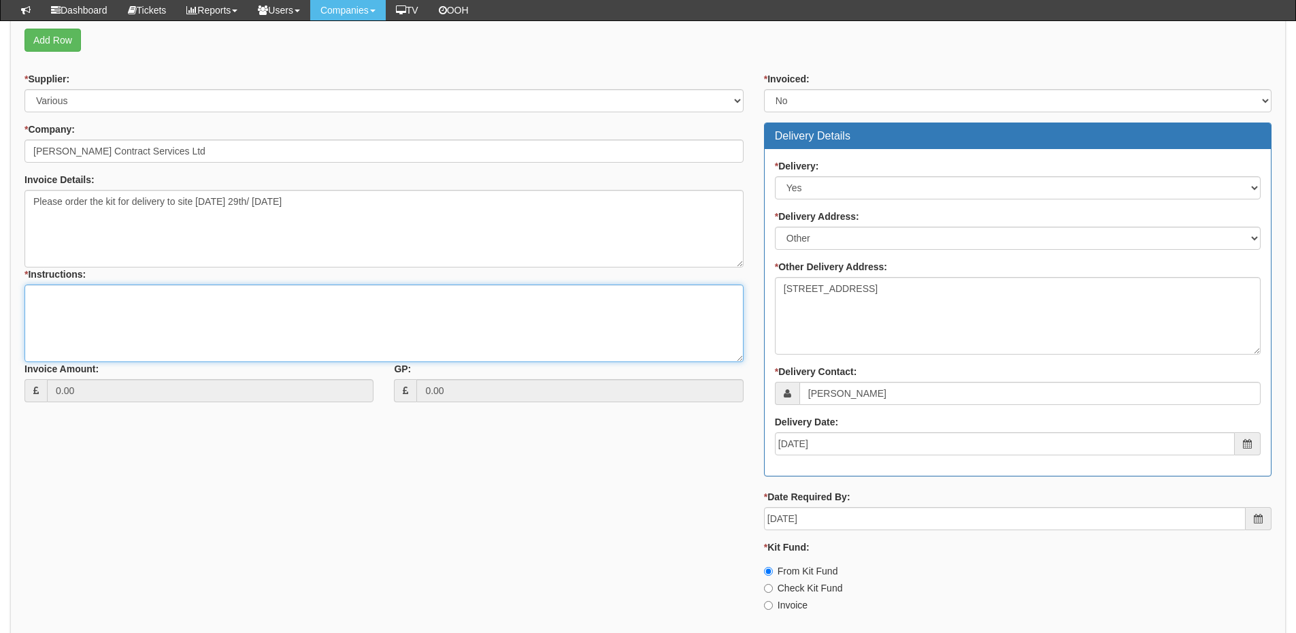
click at [175, 305] on textarea "* Instructions:" at bounding box center [383, 323] width 719 height 78
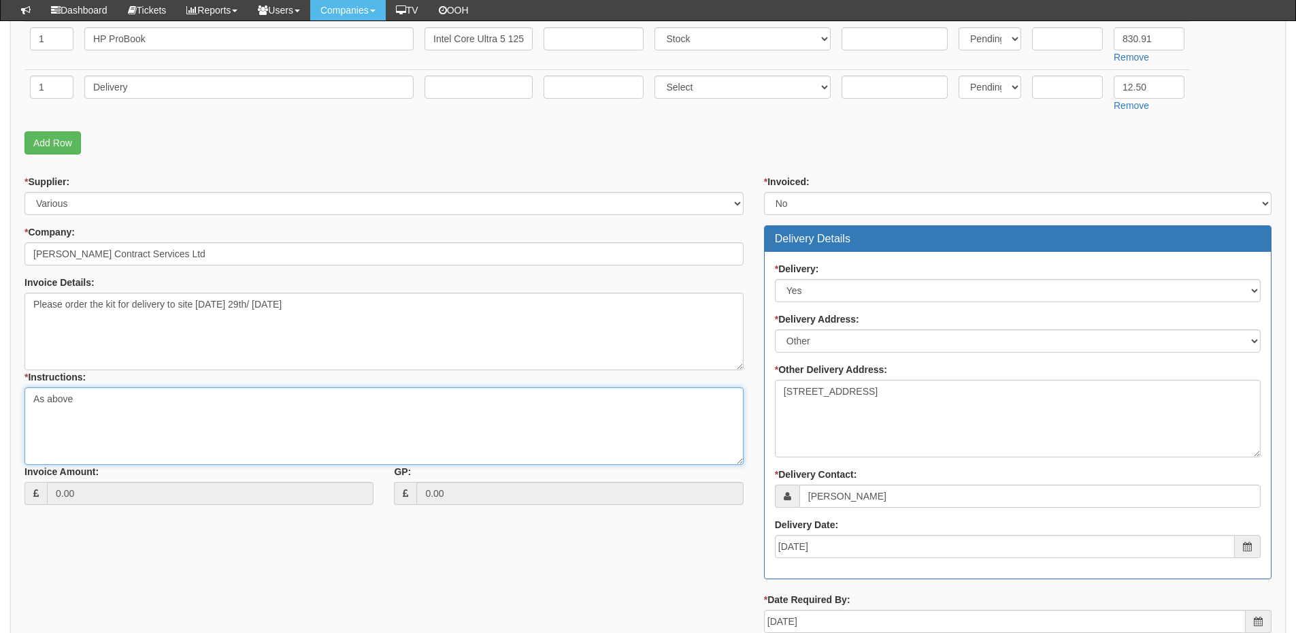
scroll to position [645, 0]
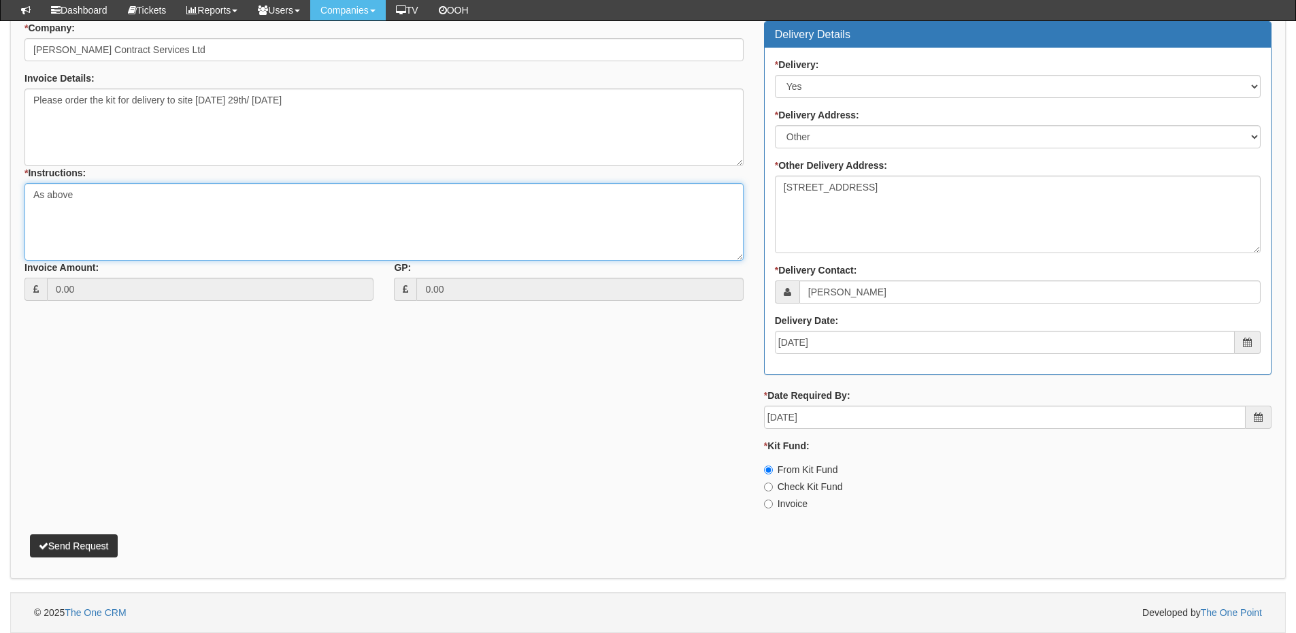
type textarea "As above"
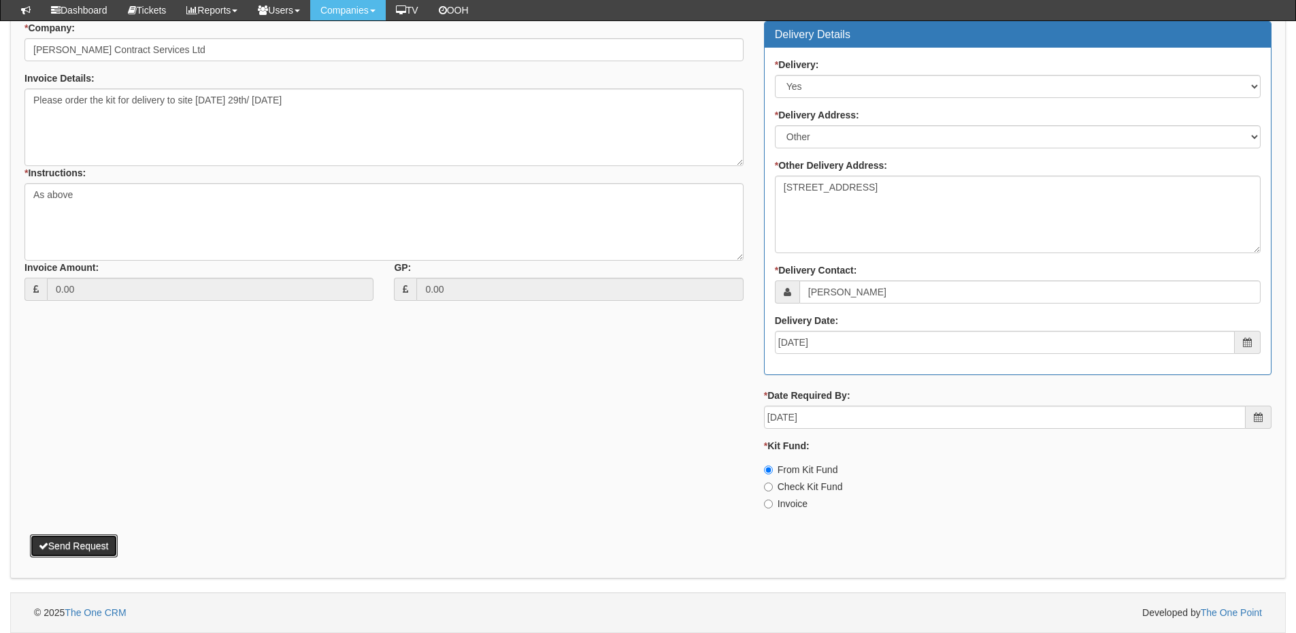
click at [110, 543] on button "Send Request" at bounding box center [74, 545] width 88 height 23
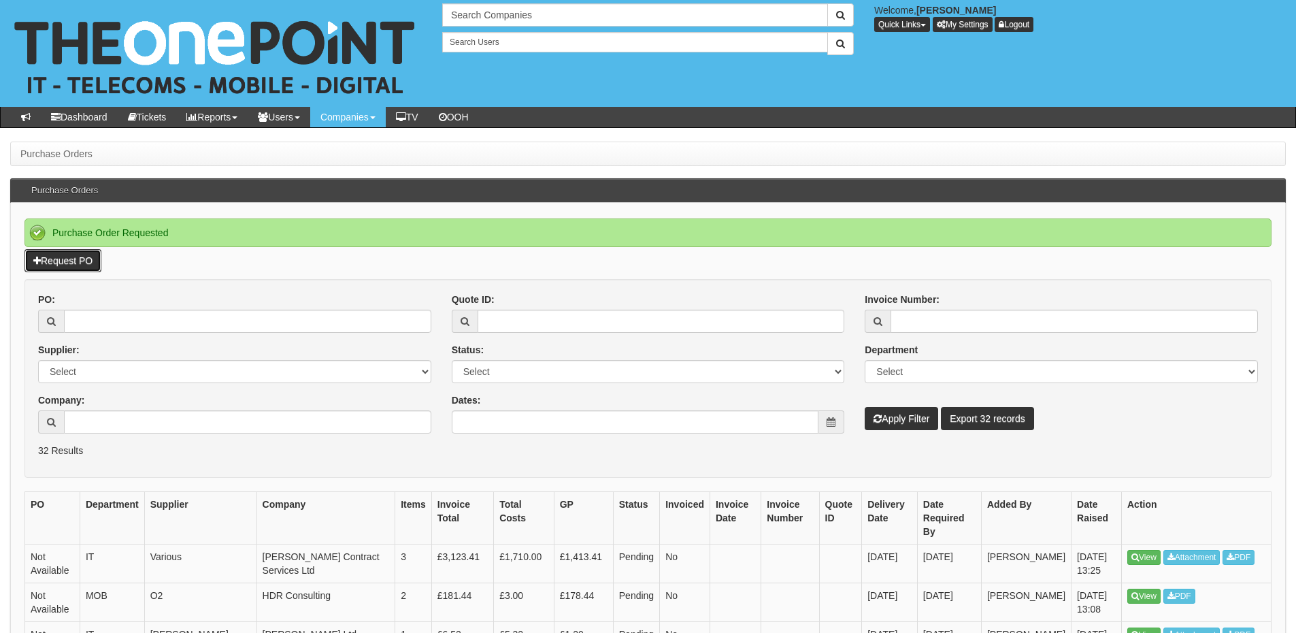
drag, startPoint x: 74, startPoint y: 258, endPoint x: 83, endPoint y: 269, distance: 14.0
click at [74, 258] on link "Request PO" at bounding box center [62, 260] width 77 height 23
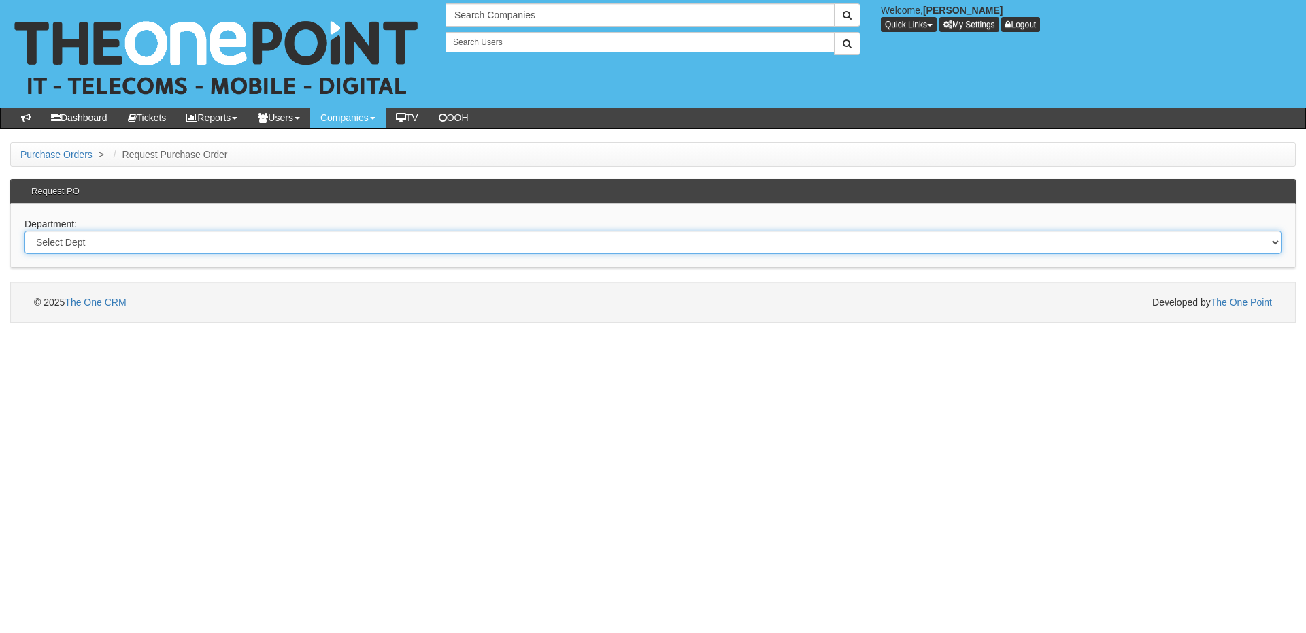
click at [191, 247] on select "Select Dept Digital Internal IT Mobiles Marketing Telecoms" at bounding box center [652, 242] width 1257 height 23
select select "?pipeID=&dept=MOB"
click at [24, 231] on select "Select Dept Digital Internal IT Mobiles Marketing Telecoms" at bounding box center [652, 242] width 1257 height 23
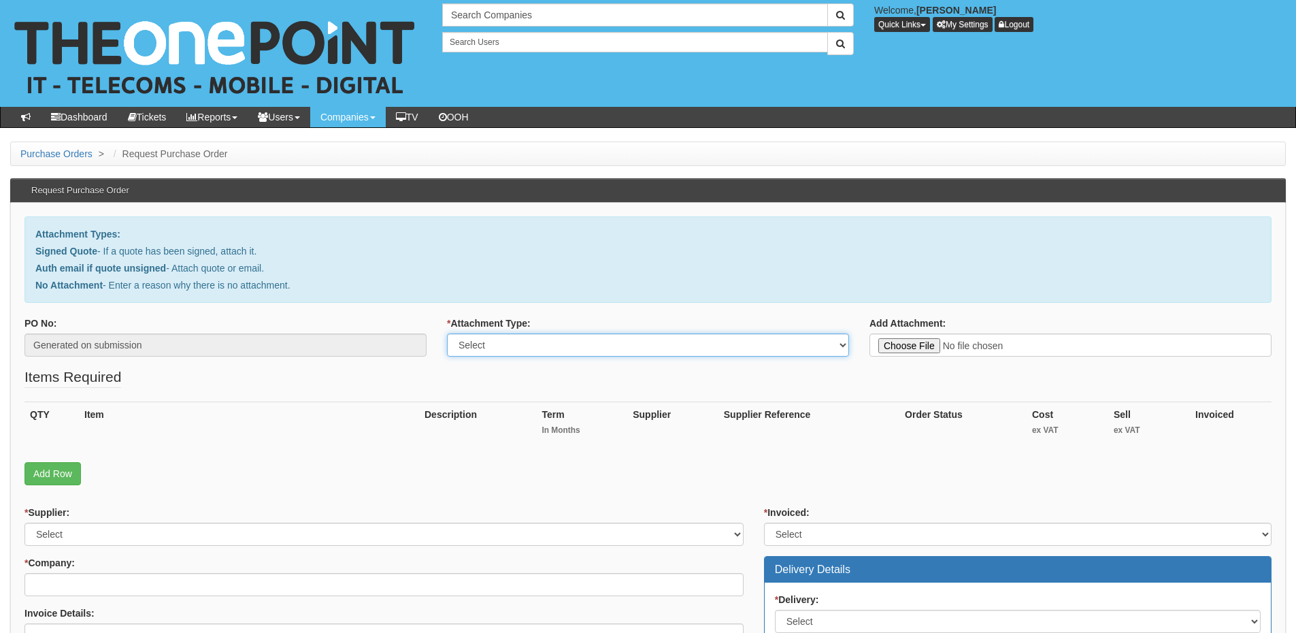
drag, startPoint x: 572, startPoint y: 347, endPoint x: 565, endPoint y: 356, distance: 11.2
click at [572, 347] on select "Select Signed Quote Auth email with quote if unsigned No Attachment" at bounding box center [648, 344] width 402 height 23
select select "Signed Quote"
click at [447, 333] on select "Select Signed Quote Auth email with quote if unsigned No Attachment" at bounding box center [648, 344] width 402 height 23
type input "C:\fakepath\Robinson Contract Services - New Hardware .pdf"
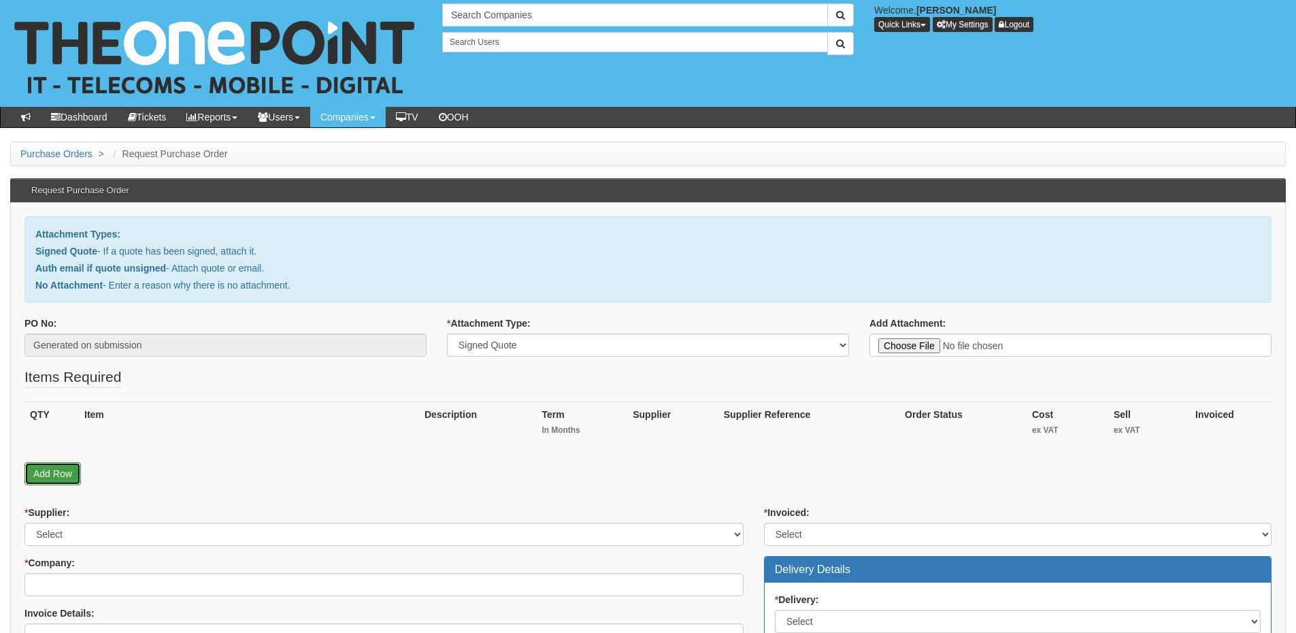
click at [64, 475] on link "Add Row" at bounding box center [52, 473] width 56 height 23
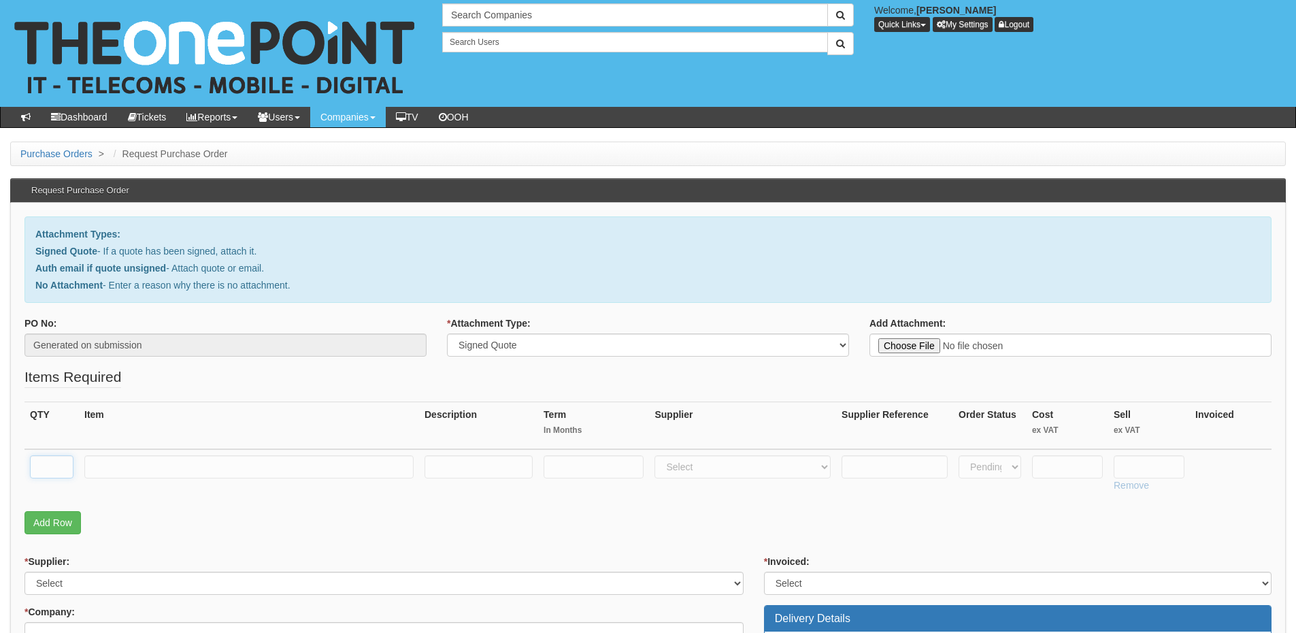
click at [56, 470] on input "text" at bounding box center [52, 466] width 44 height 23
type input "1"
click at [116, 467] on input "text" at bounding box center [248, 466] width 329 height 23
type input "iPhone 16e"
click at [709, 471] on select "Select 123 REG.co.uk 1Password 3 4Gon AA Jones Electric Ltd Abzorb Access Group…" at bounding box center [742, 466] width 176 height 23
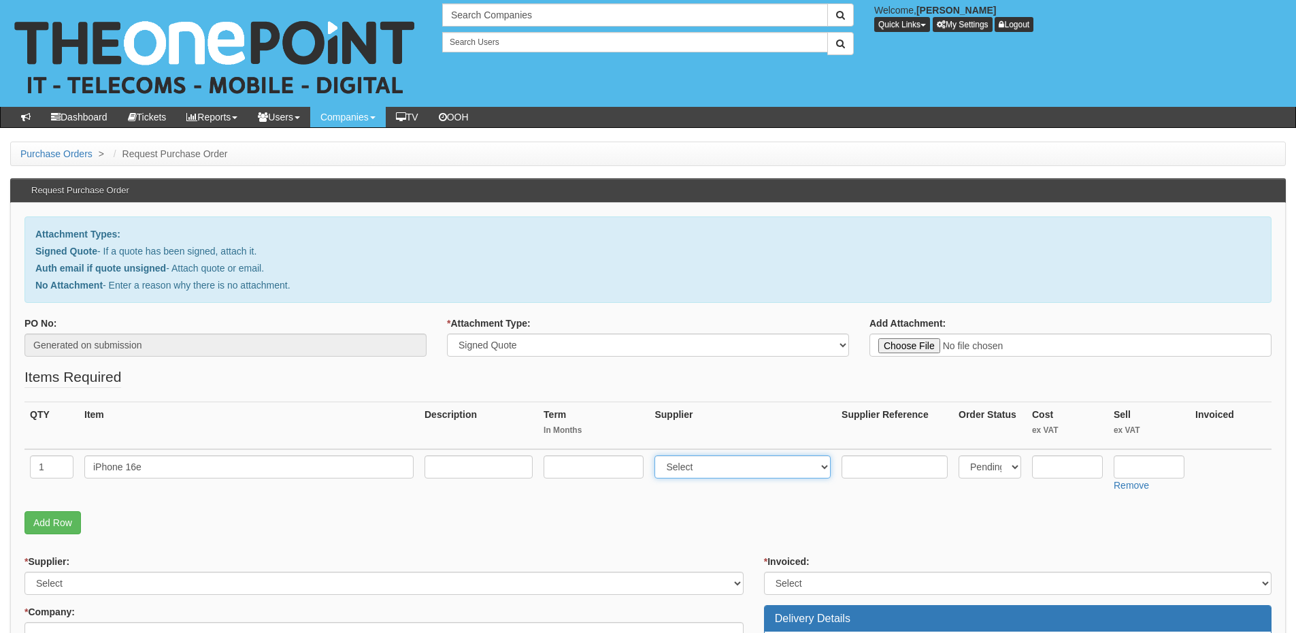
select select "54"
click at [658, 455] on select "Select 123 REG.co.uk 1Password 3 4Gon AA Jones Electric Ltd Abzorb Access Group…" at bounding box center [742, 466] width 176 height 23
click at [1128, 463] on input "text" at bounding box center [1148, 466] width 71 height 23
type input "475"
click at [1056, 462] on input "text" at bounding box center [1067, 466] width 71 height 23
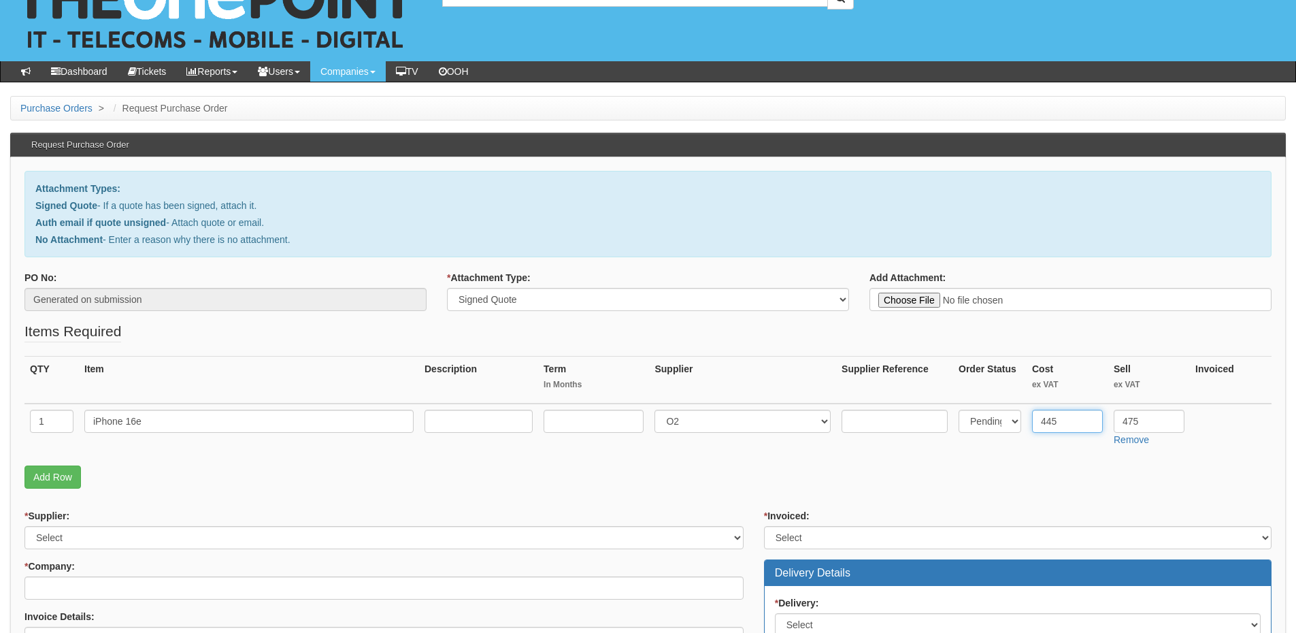
scroll to position [68, 0]
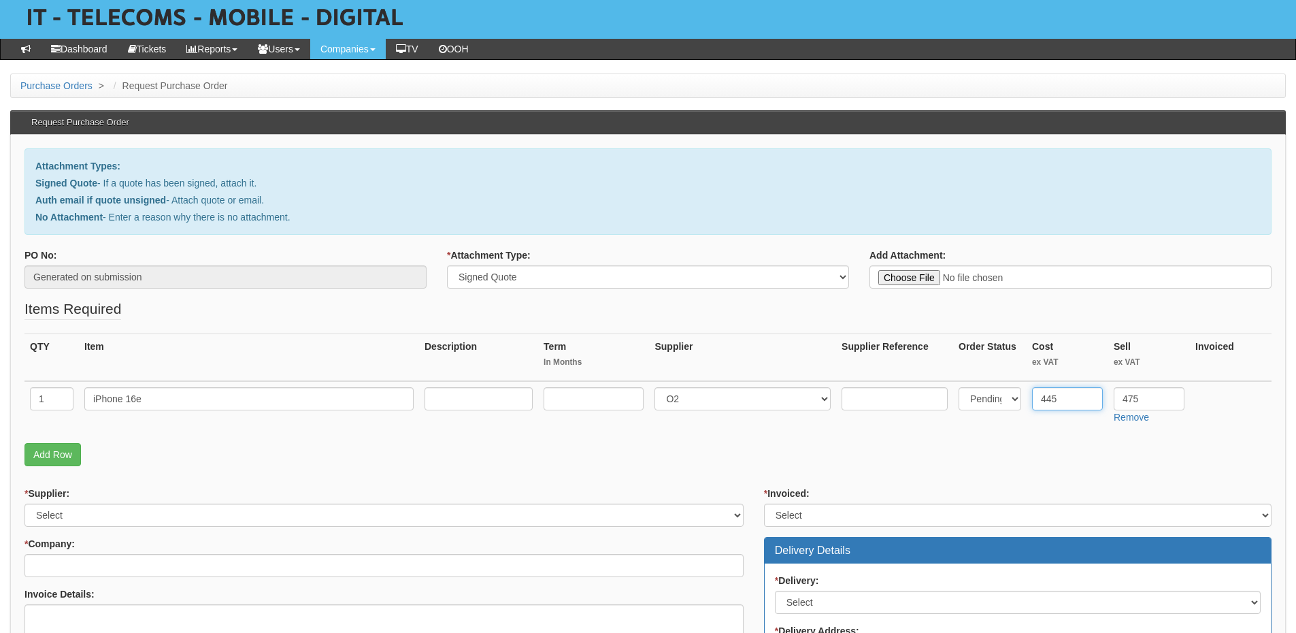
type input "445"
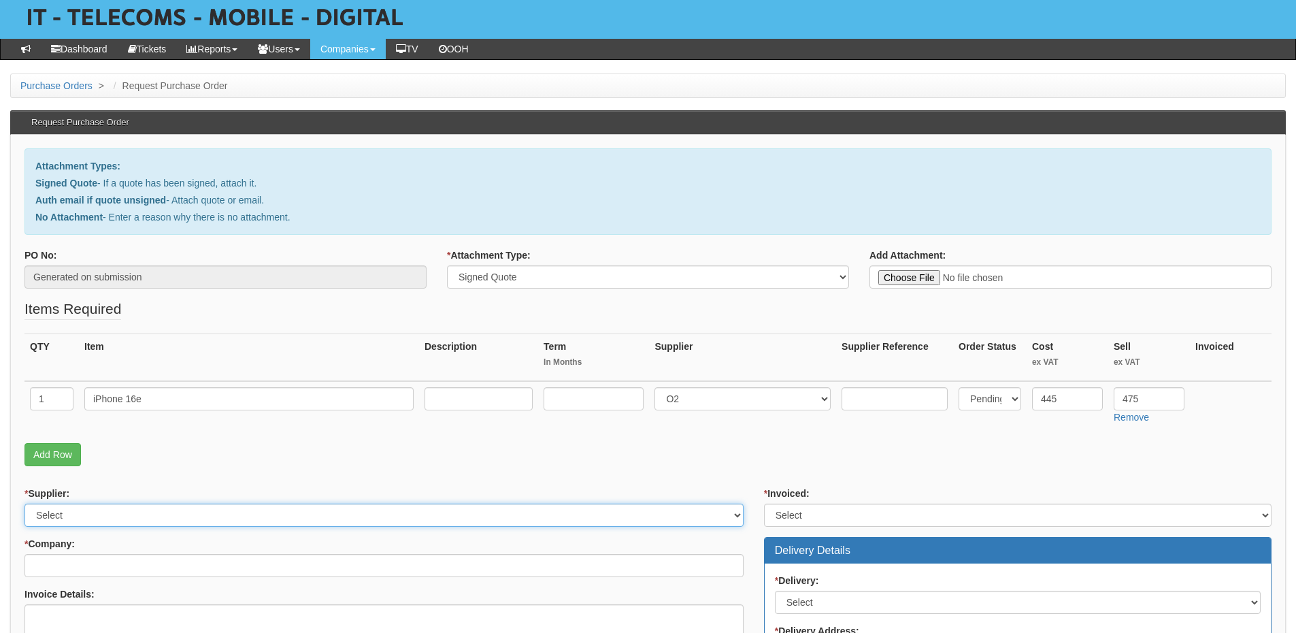
click at [83, 516] on select "Select 123 REG.co.uk 1Password 3 4Gon AA Jones Electric Ltd Abzorb Access Group…" at bounding box center [383, 514] width 719 height 23
select select "54"
click at [24, 503] on select "Select 123 REG.co.uk 1Password 3 4Gon AA Jones Electric Ltd Abzorb Access Group…" at bounding box center [383, 514] width 719 height 23
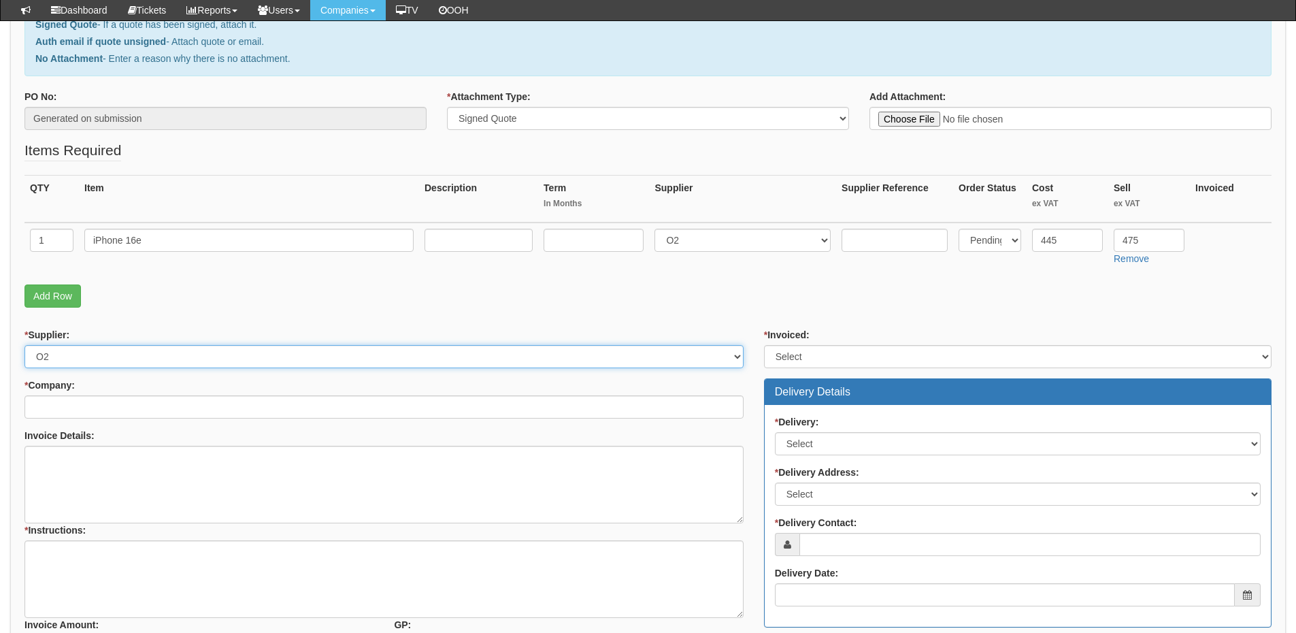
scroll to position [204, 0]
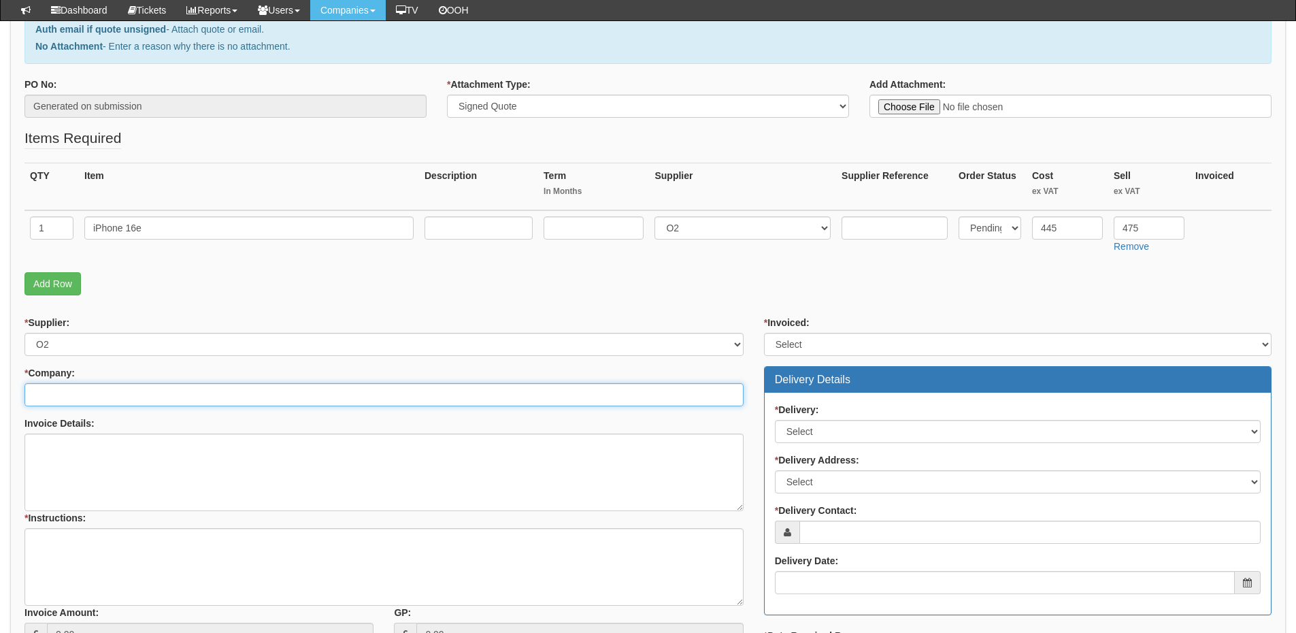
click at [92, 395] on input "* Company:" at bounding box center [383, 394] width 719 height 23
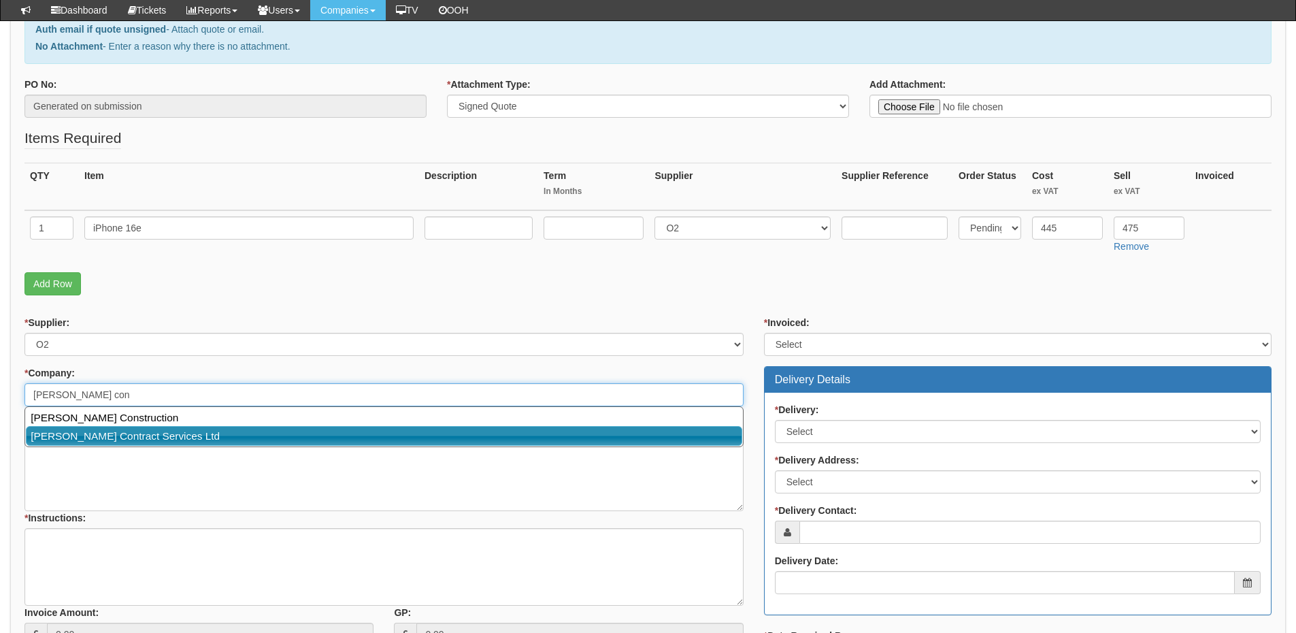
click at [99, 433] on link "[PERSON_NAME] Contract Services Ltd" at bounding box center [384, 436] width 716 height 20
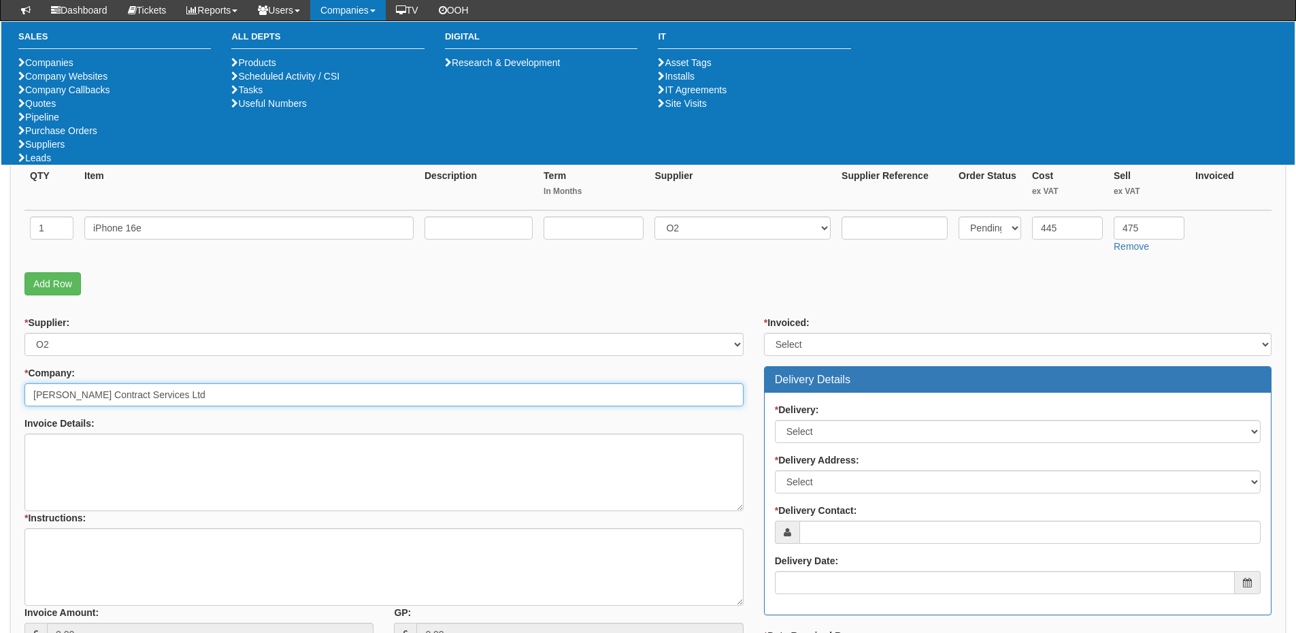
type input "[PERSON_NAME] Contract Services Ltd"
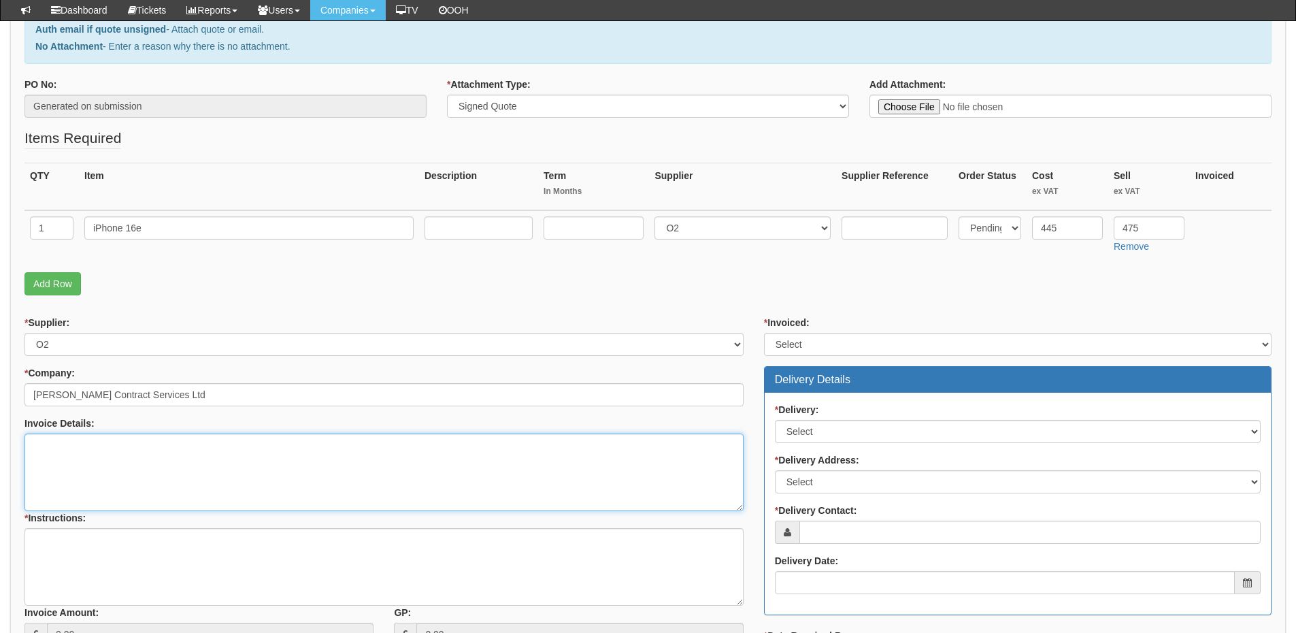
click at [224, 459] on textarea "Invoice Details:" at bounding box center [383, 472] width 719 height 78
click at [121, 446] on textarea "This is linked to" at bounding box center [383, 472] width 719 height 78
paste textarea "19610"
type textarea "This is linked to PO 19610 which was separated due to kit ordered"
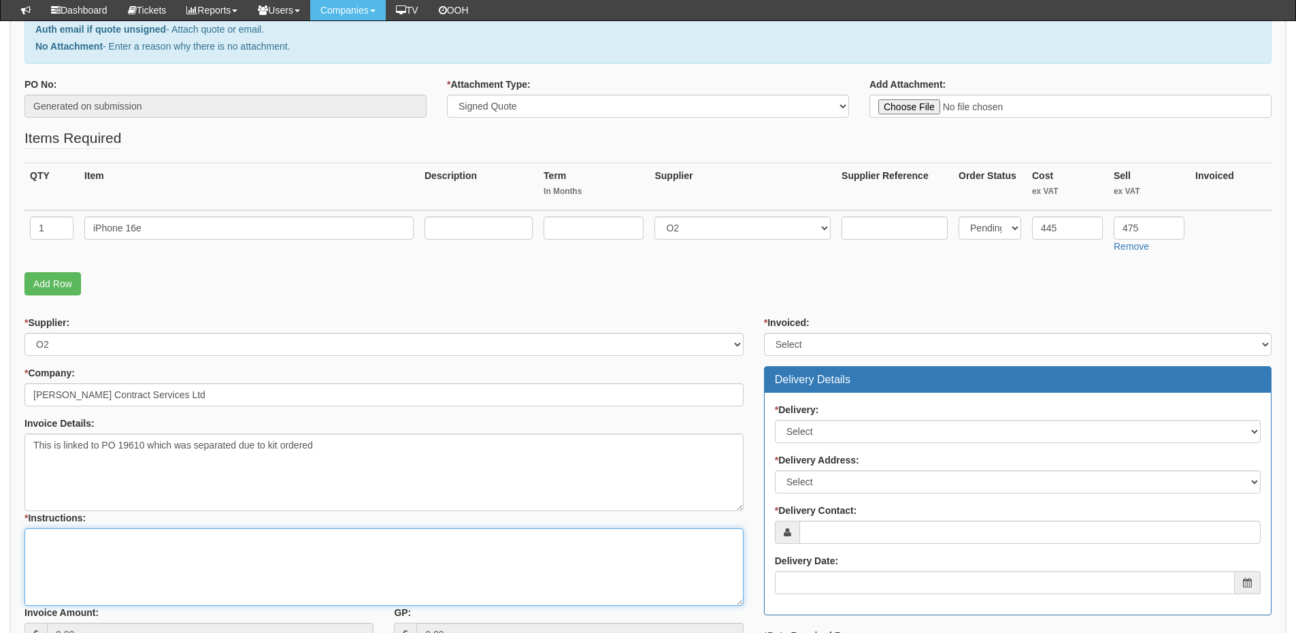
click at [103, 566] on textarea "* Instructions:" at bounding box center [383, 567] width 719 height 78
type textarea "As above"
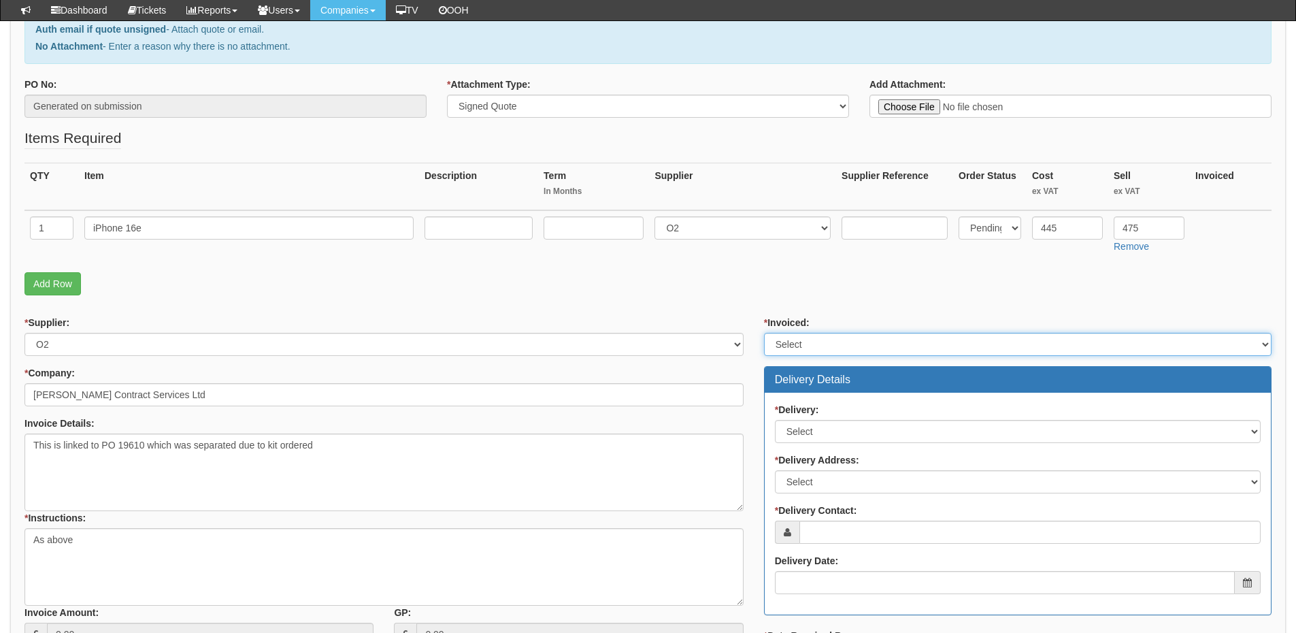
click at [789, 349] on select "Select Yes No N/A STB (part of order)" at bounding box center [1017, 344] width 507 height 23
select select "2"
click at [764, 333] on select "Select Yes No N/A STB (part of order)" at bounding box center [1017, 344] width 507 height 23
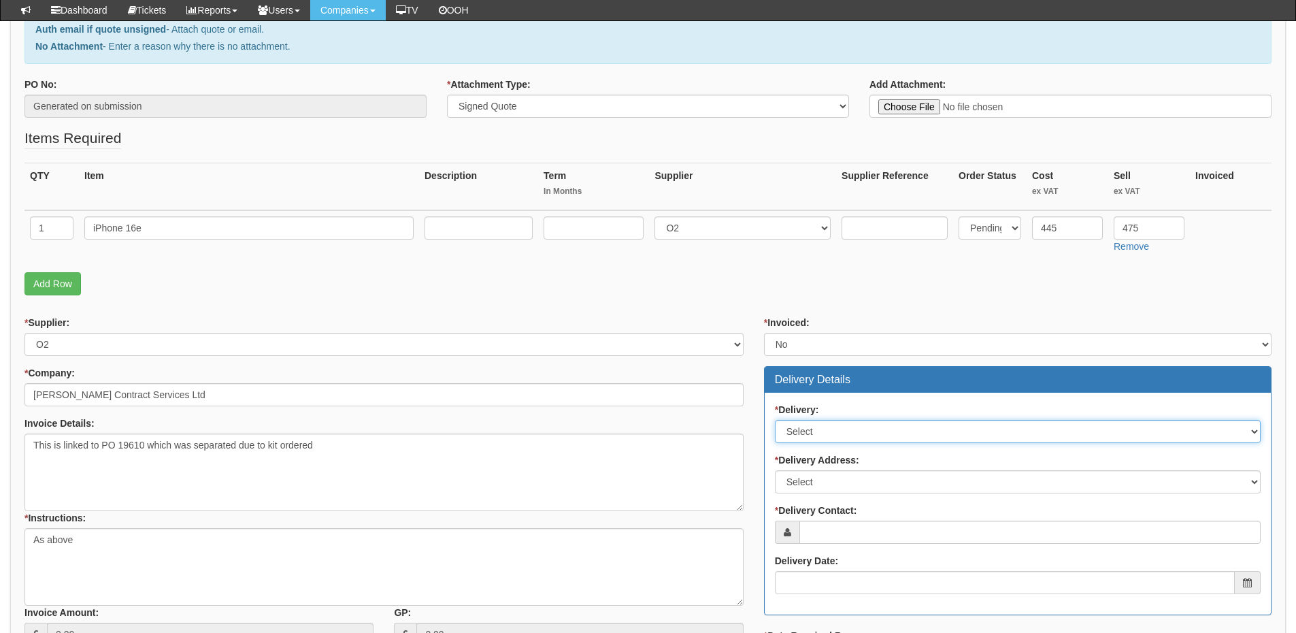
click at [807, 439] on select "Select No Not Applicable Yes" at bounding box center [1018, 431] width 486 height 23
select select "1"
click at [775, 420] on select "Select No Not Applicable Yes" at bounding box center [1018, 431] width 486 height 23
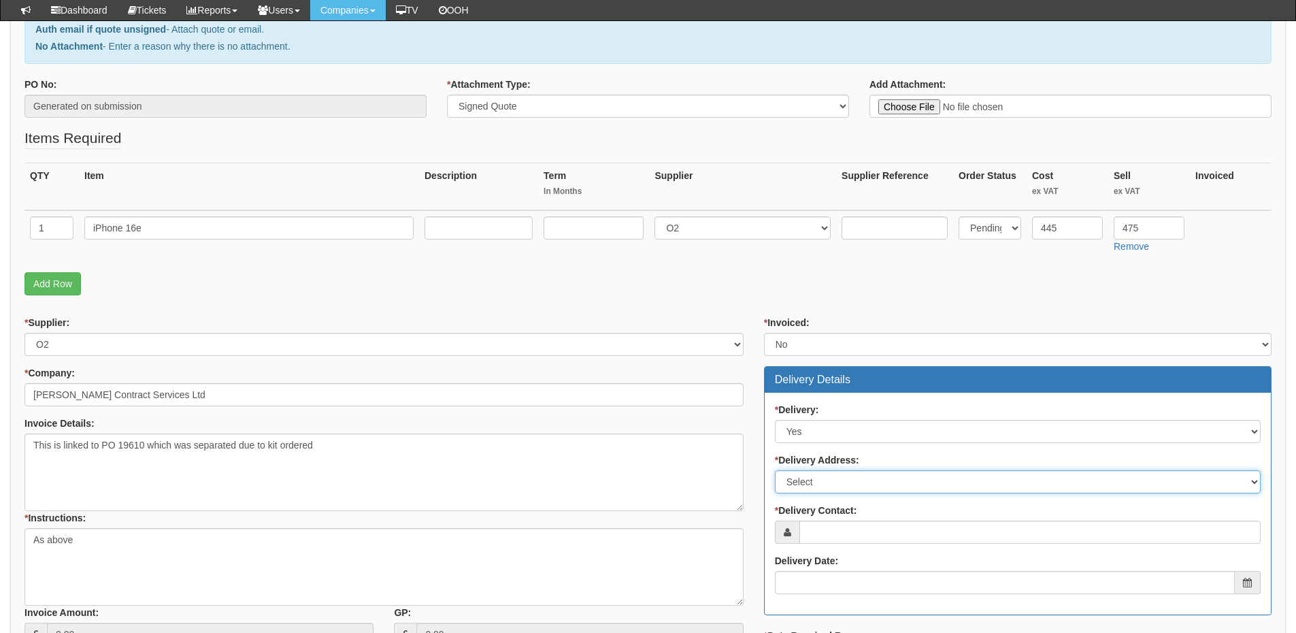
drag, startPoint x: 809, startPoint y: 475, endPoint x: 807, endPoint y: 488, distance: 13.8
click at [809, 475] on select "Select Not Applicable Main Address - YO25 8EJ Other" at bounding box center [1018, 481] width 486 height 23
select select "other"
click at [775, 470] on select "Select Not Applicable Main Address - YO25 8EJ Other" at bounding box center [1018, 481] width 486 height 23
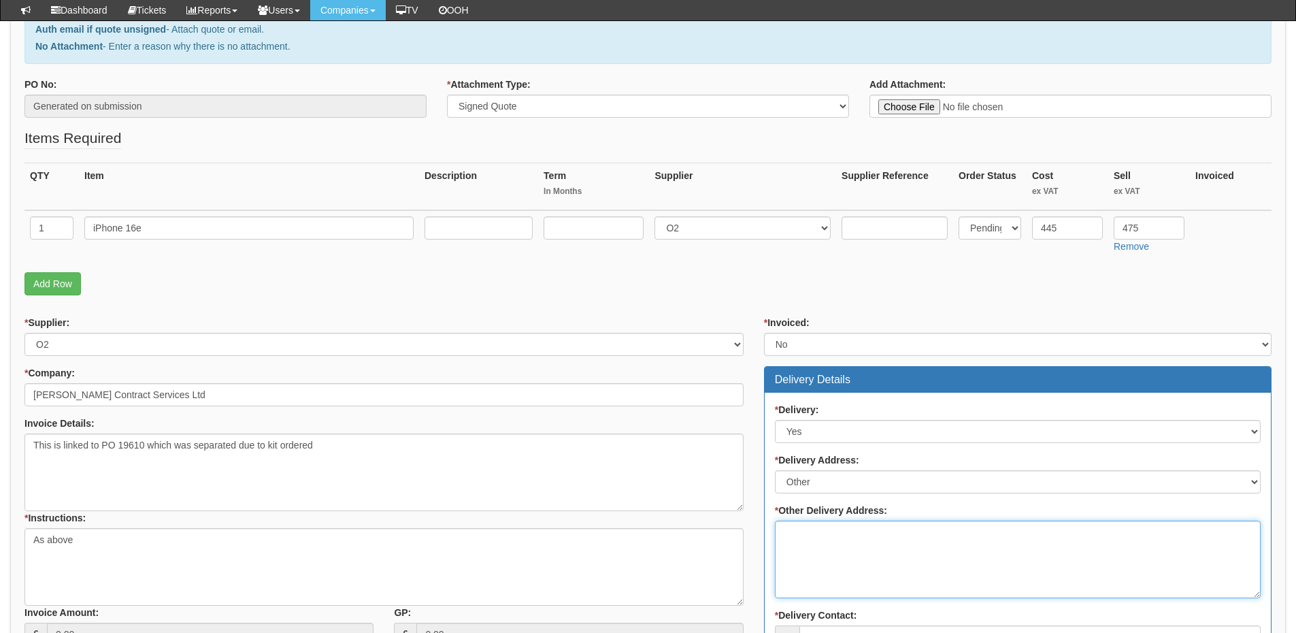
click at [801, 533] on textarea "* Other Delivery Address:" at bounding box center [1018, 559] width 486 height 78
paste textarea "2 Zarya Court Grovehill Rd Beverley HU17 0JG"
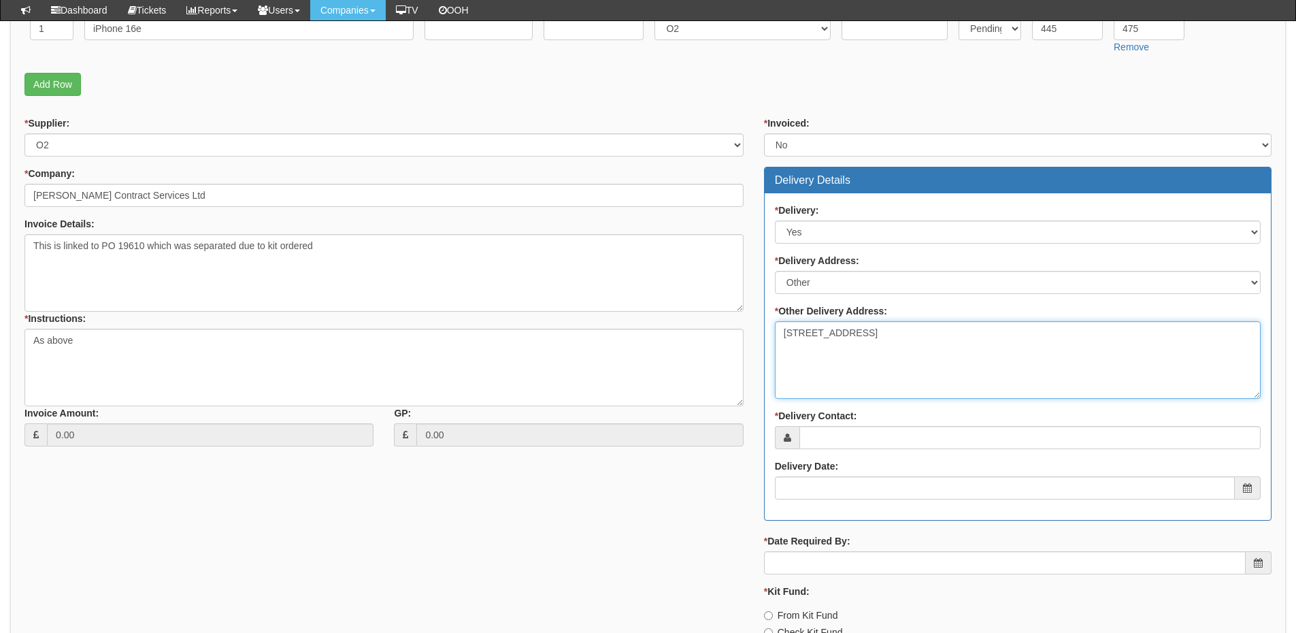
scroll to position [408, 0]
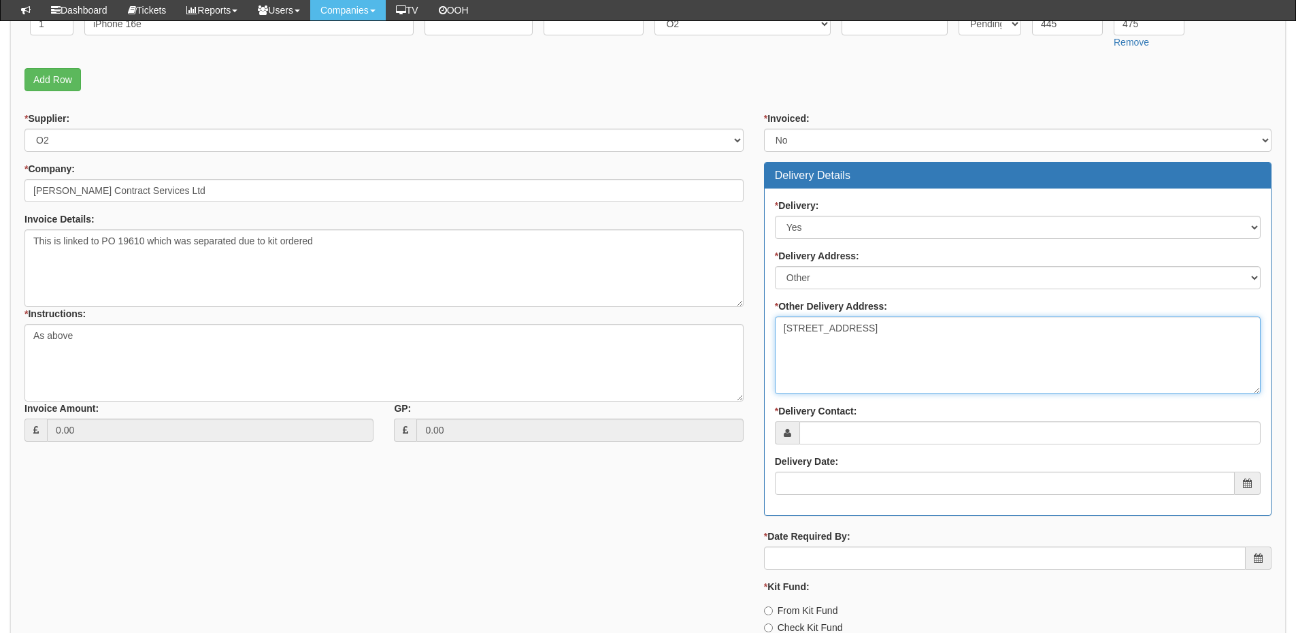
type textarea "2 Zarya Court Grovehill Rd Beverley HU17 0JG"
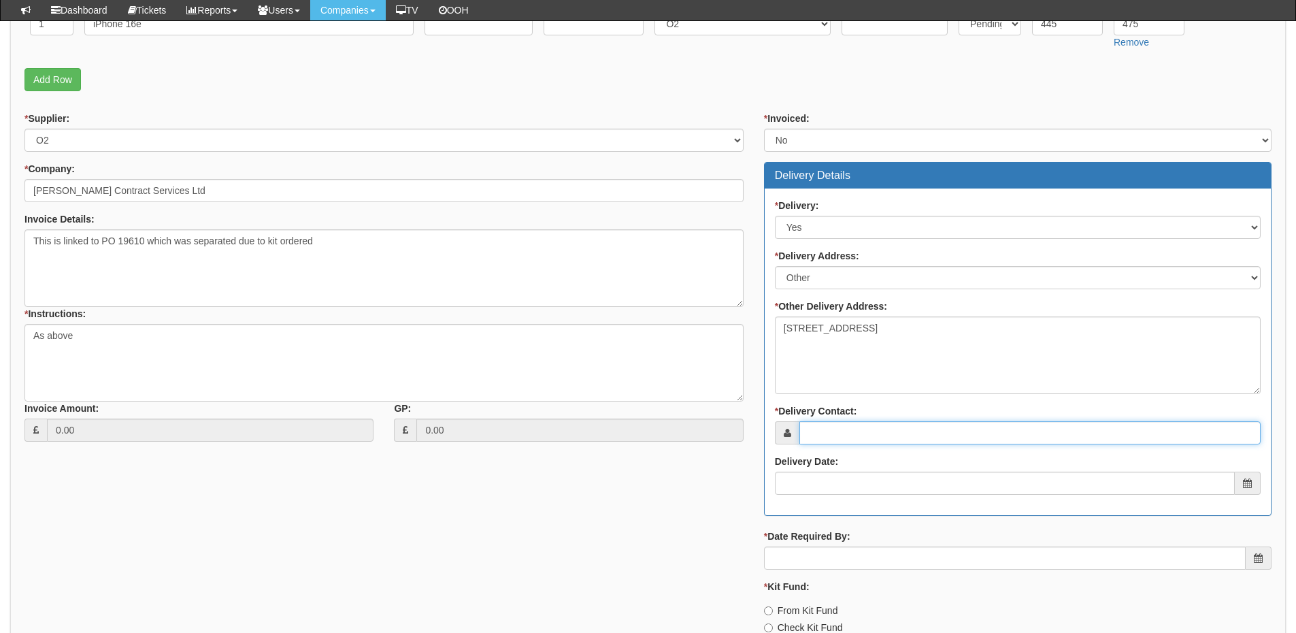
click at [831, 434] on input "* Delivery Contact:" at bounding box center [1029, 432] width 461 height 23
type input "Matthew Jones"
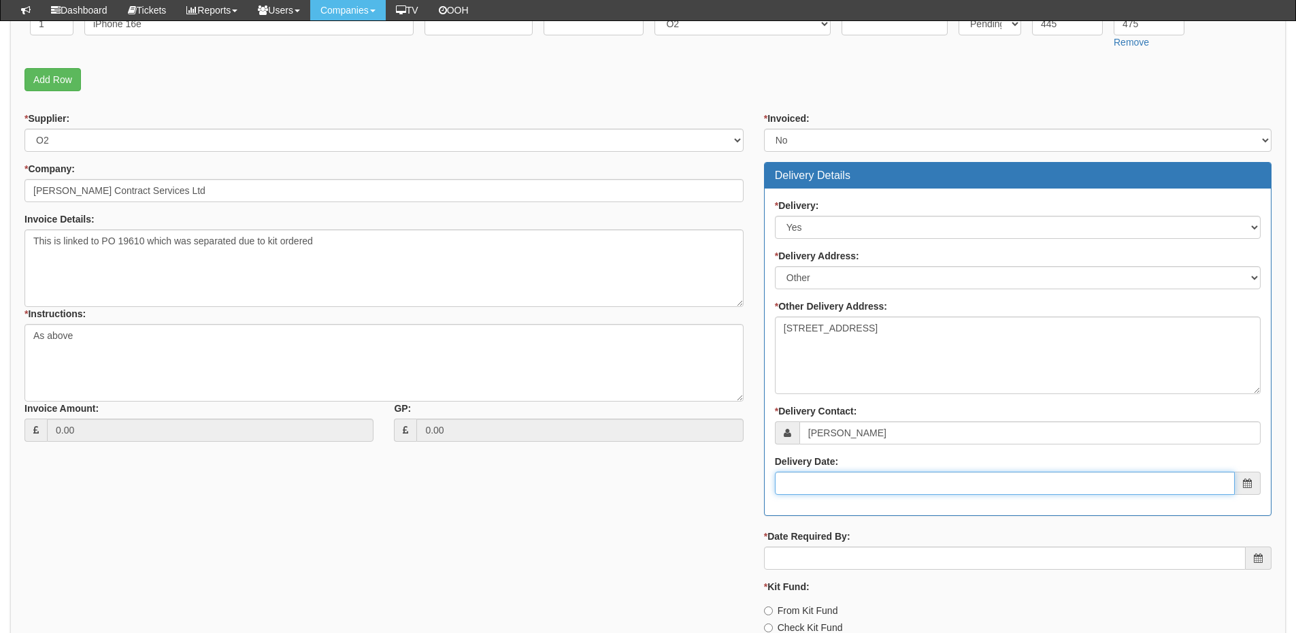
click at [838, 479] on input "Delivery Date:" at bounding box center [1005, 482] width 460 height 23
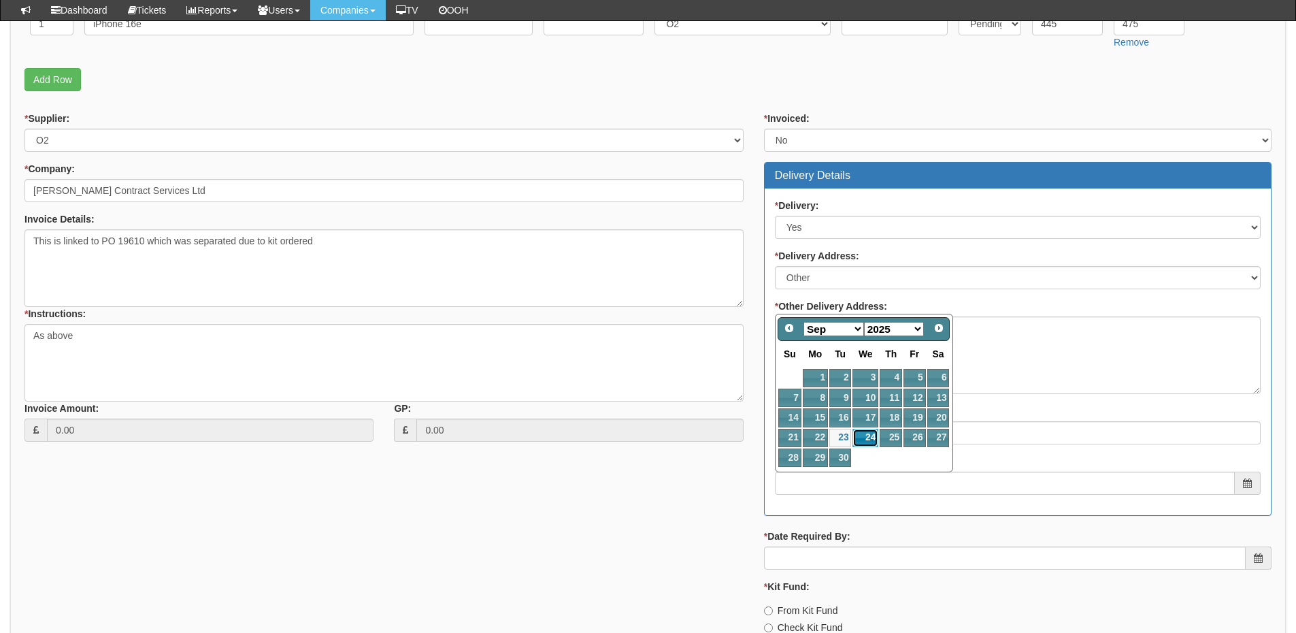
click at [868, 430] on link "24" at bounding box center [865, 437] width 26 height 18
type input "2025-09-24"
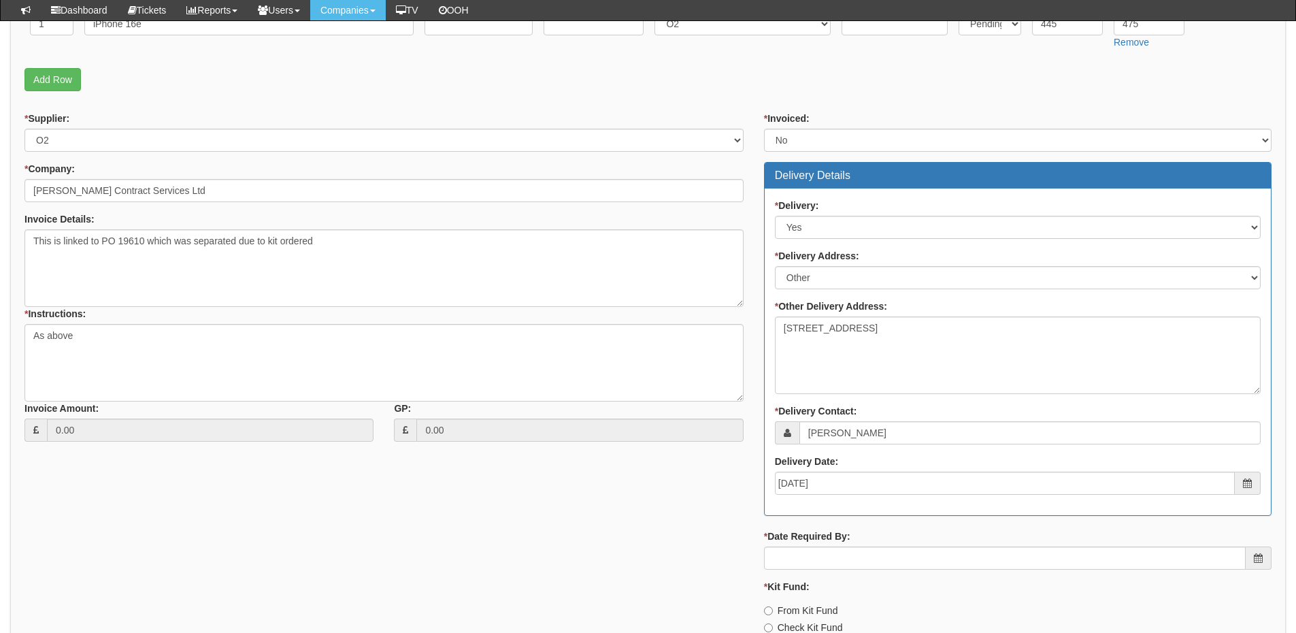
scroll to position [476, 0]
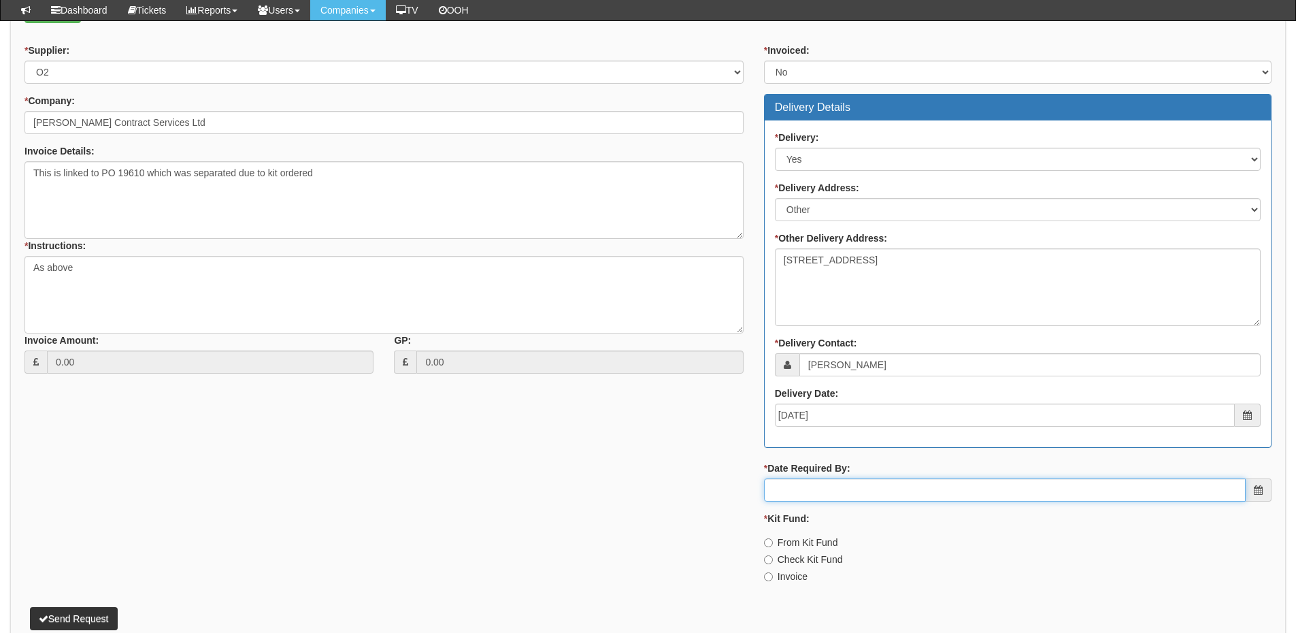
click at [848, 484] on input "* Date Required By:" at bounding box center [1005, 489] width 482 height 23
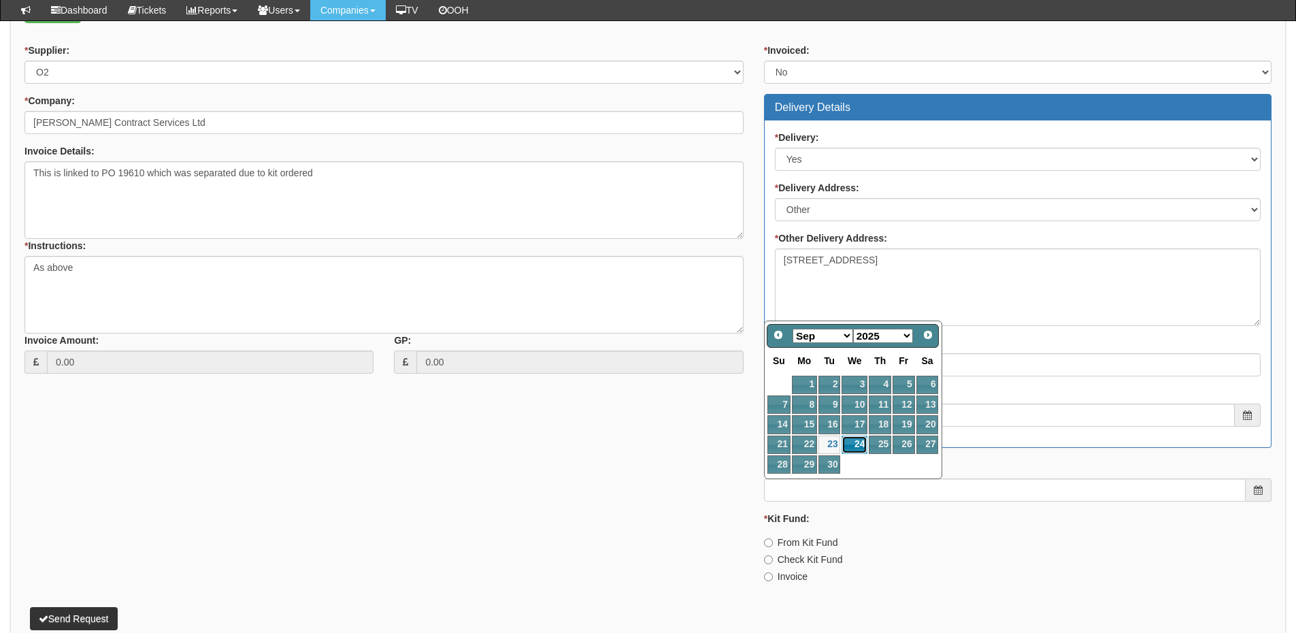
click at [855, 445] on link "24" at bounding box center [854, 444] width 26 height 18
type input "2025-09-24"
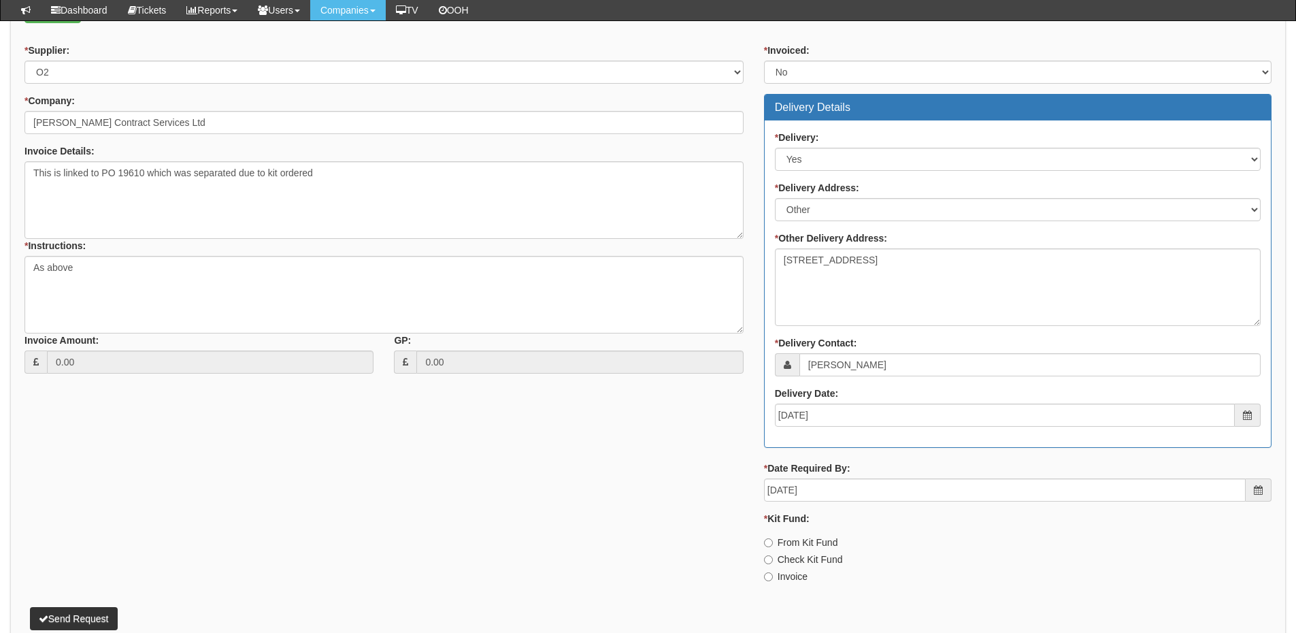
click at [801, 536] on label "From Kit Fund" at bounding box center [801, 542] width 74 height 14
click at [773, 538] on input "From Kit Fund" at bounding box center [768, 542] width 9 height 9
radio input "true"
click at [75, 618] on button "Send Request" at bounding box center [74, 618] width 88 height 23
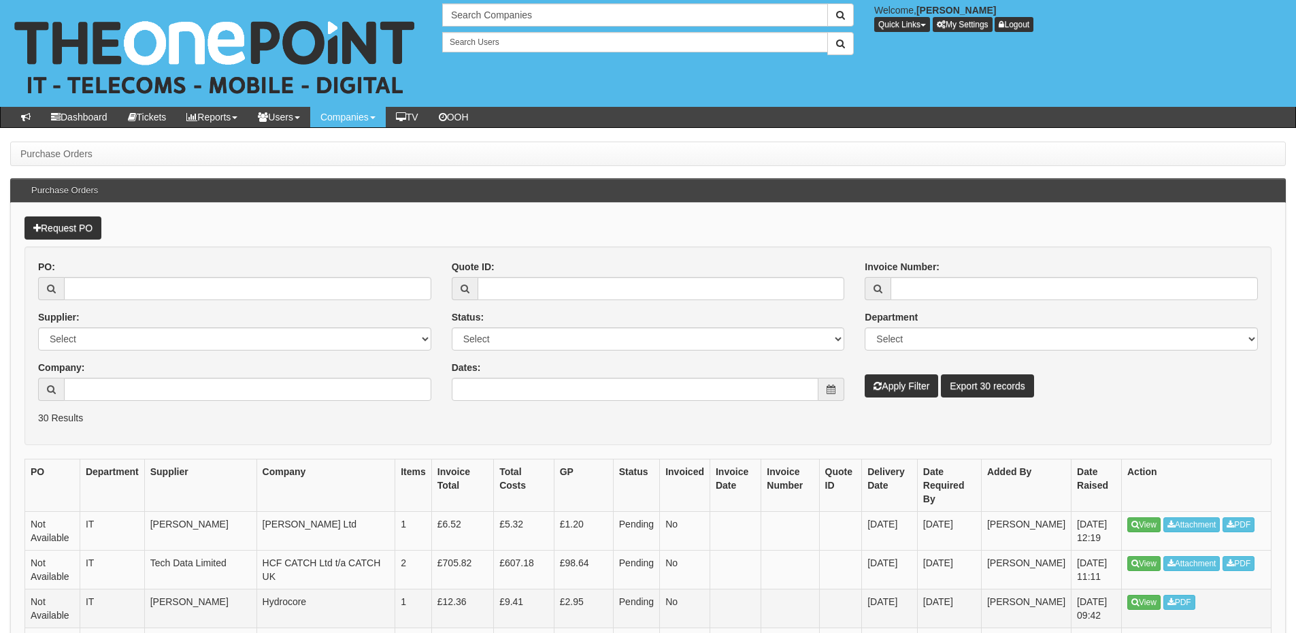
scroll to position [239, 0]
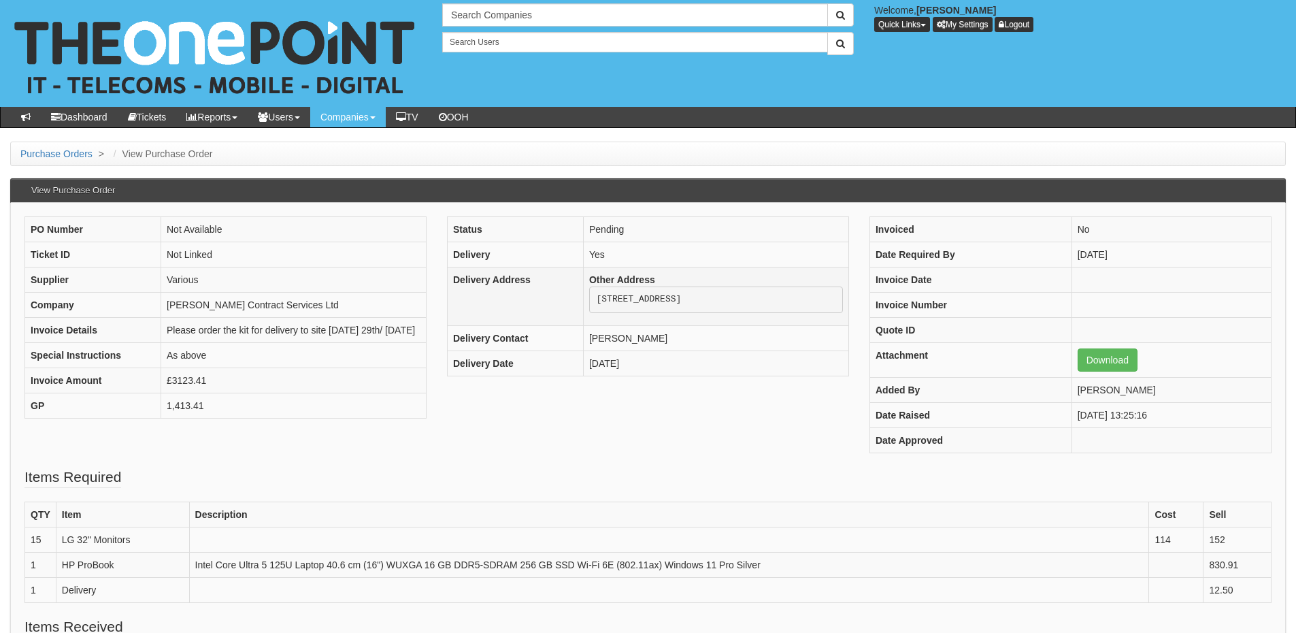
drag, startPoint x: 594, startPoint y: 294, endPoint x: 635, endPoint y: 339, distance: 60.2
click at [635, 314] on pre "[STREET_ADDRESS]" at bounding box center [716, 299] width 254 height 27
copy pre "[STREET_ADDRESS]"
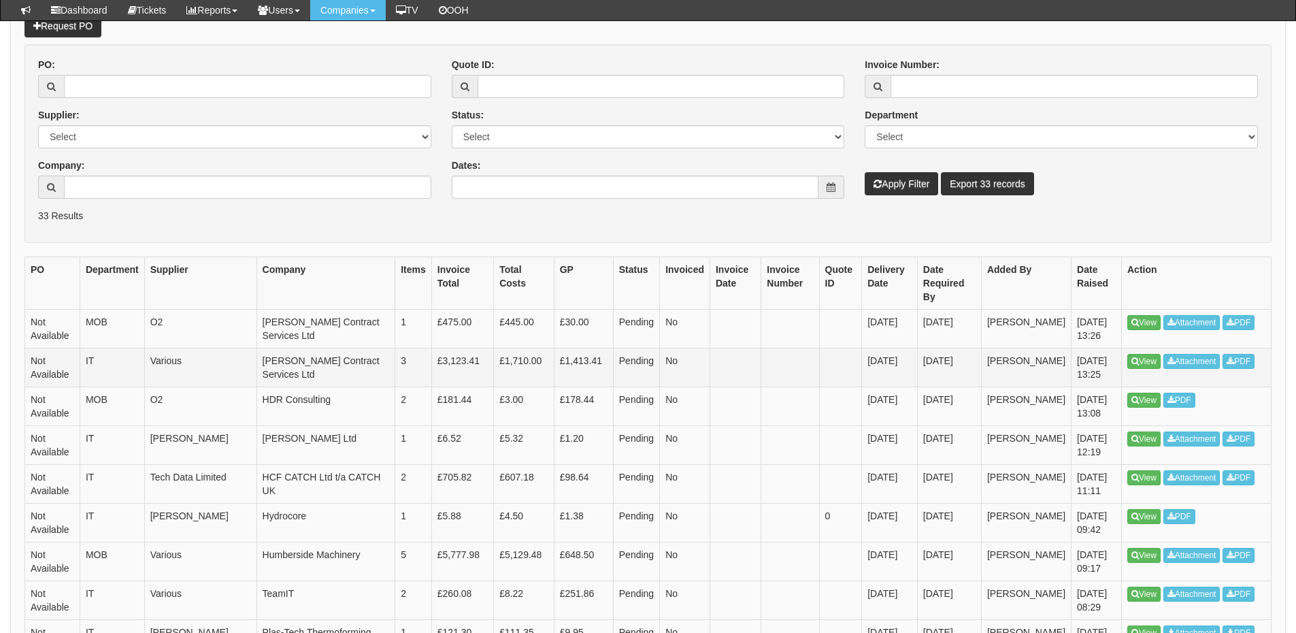
scroll to position [204, 0]
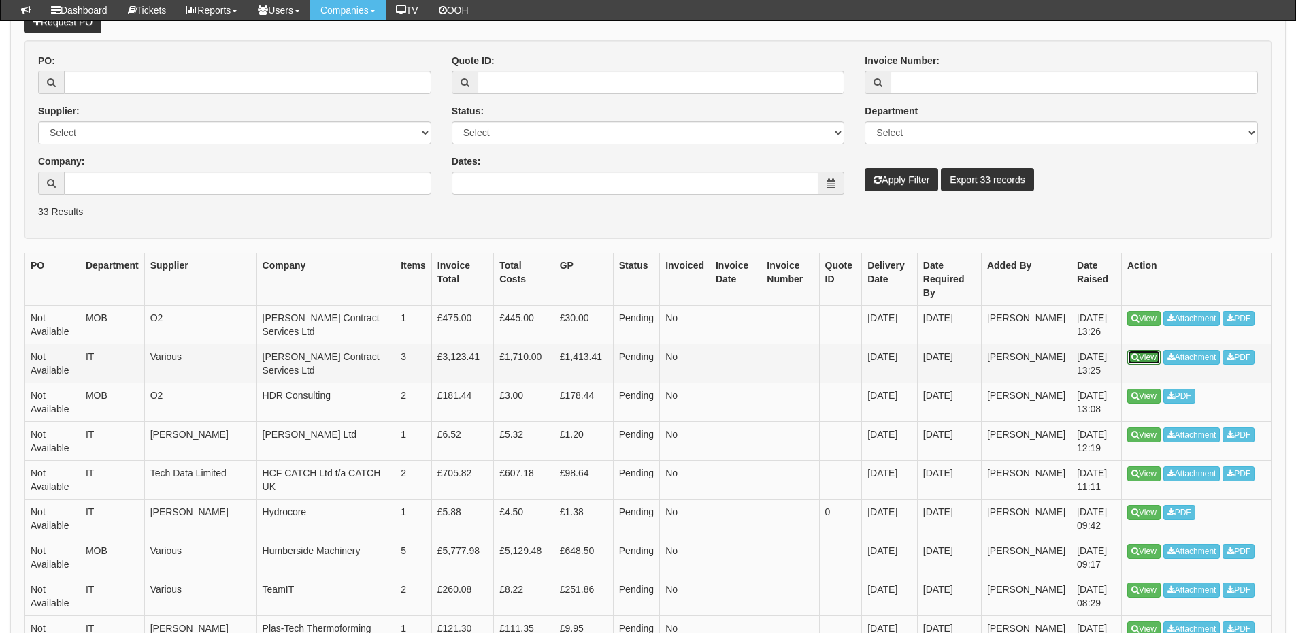
drag, startPoint x: 1151, startPoint y: 335, endPoint x: 1133, endPoint y: 343, distance: 20.1
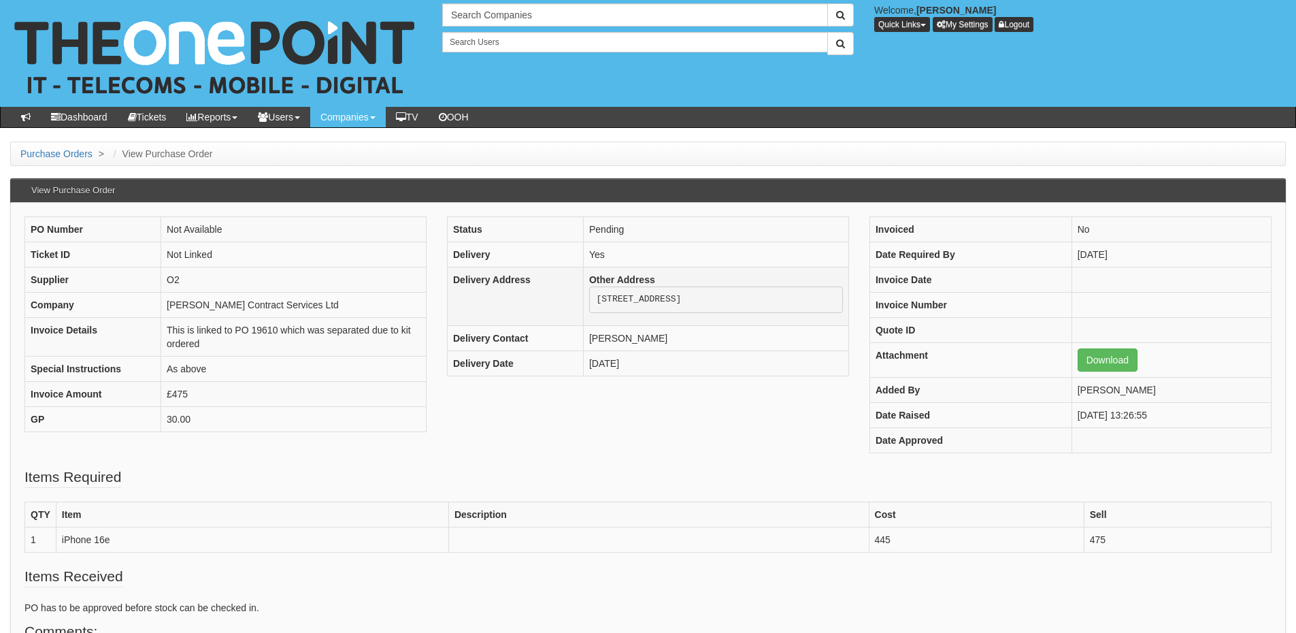
drag, startPoint x: 598, startPoint y: 297, endPoint x: 641, endPoint y: 342, distance: 62.1
click at [641, 314] on pre "[STREET_ADDRESS]" at bounding box center [716, 299] width 254 height 27
click at [643, 314] on pre "[STREET_ADDRESS]" at bounding box center [716, 299] width 254 height 27
drag, startPoint x: 595, startPoint y: 298, endPoint x: 660, endPoint y: 297, distance: 64.6
click at [660, 297] on pre "[STREET_ADDRESS]" at bounding box center [716, 299] width 254 height 27
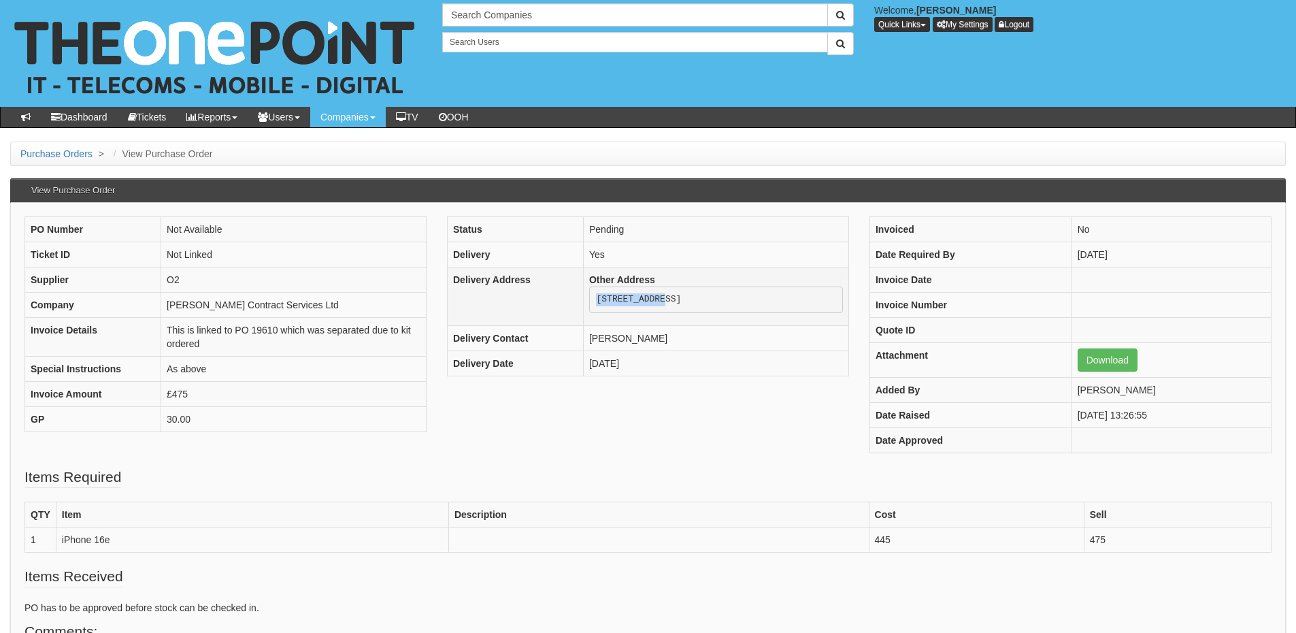
copy pre "2 Zarya Court"
drag, startPoint x: 596, startPoint y: 311, endPoint x: 655, endPoint y: 313, distance: 58.5
click at [655, 313] on pre "[STREET_ADDRESS]" at bounding box center [716, 299] width 254 height 27
copy pre "Grovehill Rd"
drag, startPoint x: 597, startPoint y: 322, endPoint x: 640, endPoint y: 322, distance: 42.8
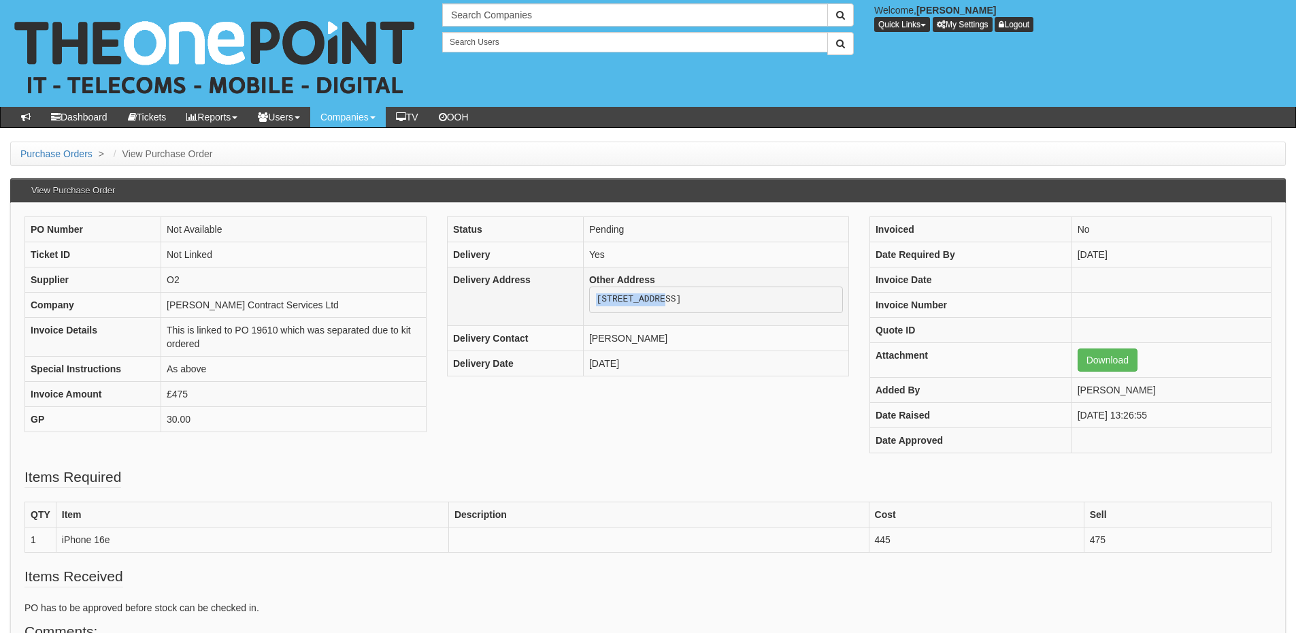
click at [640, 314] on pre "[STREET_ADDRESS]" at bounding box center [716, 299] width 254 height 27
copy pre "Beverley"
drag, startPoint x: 594, startPoint y: 338, endPoint x: 639, endPoint y: 340, distance: 44.9
click at [639, 314] on pre "[STREET_ADDRESS]" at bounding box center [716, 299] width 254 height 27
copy pre "HU17 0JG"
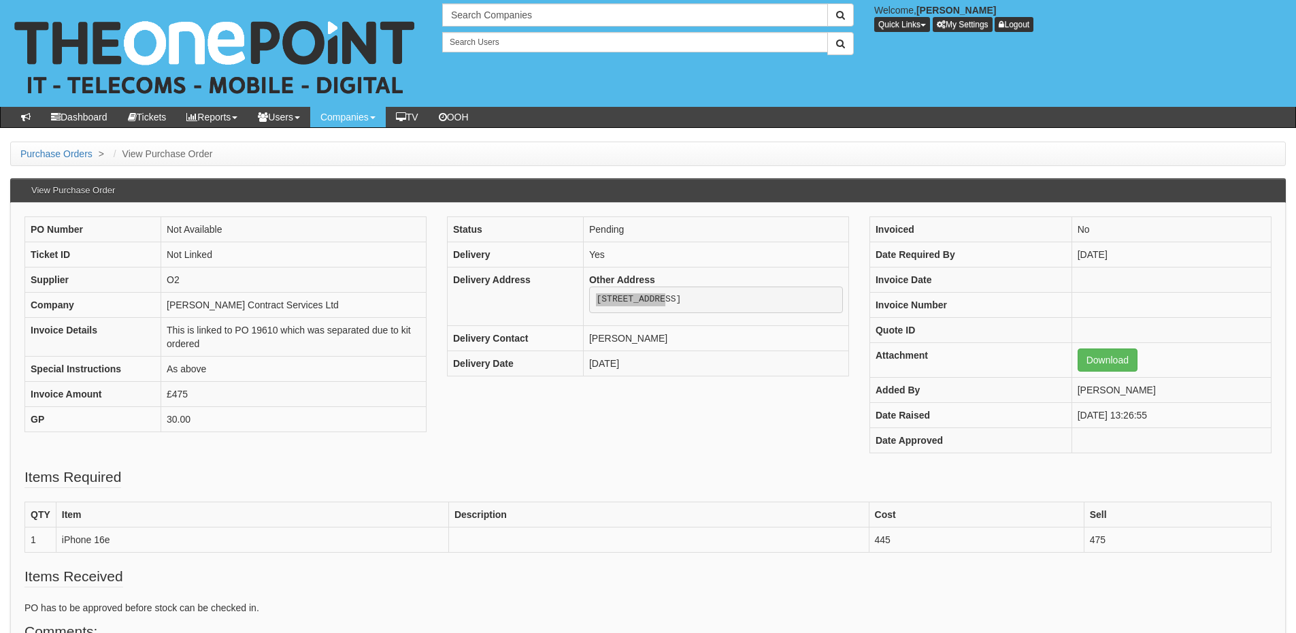
scroll to position [68, 0]
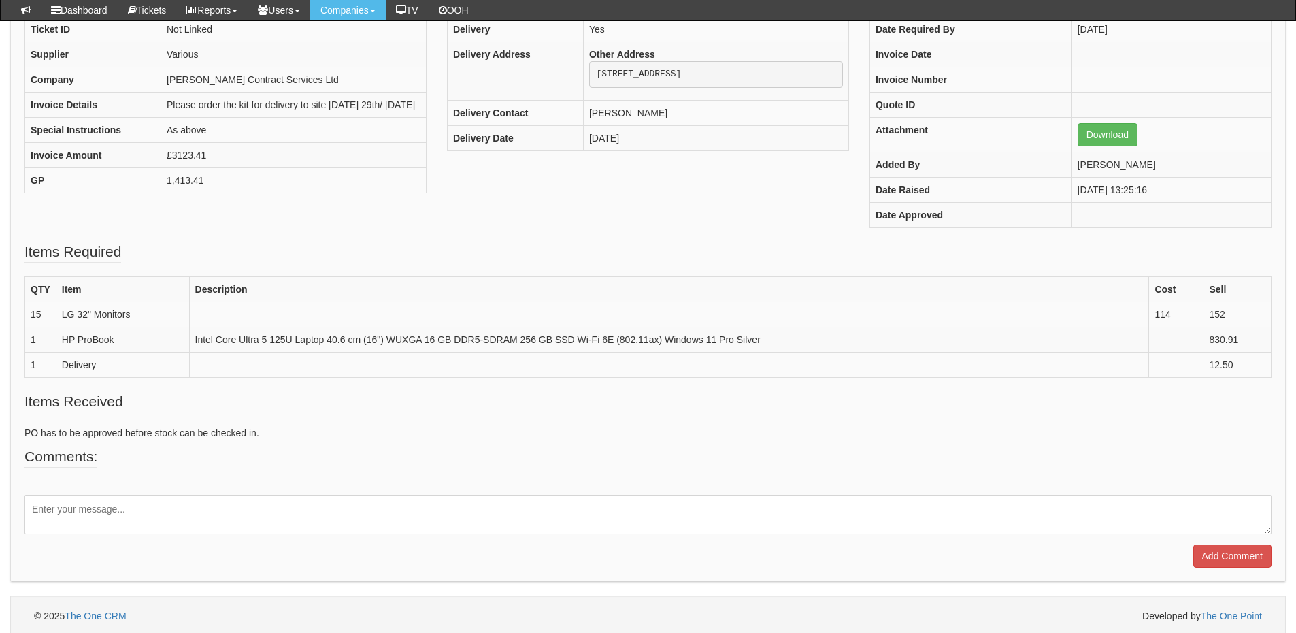
scroll to position [194, 0]
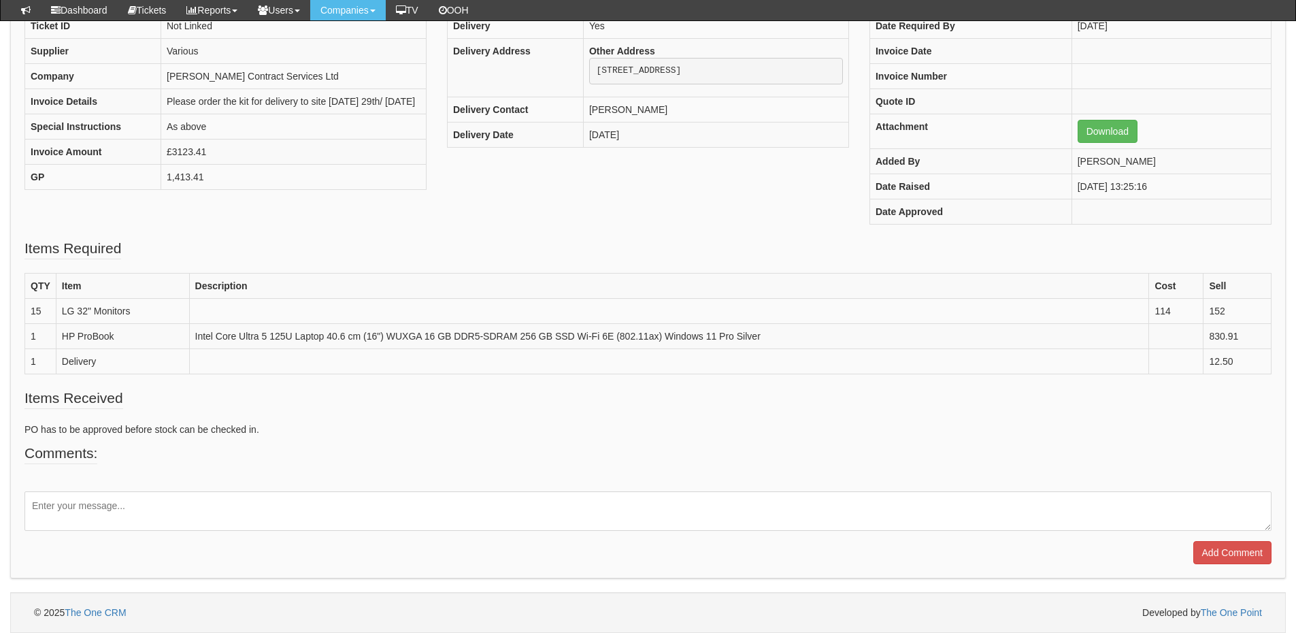
click at [190, 503] on textarea at bounding box center [647, 510] width 1247 height 39
drag, startPoint x: 215, startPoint y: 507, endPoint x: 29, endPoint y: 503, distance: 186.4
click at [29, 503] on textarea "Please note the delivery address is 3 not 2" at bounding box center [647, 510] width 1247 height 39
type textarea "Please note the delivery address is 3 not 2"
click at [1214, 552] on input "Add Comment" at bounding box center [1232, 552] width 78 height 23
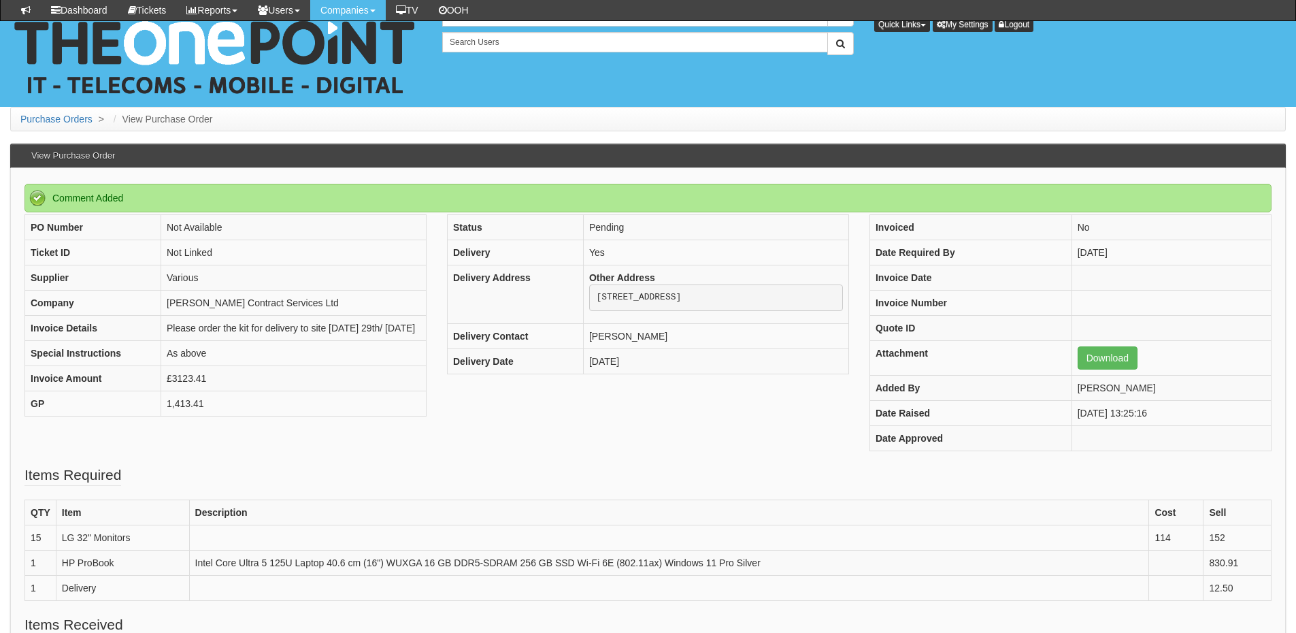
scroll to position [287, 0]
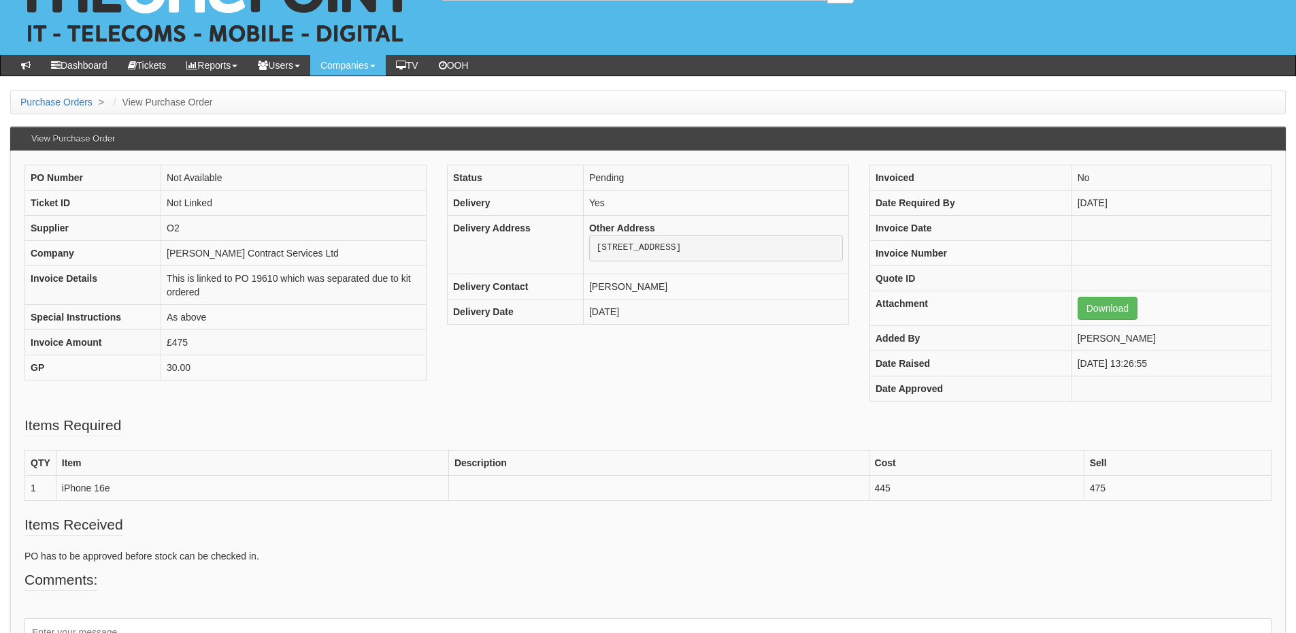
scroll to position [136, 0]
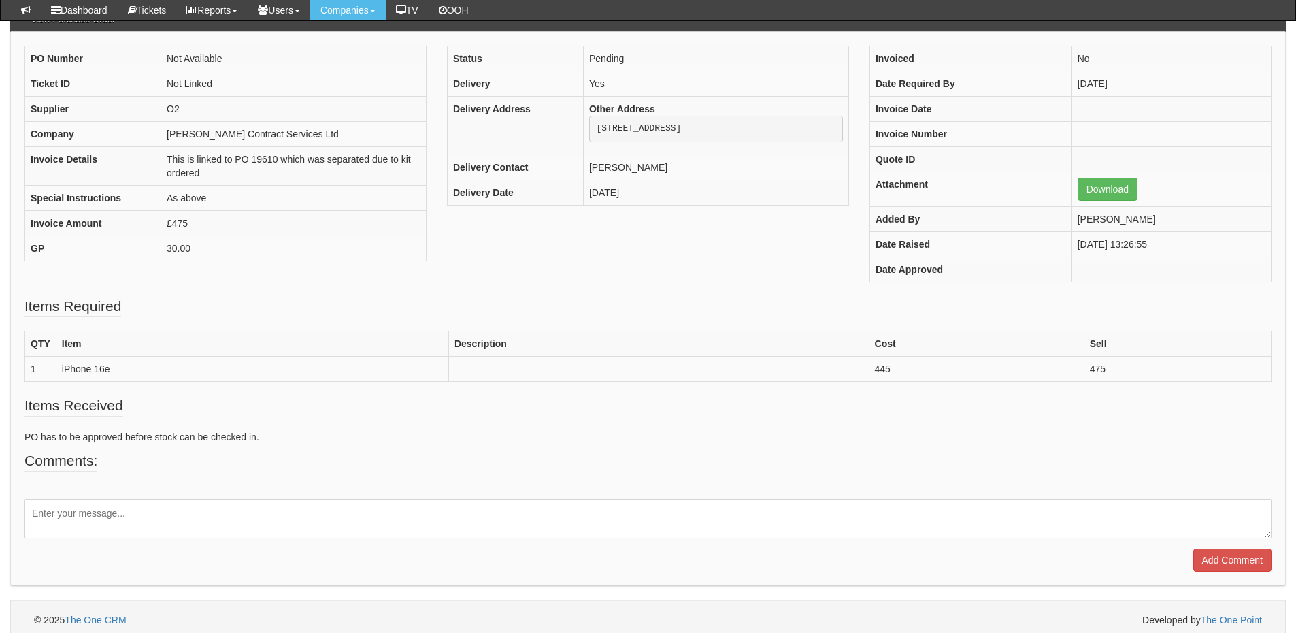
click at [182, 513] on textarea at bounding box center [647, 518] width 1247 height 39
paste textarea "Please note the delivery address is 3 not 2"
type textarea "Please note the delivery address is 3 not 2"
click at [1215, 560] on input "Add Comment" at bounding box center [1232, 559] width 78 height 23
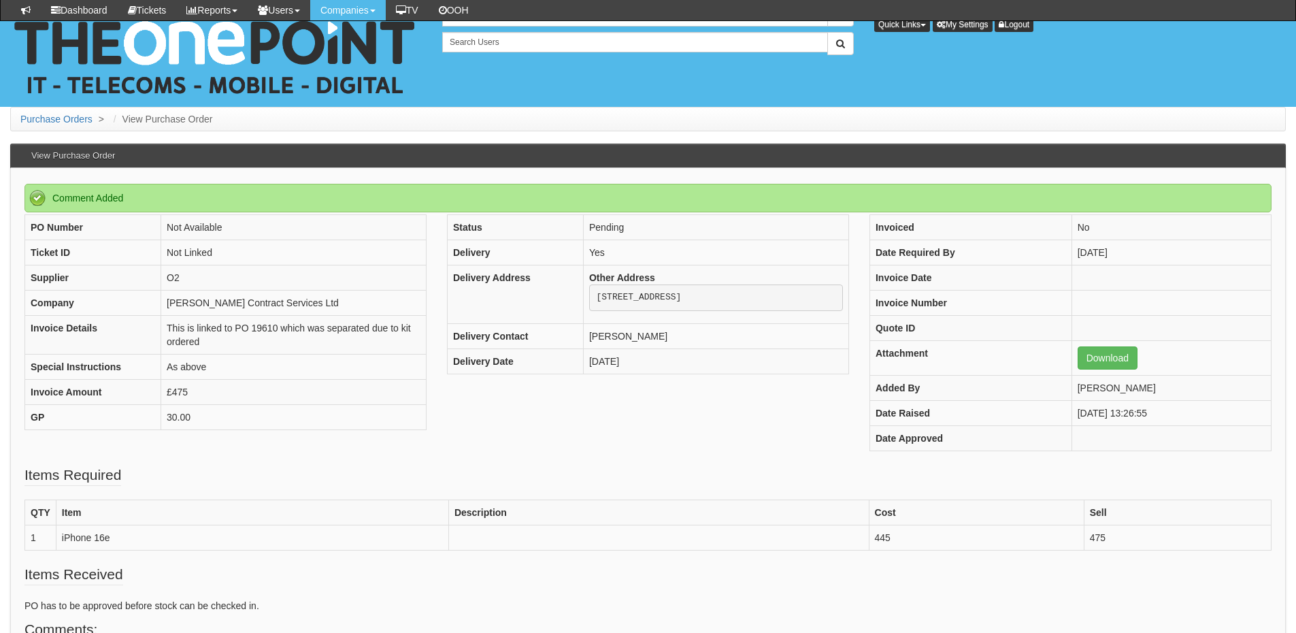
scroll to position [237, 0]
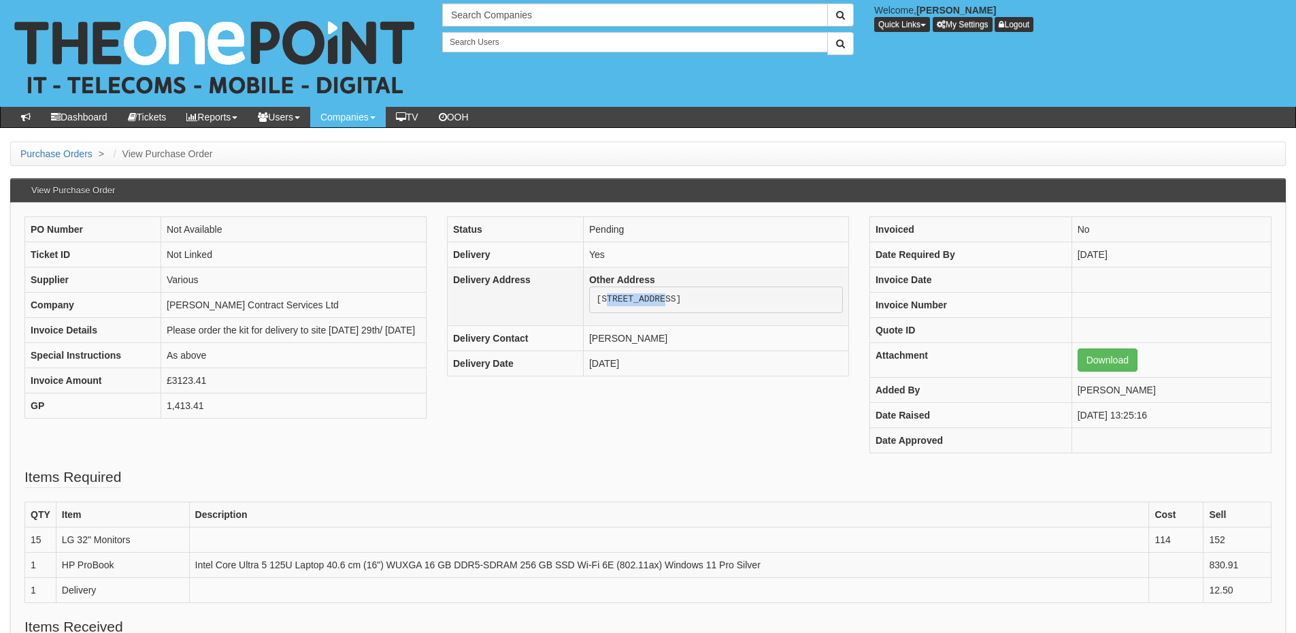
drag, startPoint x: 605, startPoint y: 299, endPoint x: 668, endPoint y: 301, distance: 63.3
click at [668, 301] on pre "[STREET_ADDRESS]" at bounding box center [716, 299] width 254 height 27
copy pre "Zarya Court"
drag, startPoint x: 596, startPoint y: 311, endPoint x: 661, endPoint y: 315, distance: 64.7
click at [661, 314] on pre "[STREET_ADDRESS]" at bounding box center [716, 299] width 254 height 27
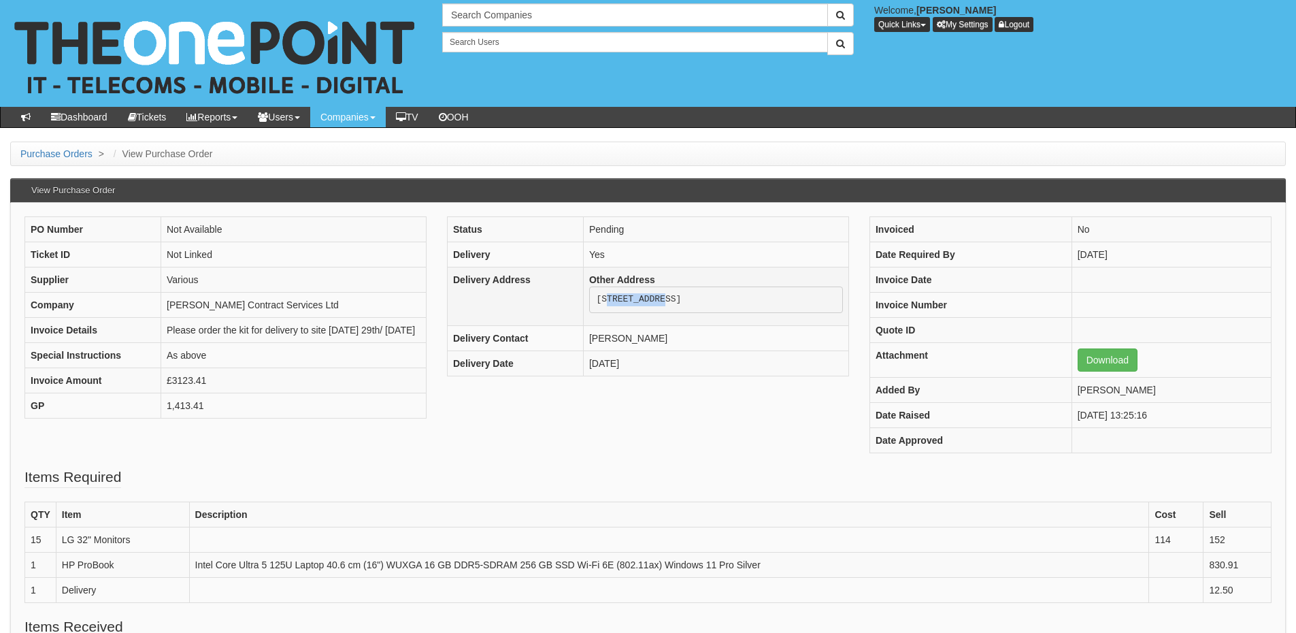
copy pre "Grovehill Rd"
drag, startPoint x: 596, startPoint y: 324, endPoint x: 637, endPoint y: 324, distance: 40.1
click at [637, 314] on pre "[STREET_ADDRESS]" at bounding box center [716, 299] width 254 height 27
copy pre "Beverley"
drag, startPoint x: 594, startPoint y: 337, endPoint x: 648, endPoint y: 337, distance: 53.7
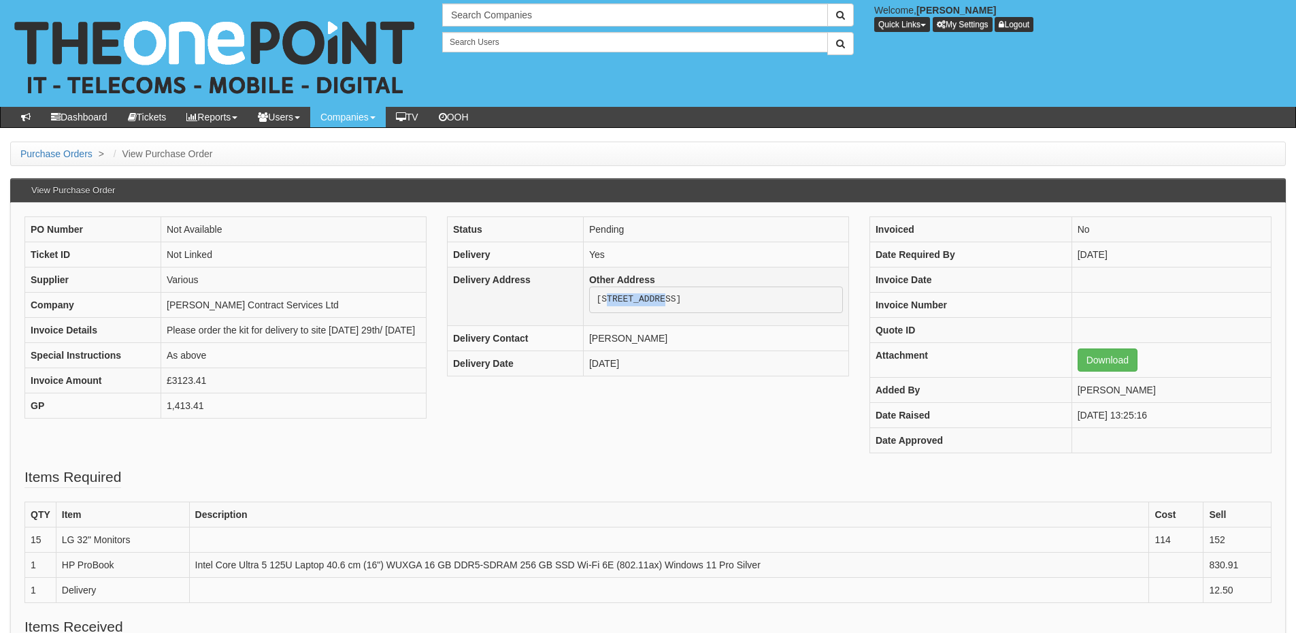
click at [648, 314] on pre "[STREET_ADDRESS]" at bounding box center [716, 299] width 254 height 27
copy pre "HU17 0JG"
